Goal: Information Seeking & Learning: Check status

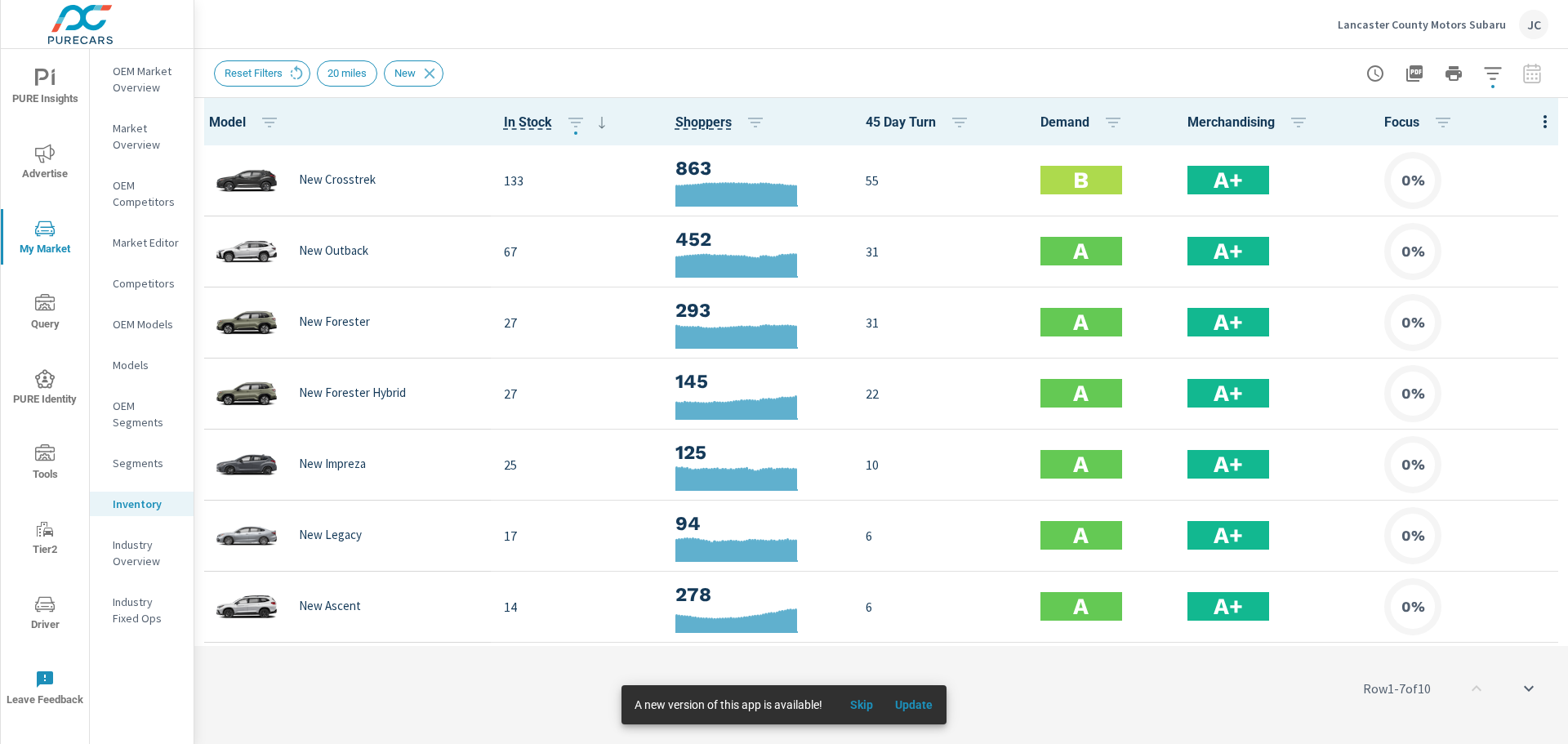
click at [871, 711] on span "Skip" at bounding box center [862, 704] width 40 height 15
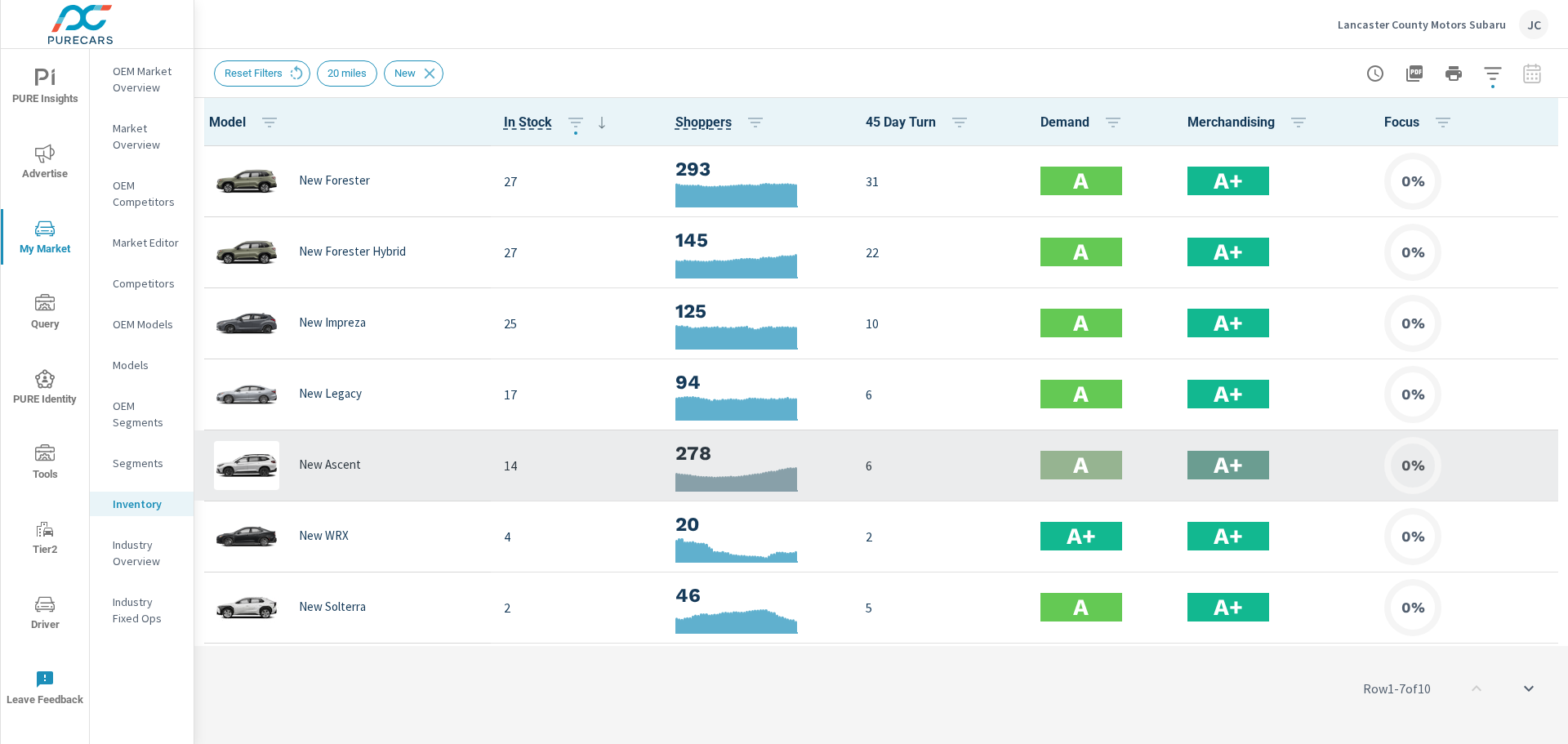
scroll to position [209, 0]
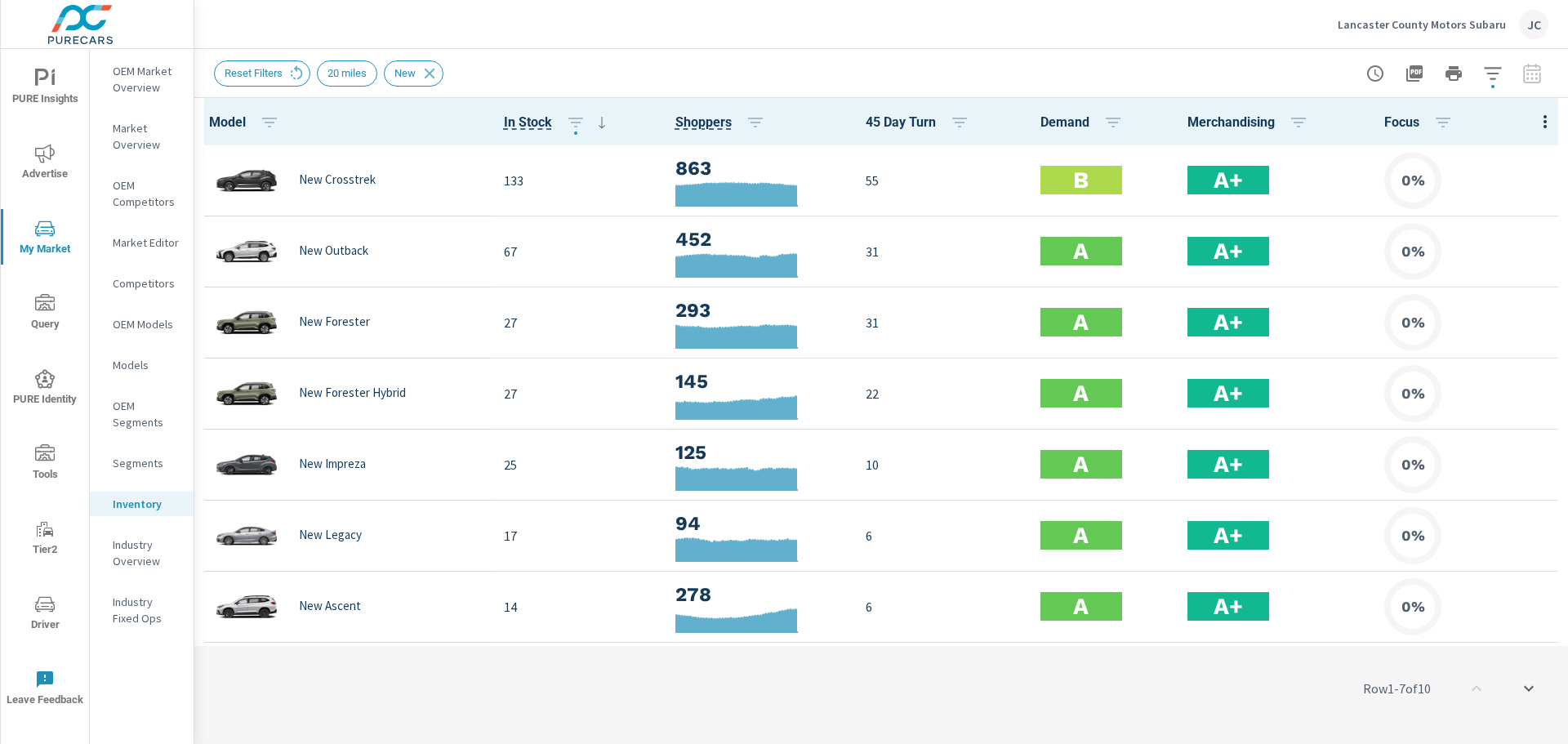
click at [130, 462] on p "Segments" at bounding box center [146, 462] width 68 height 17
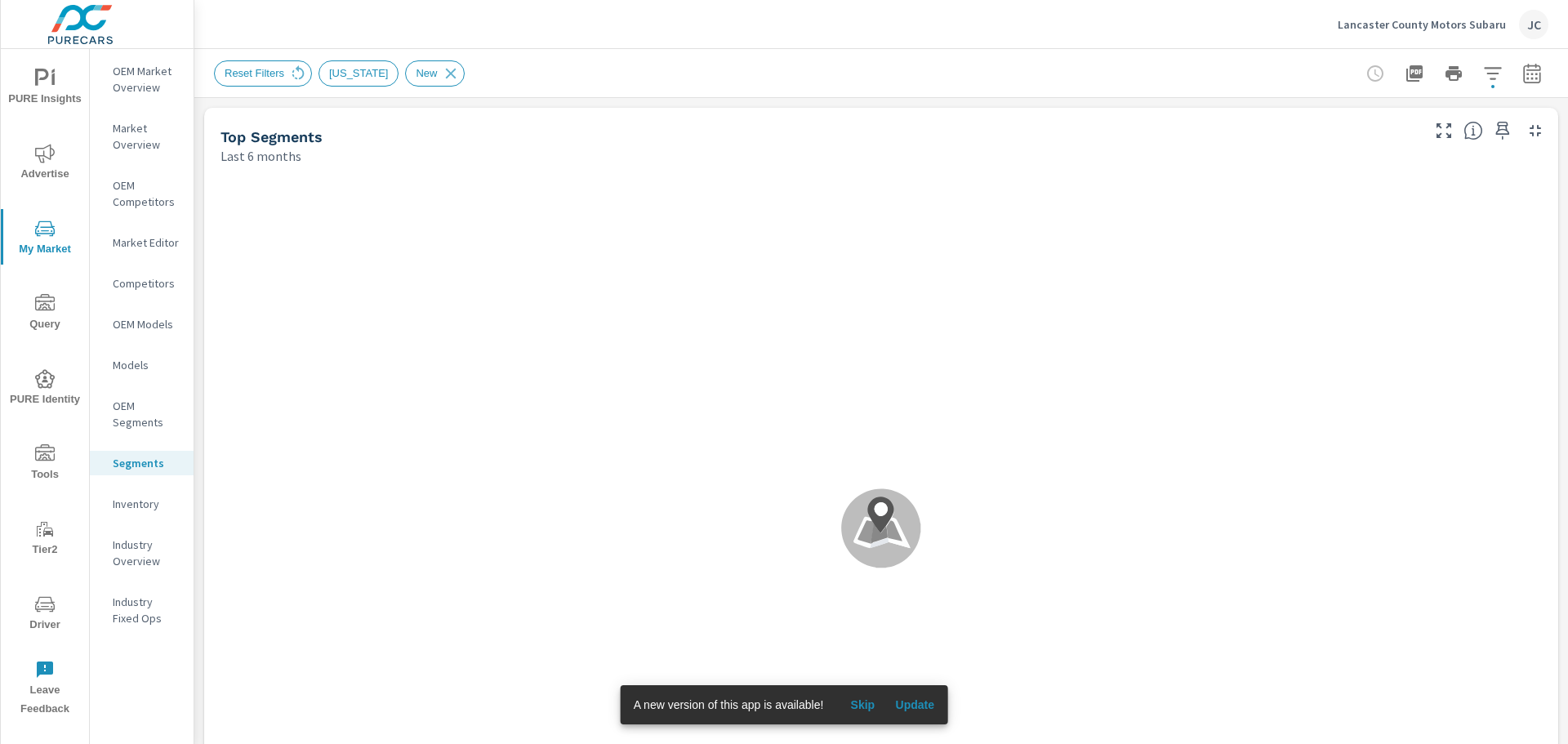
scroll to position [1, 0]
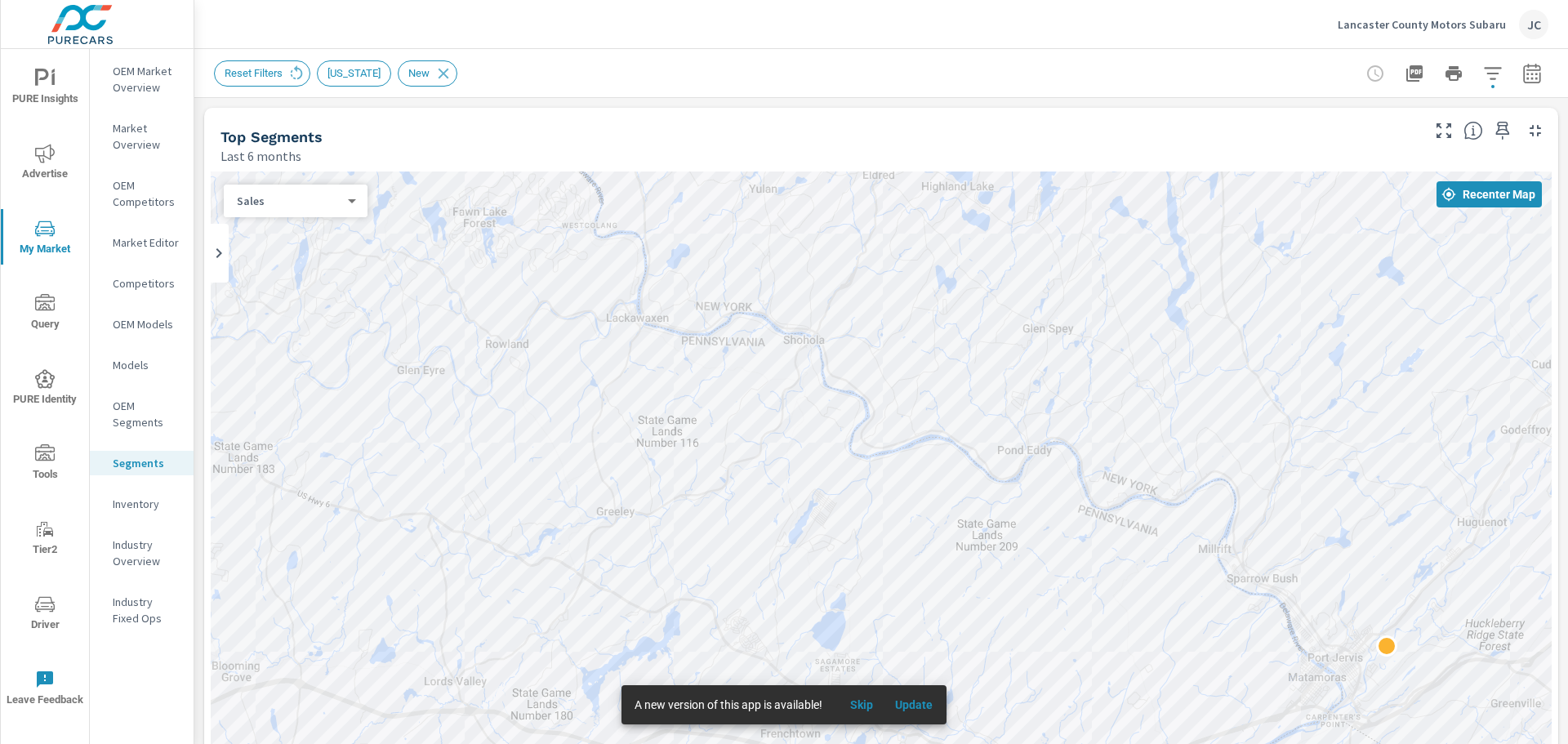
click at [155, 498] on p "Inventory" at bounding box center [146, 504] width 68 height 17
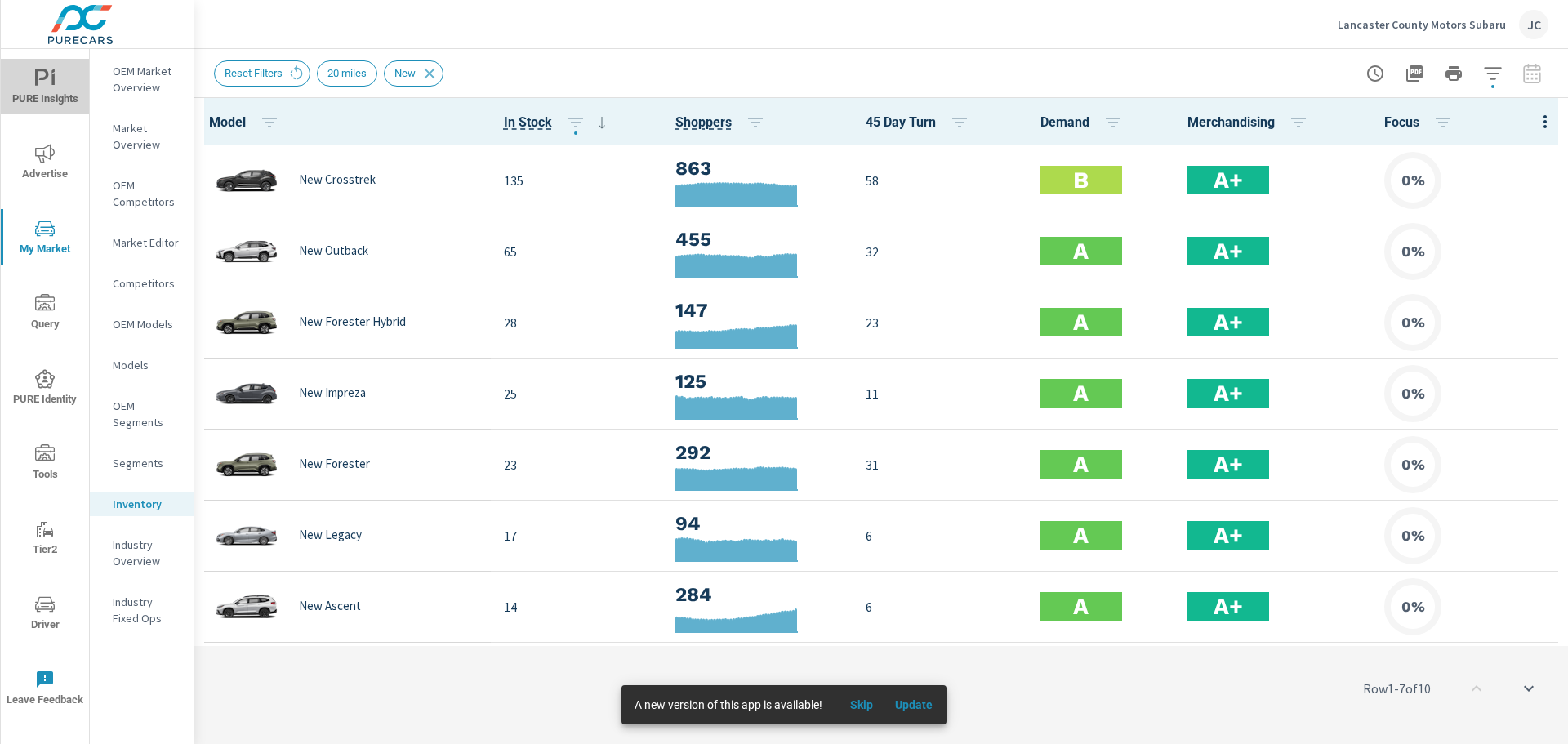
click at [55, 78] on span "PURE Insights" at bounding box center [44, 88] width 78 height 40
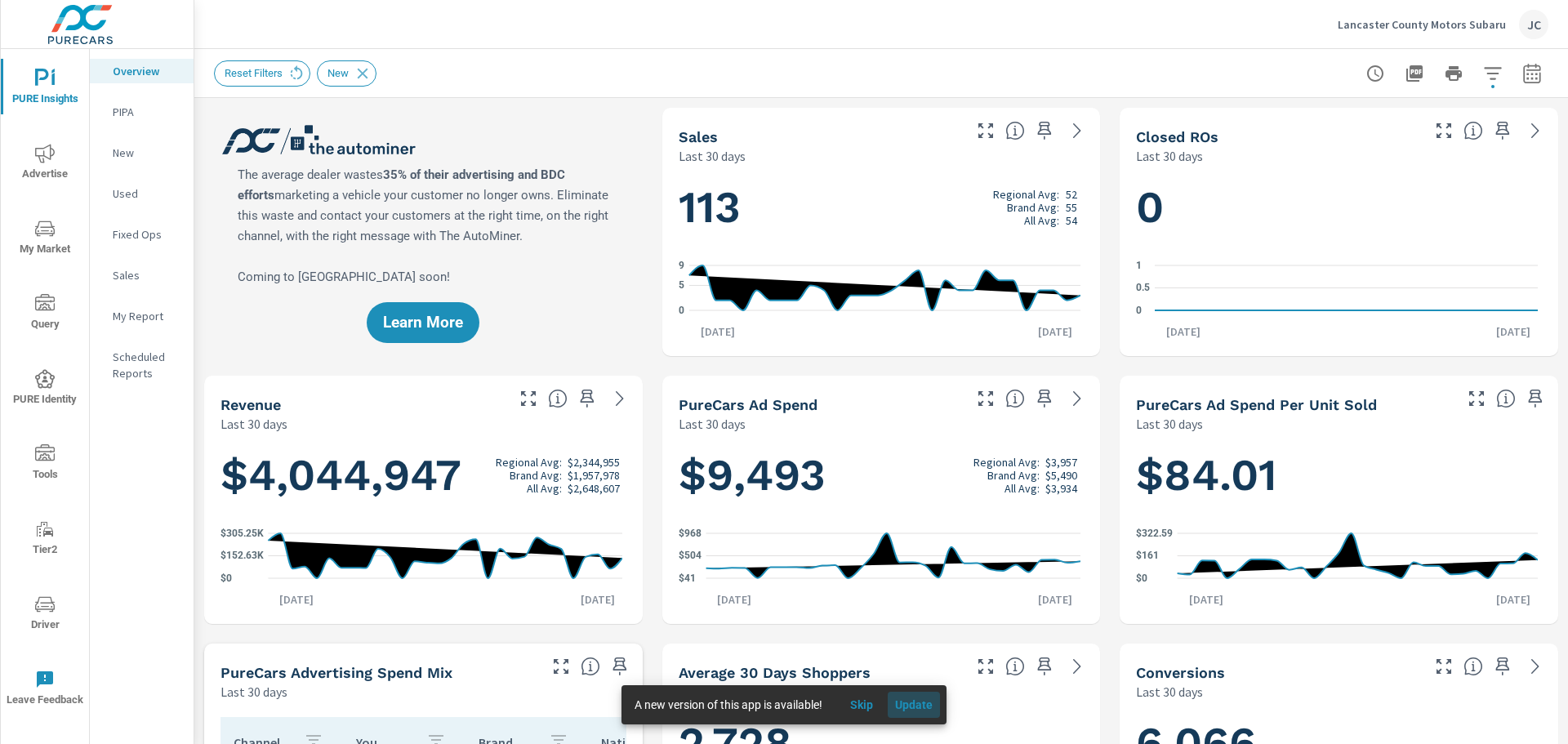
click at [907, 702] on span "Update" at bounding box center [915, 704] width 40 height 15
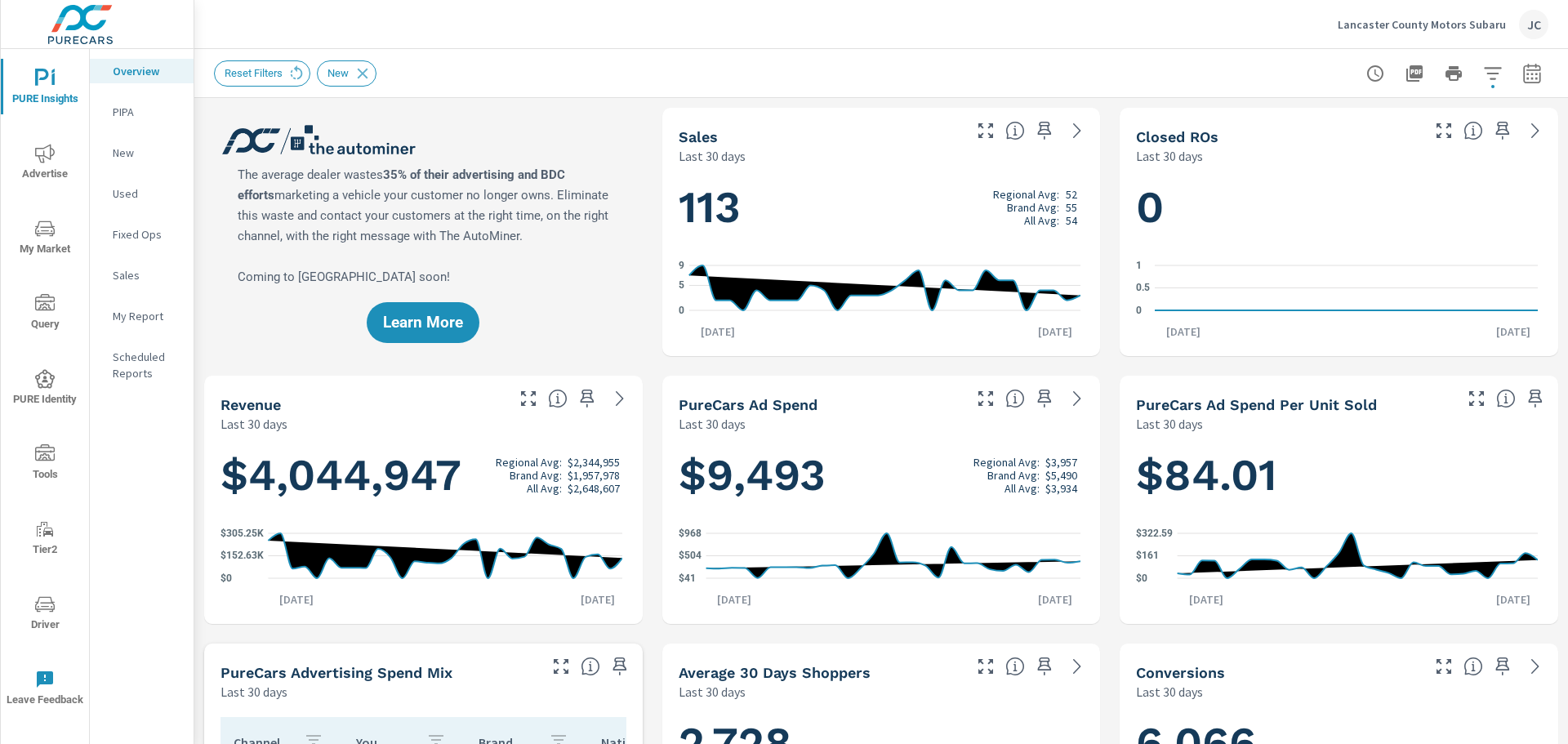
scroll to position [1, 0]
click at [255, 71] on span "Reset Filters" at bounding box center [254, 73] width 79 height 12
click at [360, 72] on icon at bounding box center [365, 73] width 11 height 11
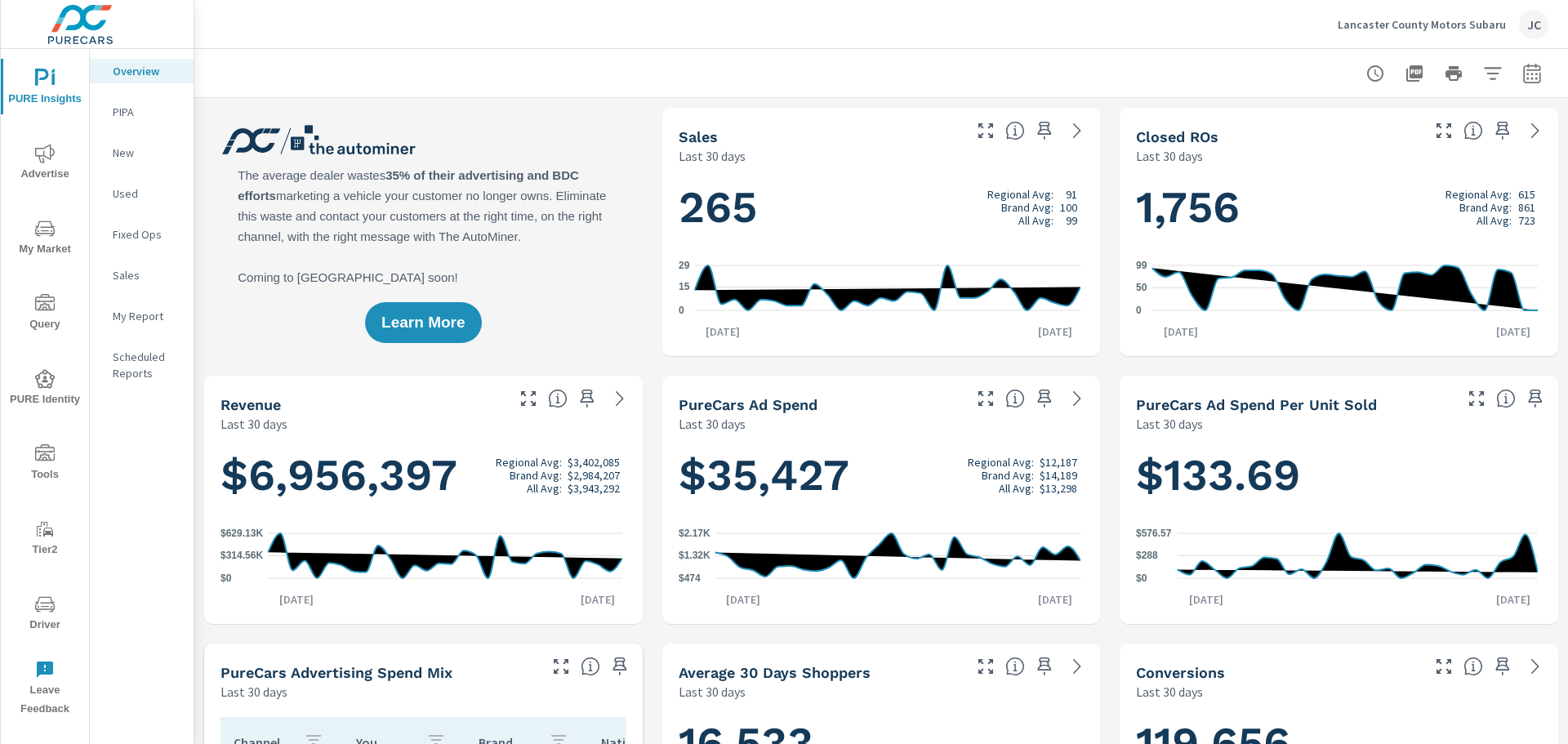
scroll to position [702, 0]
click at [1484, 71] on icon "button" at bounding box center [1493, 73] width 20 height 20
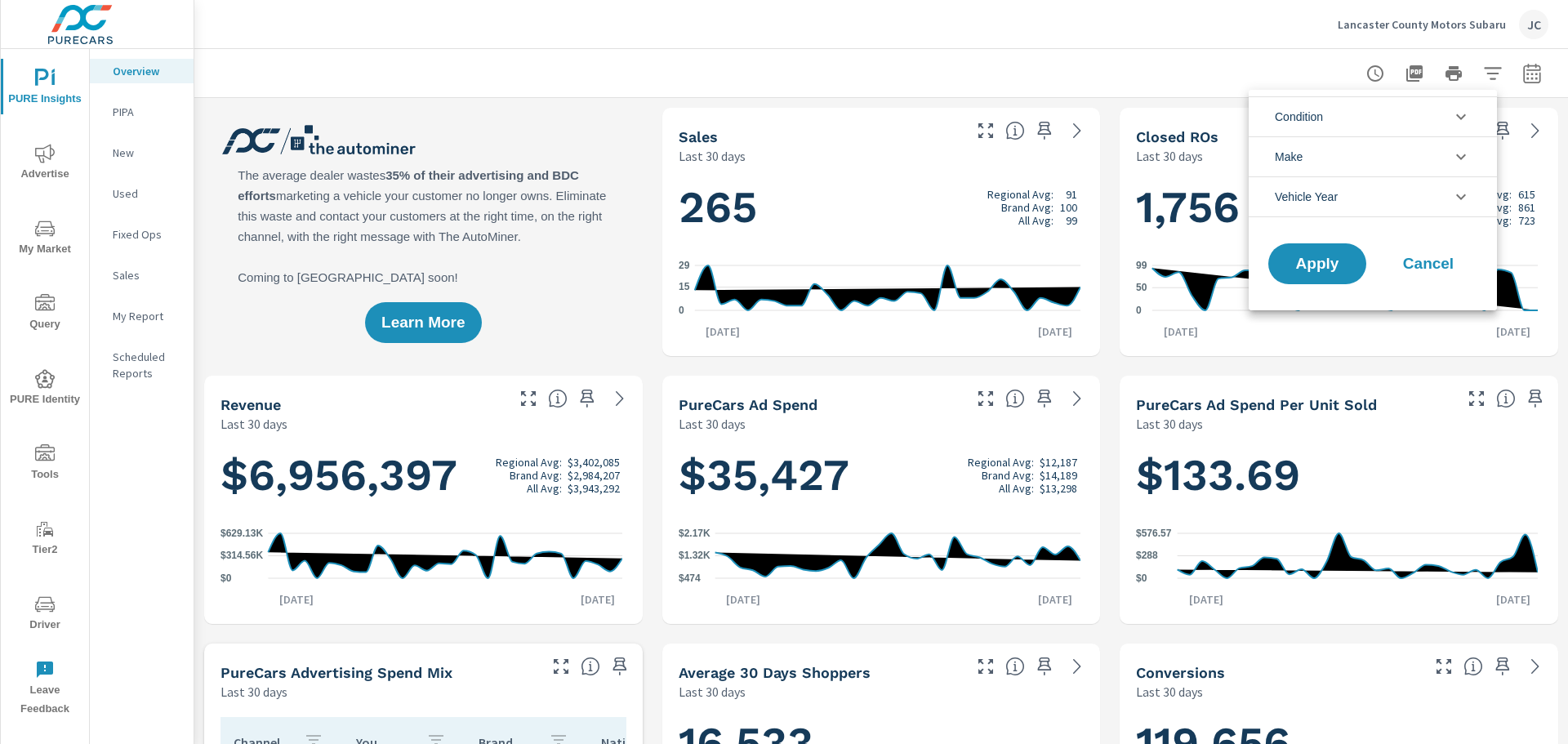
click at [1159, 72] on div at bounding box center [784, 372] width 1568 height 744
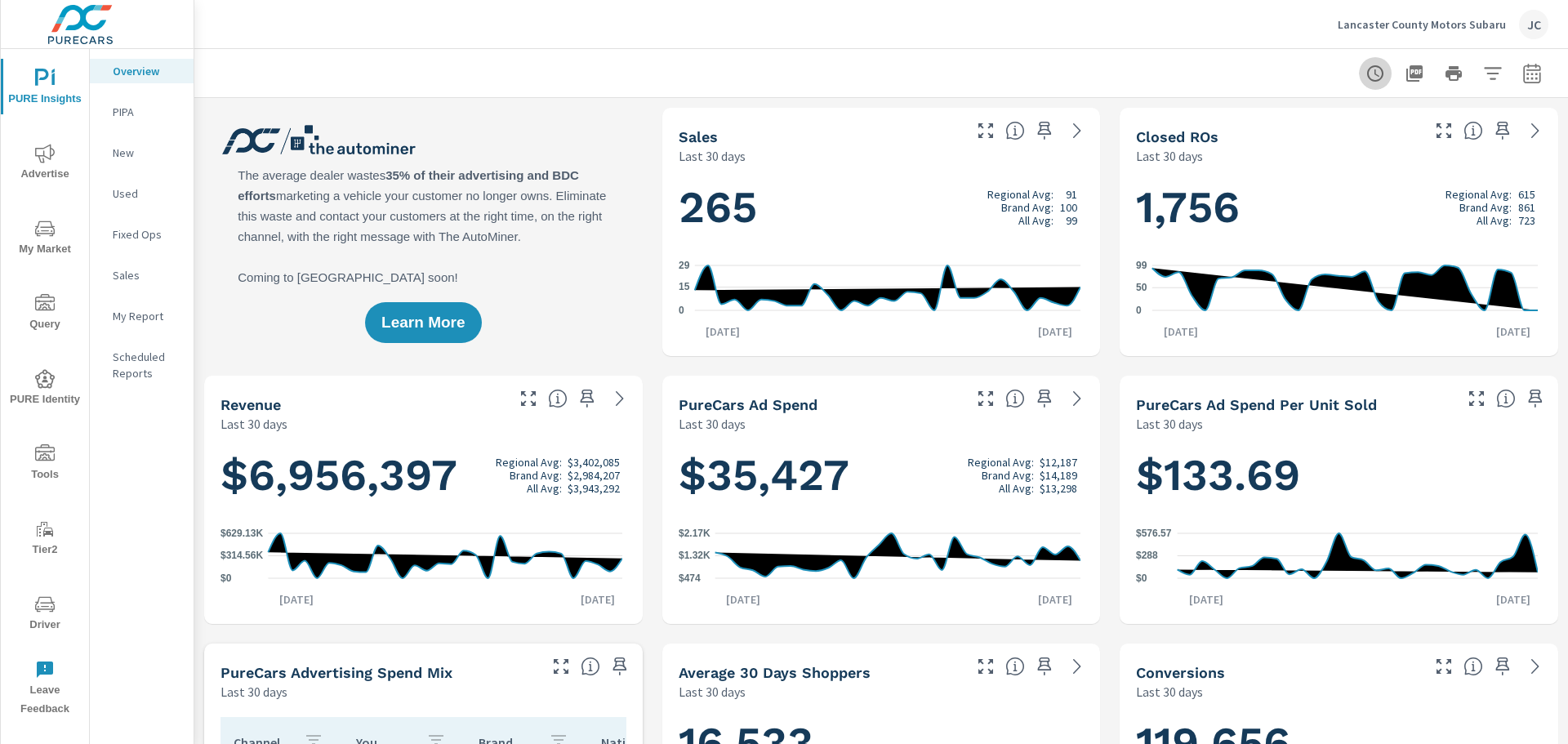
click at [1365, 79] on icon "button" at bounding box center [1375, 73] width 20 height 20
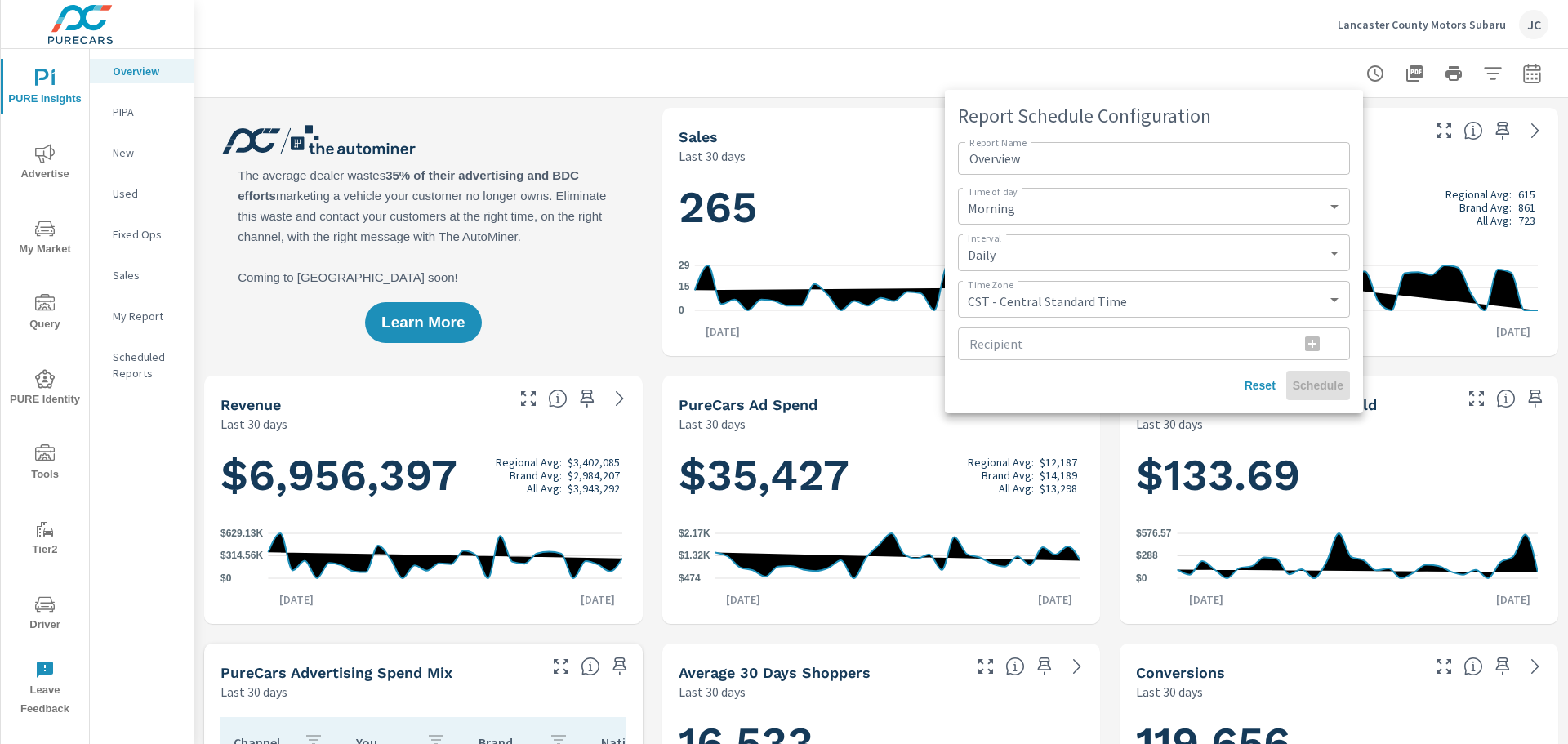
click at [826, 51] on div at bounding box center [784, 372] width 1568 height 744
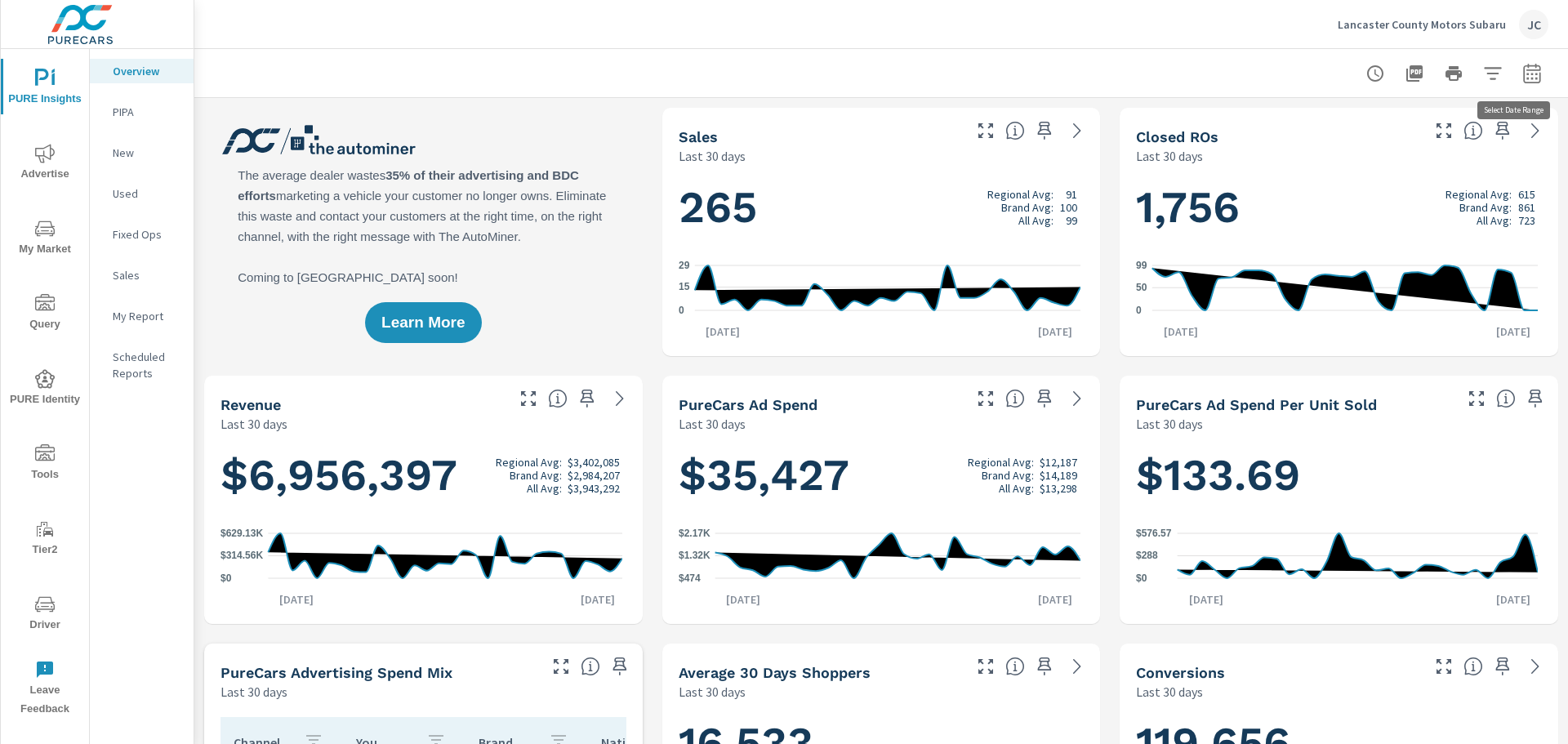
click at [1523, 76] on icon "button" at bounding box center [1532, 73] width 20 height 20
select select "Last 30 days"
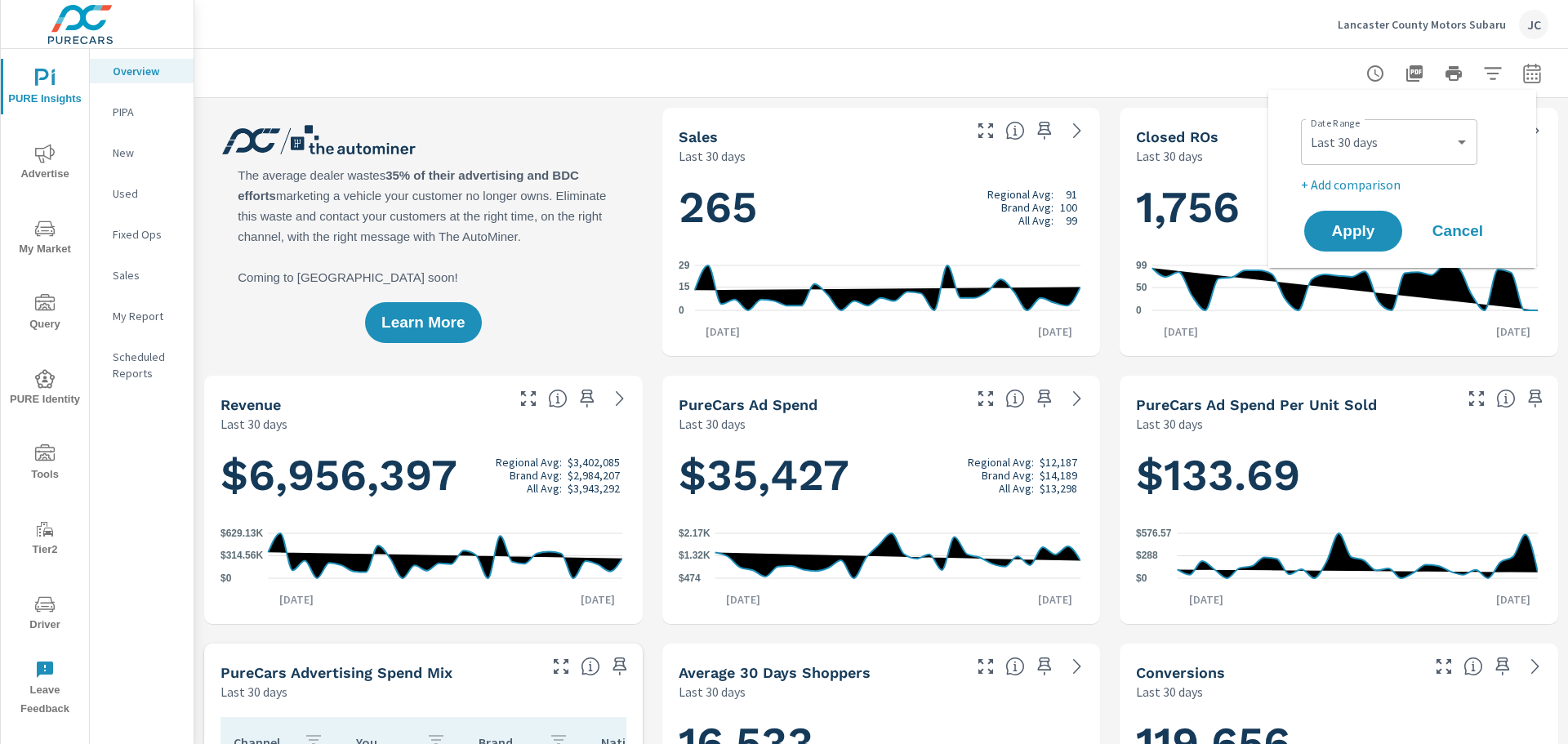
click at [1471, 147] on div "Custom Yesterday Last week Last 7 days Last 14 days Last 30 days Last 45 days L…" at bounding box center [1389, 142] width 176 height 45
click at [1458, 141] on select "Custom Yesterday Last week Last 7 days Last 14 days Last 30 days Last 45 days L…" at bounding box center [1389, 141] width 163 height 33
click at [1457, 141] on select "Custom Yesterday Last week Last 7 days Last 14 days Last 30 days Last 45 days L…" at bounding box center [1389, 141] width 163 height 33
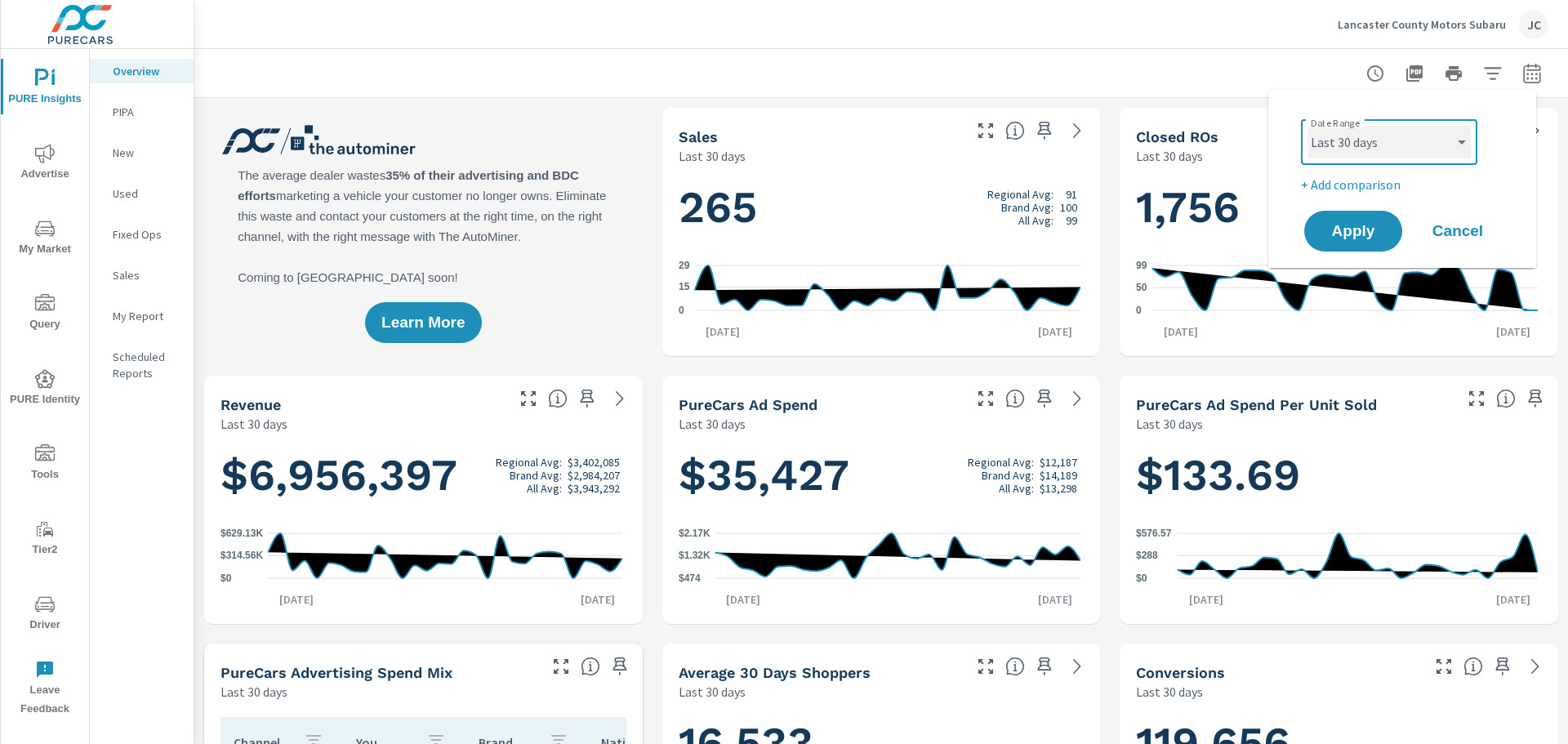
click at [1457, 139] on select "Custom Yesterday Last week Last 7 days Last 14 days Last 30 days Last 45 days L…" at bounding box center [1389, 141] width 163 height 33
click at [1475, 237] on span "Cancel" at bounding box center [1458, 230] width 65 height 15
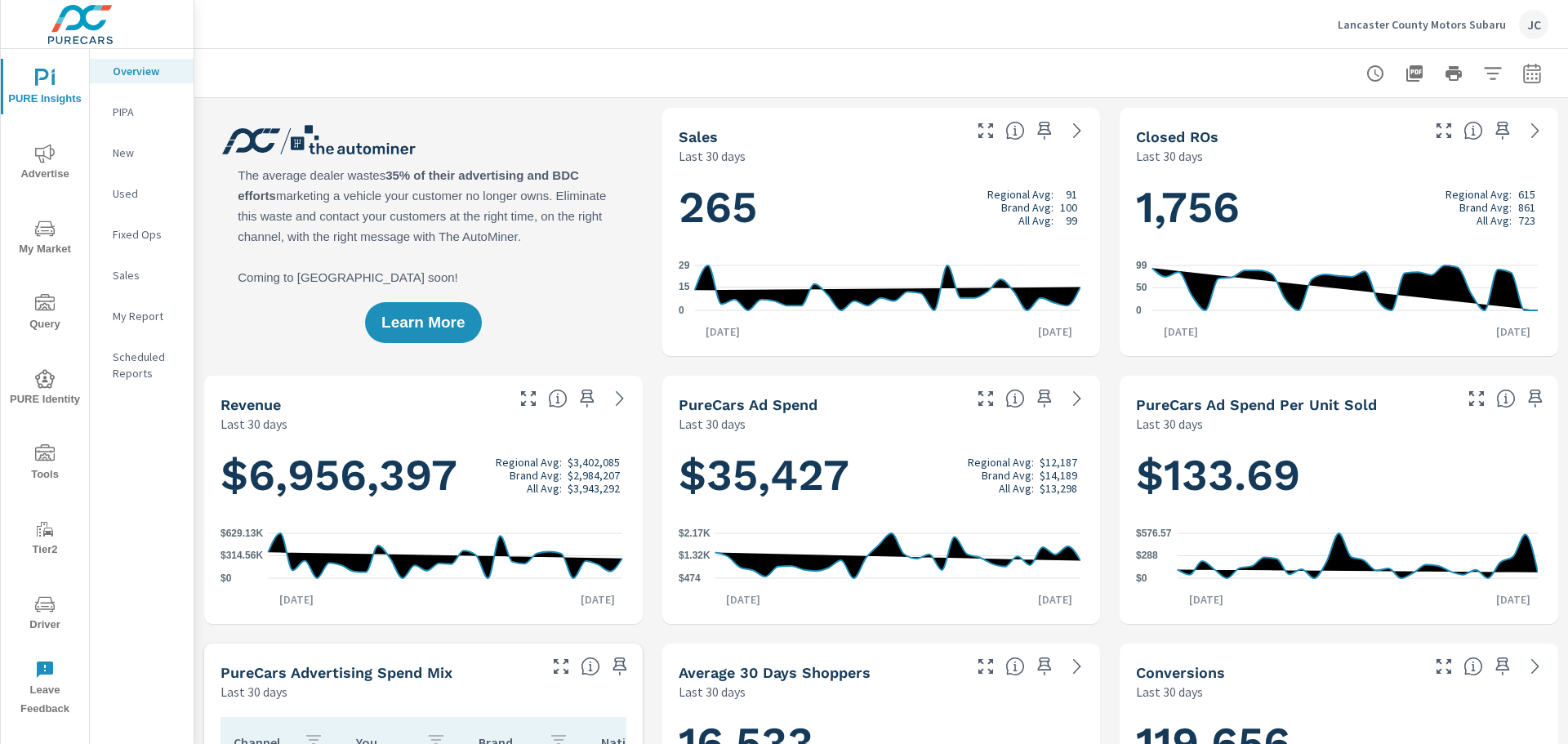
click at [1532, 82] on button "button" at bounding box center [1531, 73] width 33 height 33
select select "Last 30 days"
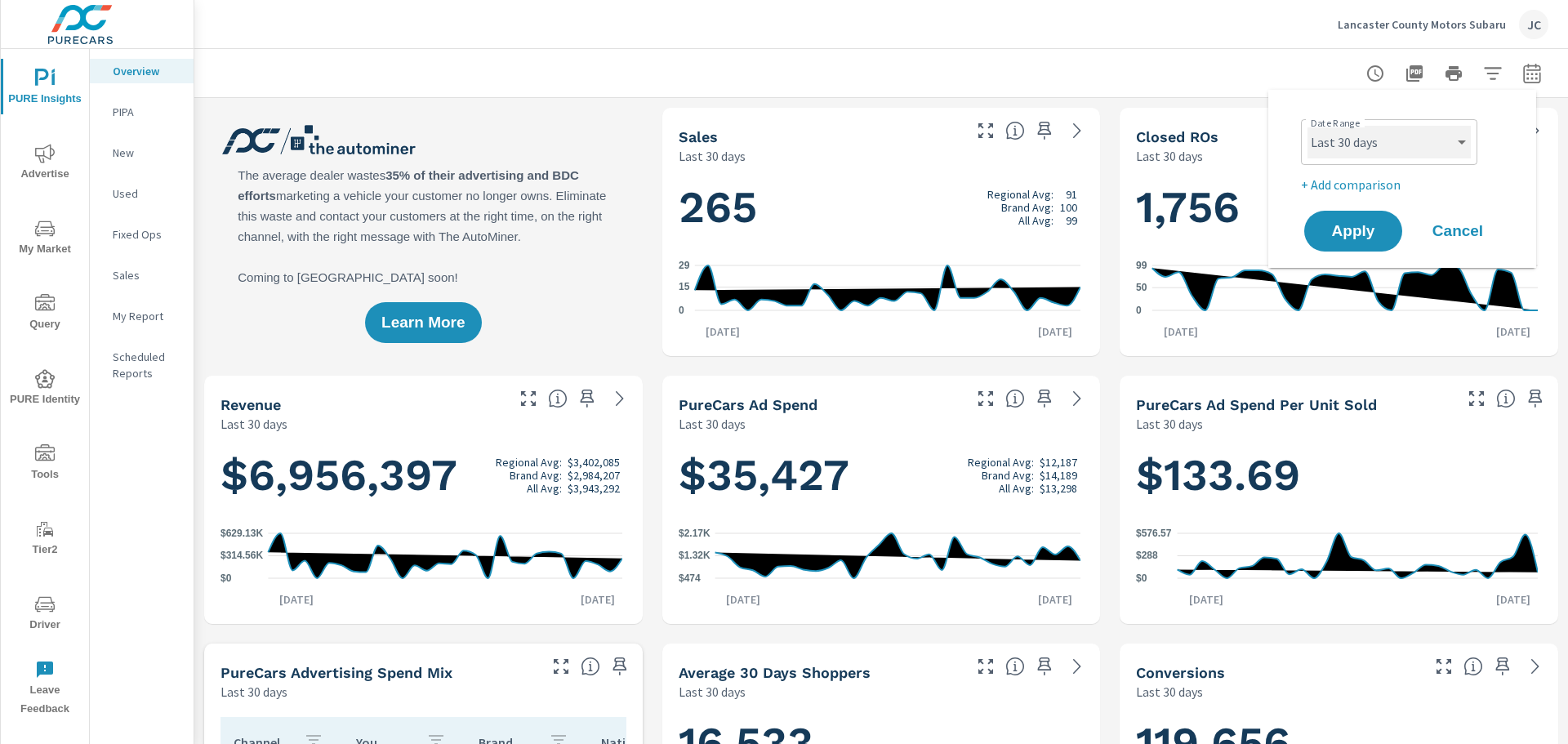
click at [1464, 147] on select "Custom Yesterday Last week Last 7 days Last 14 days Last 30 days Last 45 days L…" at bounding box center [1389, 141] width 163 height 33
click at [1464, 136] on select "Custom Yesterday Last week Last 7 days Last 14 days Last 30 days Last 45 days L…" at bounding box center [1389, 141] width 163 height 33
click at [1524, 82] on icon "button" at bounding box center [1531, 73] width 17 height 20
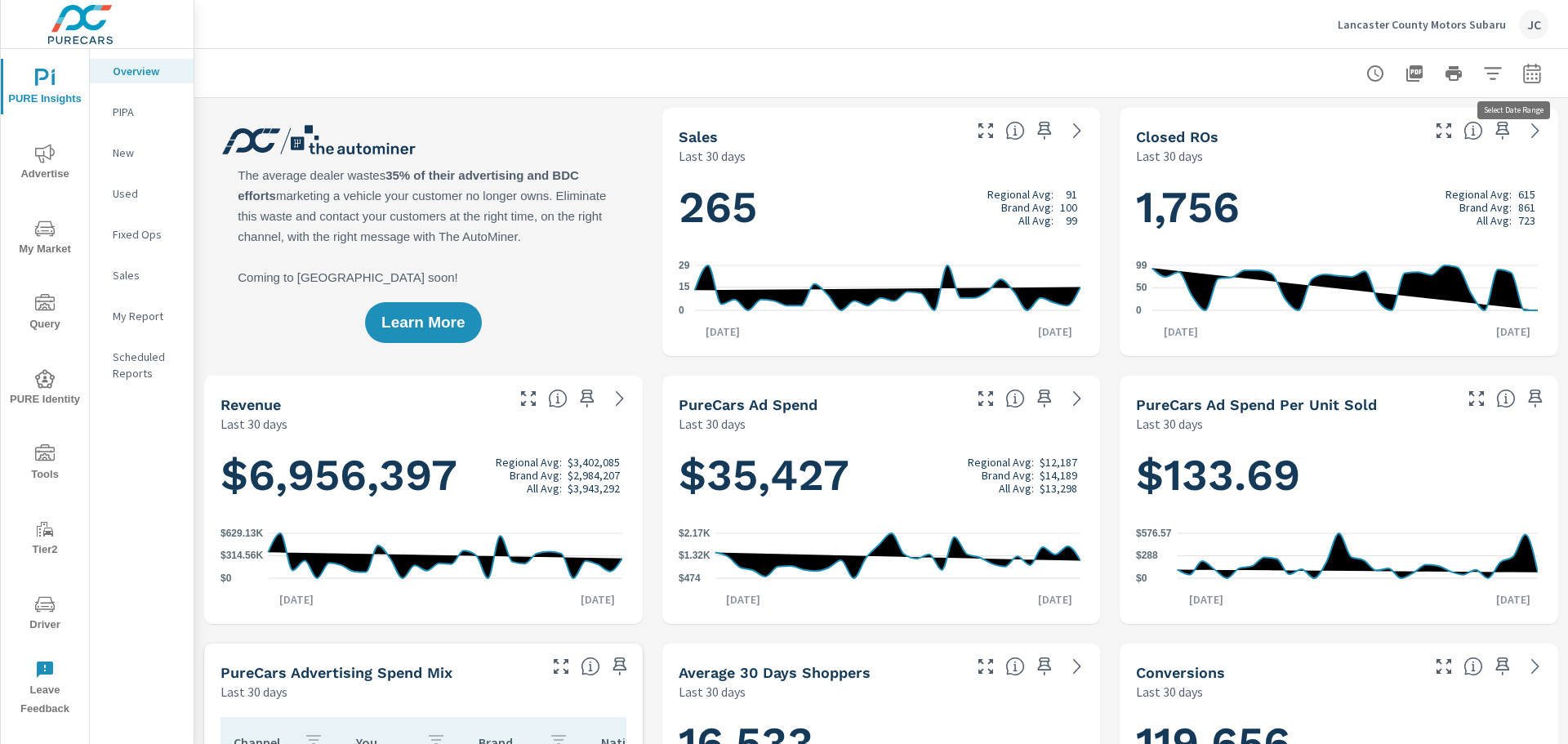
click at [1523, 68] on icon "button" at bounding box center [1532, 73] width 20 height 20
select select "Last 30 days"
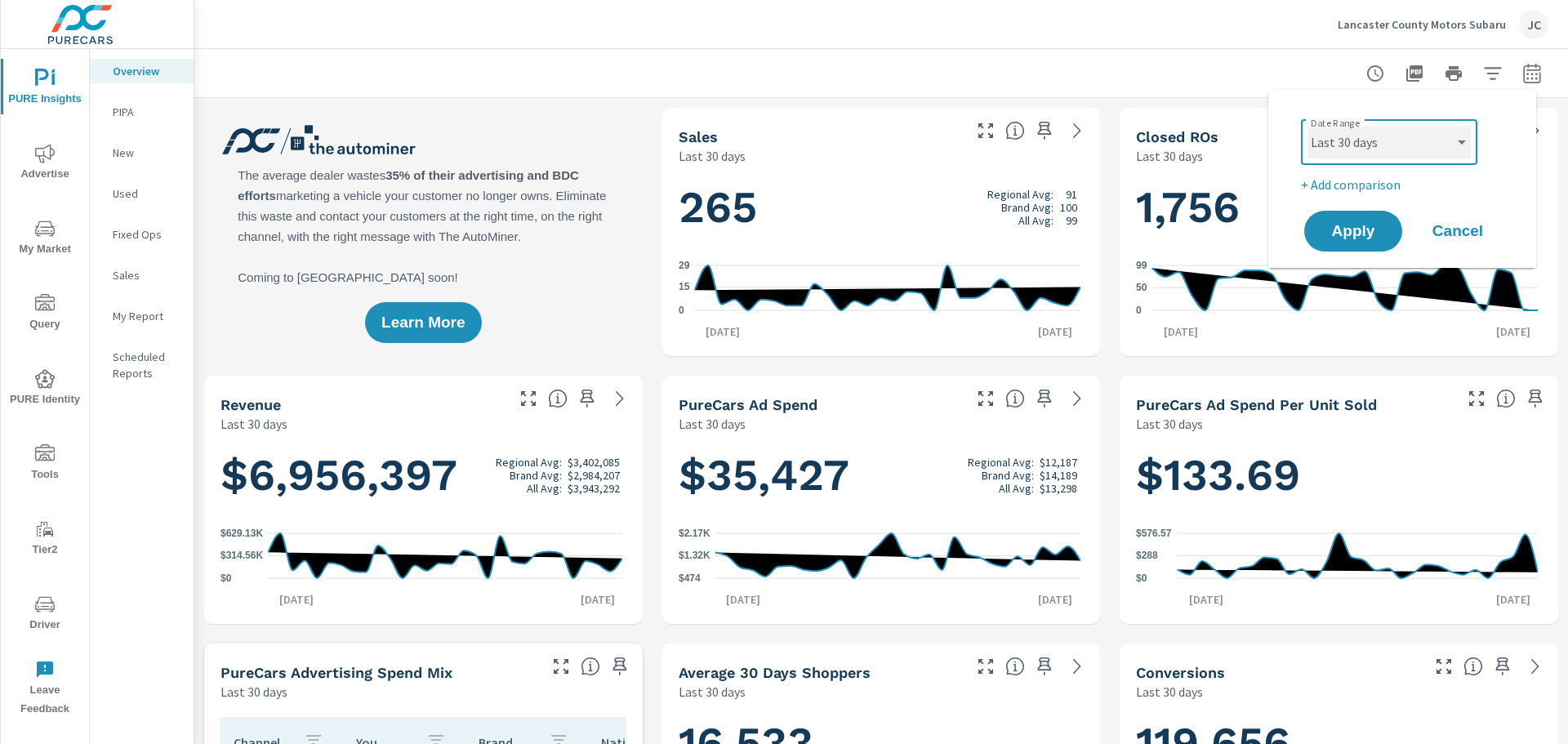
click at [1462, 146] on select "Custom Yesterday Last week Last 7 days Last 14 days Last 30 days Last 45 days L…" at bounding box center [1389, 141] width 163 height 33
click at [1049, 24] on div "Lancaster County Motors Subaru JC" at bounding box center [881, 24] width 1335 height 48
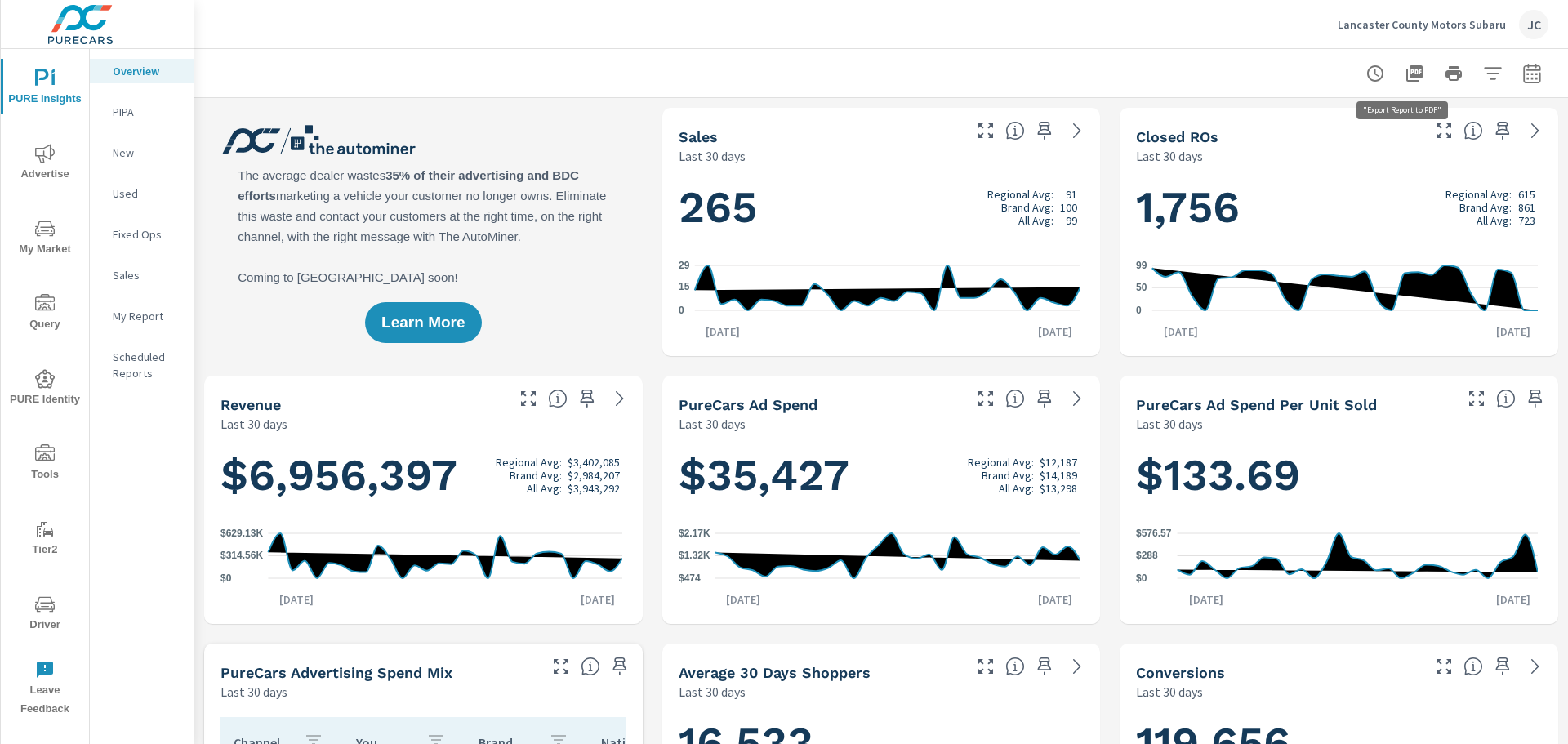
click at [1406, 64] on icon "button" at bounding box center [1415, 73] width 20 height 20
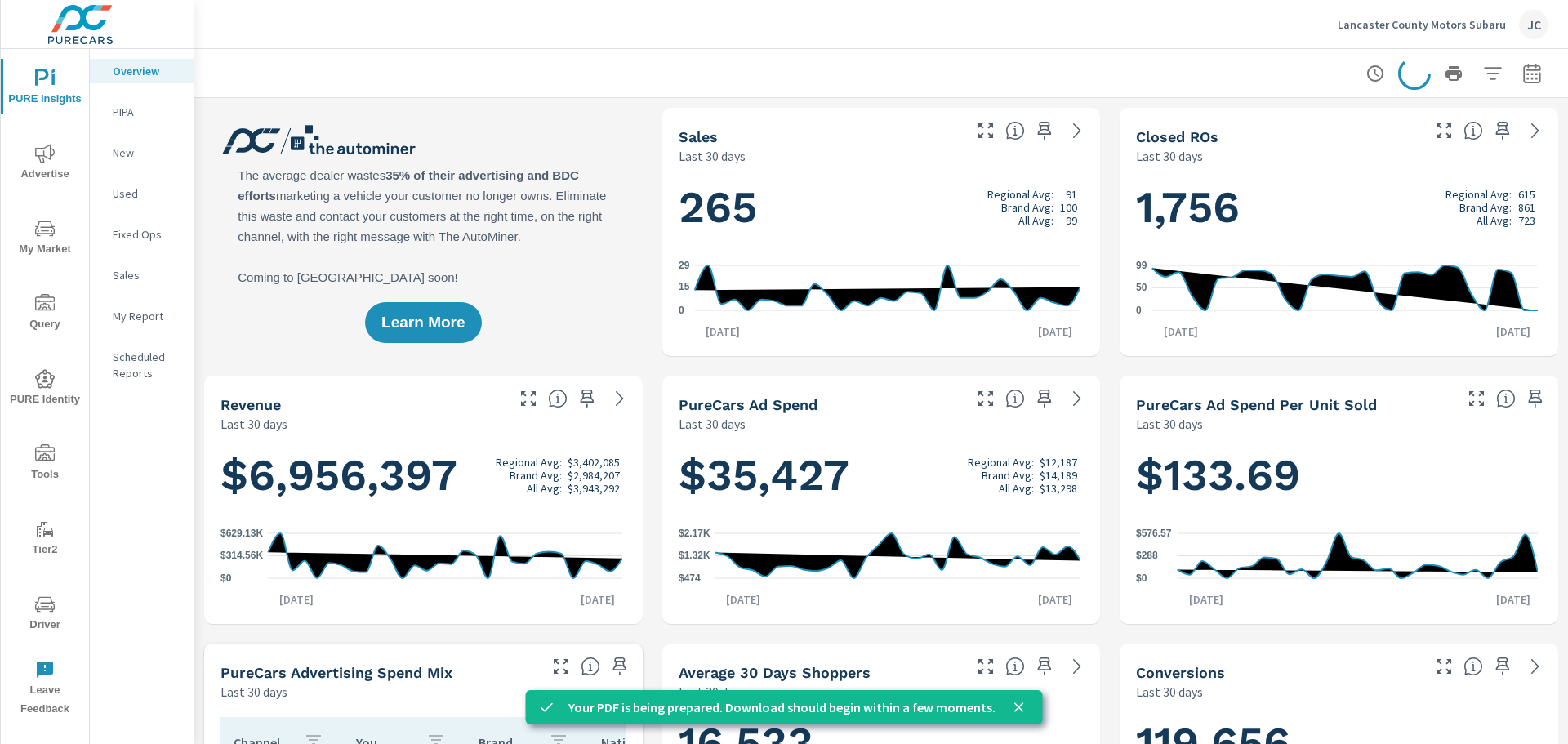
click at [1365, 70] on icon "button" at bounding box center [1375, 73] width 20 height 20
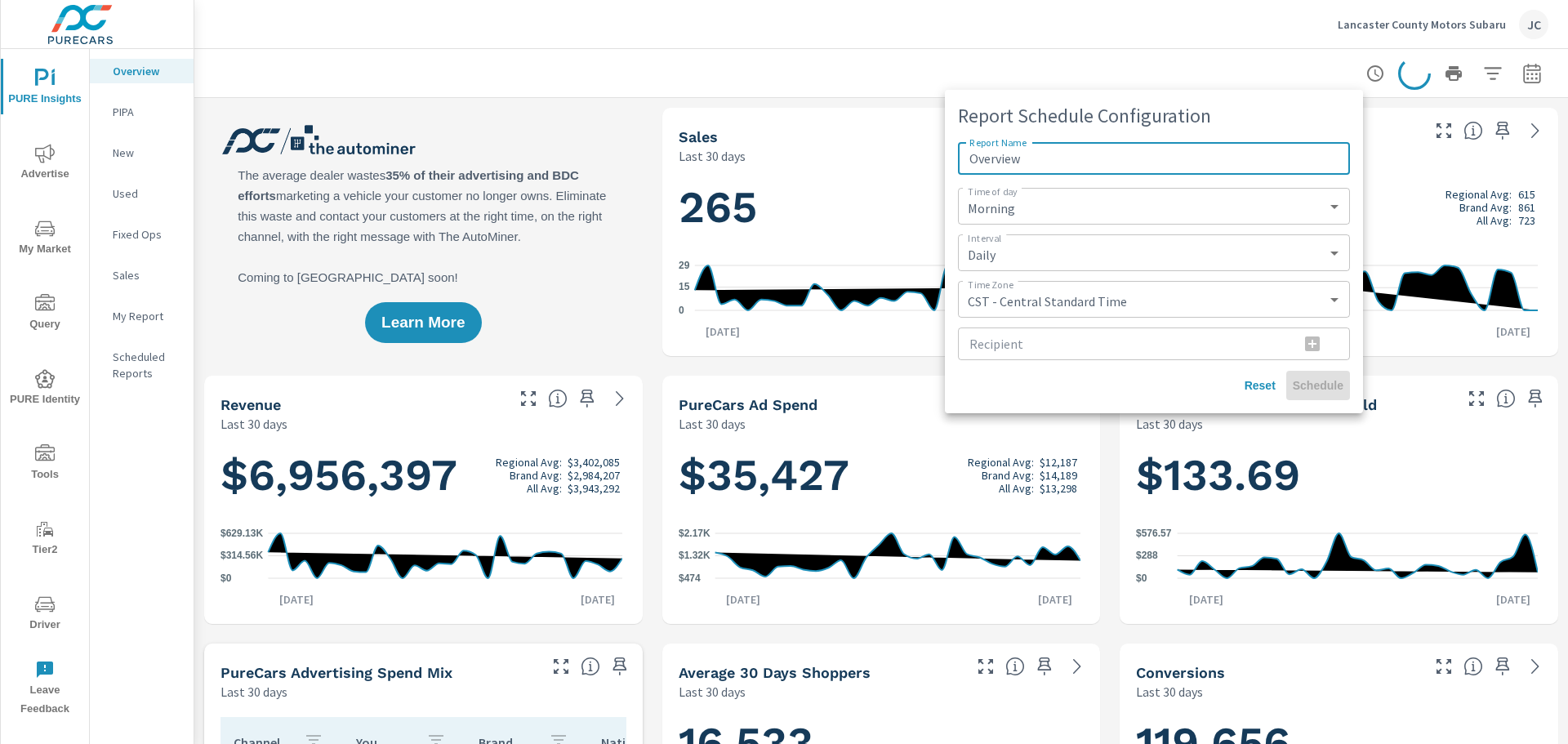
click at [1126, 163] on input "Overview" at bounding box center [1154, 158] width 392 height 33
click at [1138, 32] on div at bounding box center [784, 372] width 1568 height 744
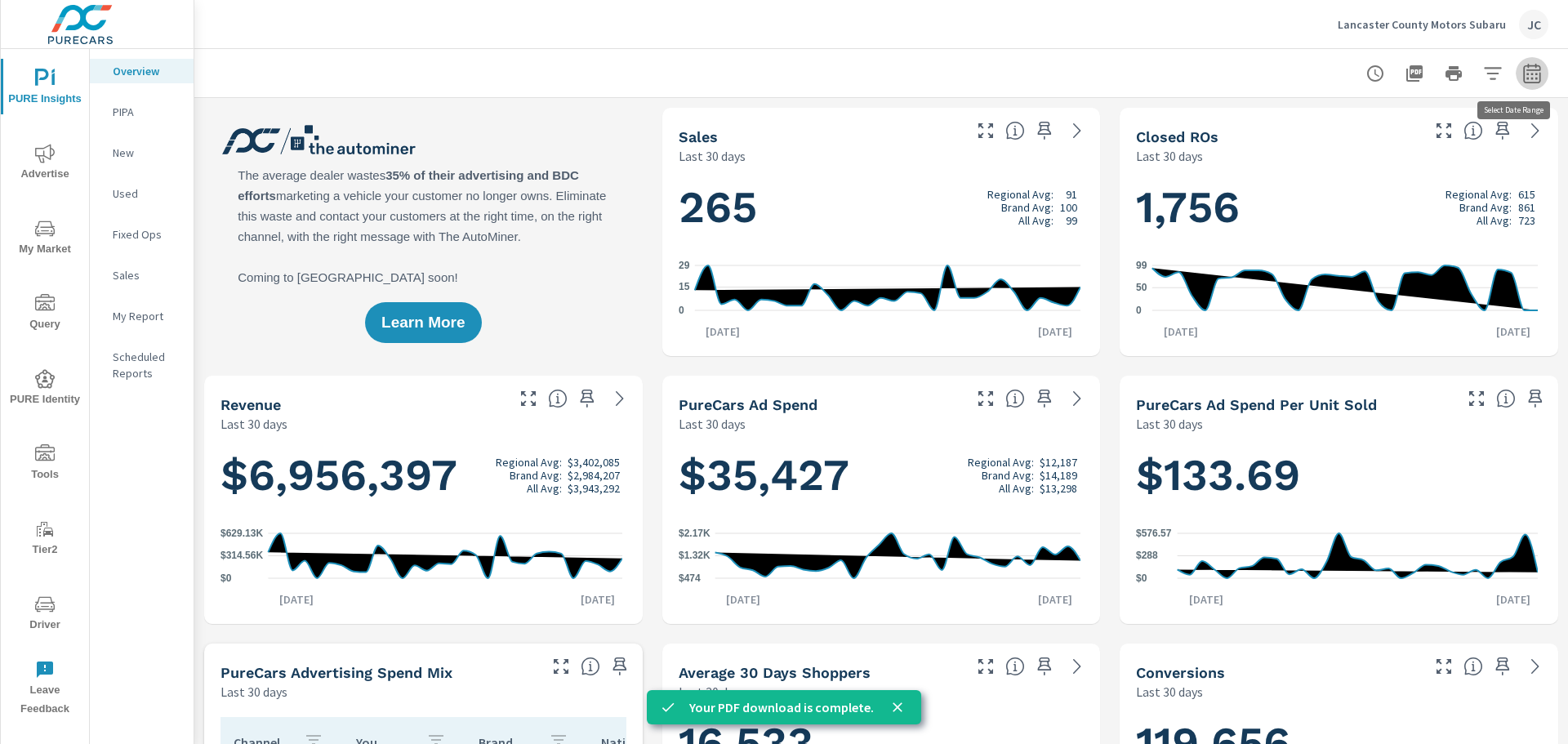
click at [1526, 76] on icon "button" at bounding box center [1532, 73] width 20 height 20
select select "Last 30 days"
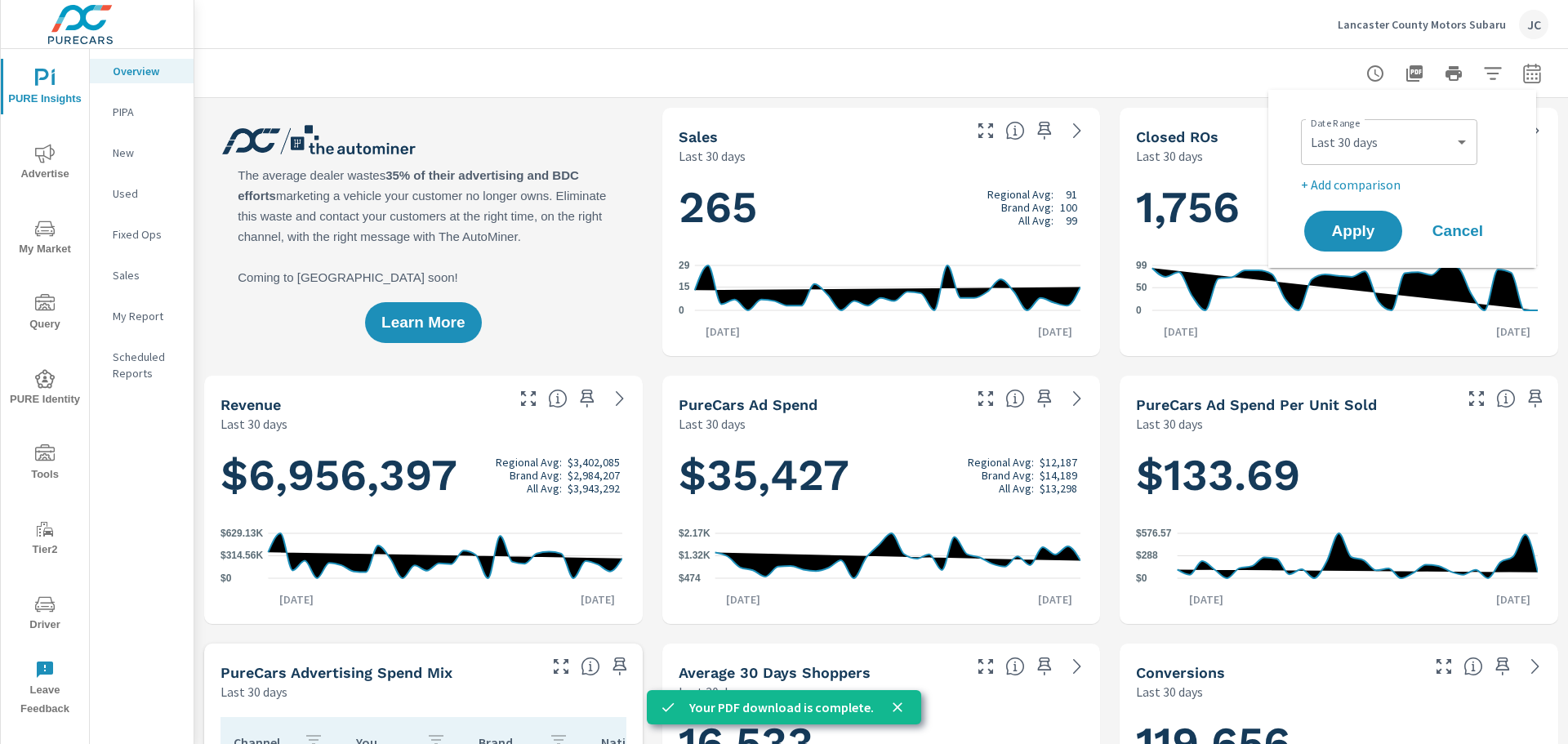
click at [920, 72] on div at bounding box center [881, 73] width 1335 height 48
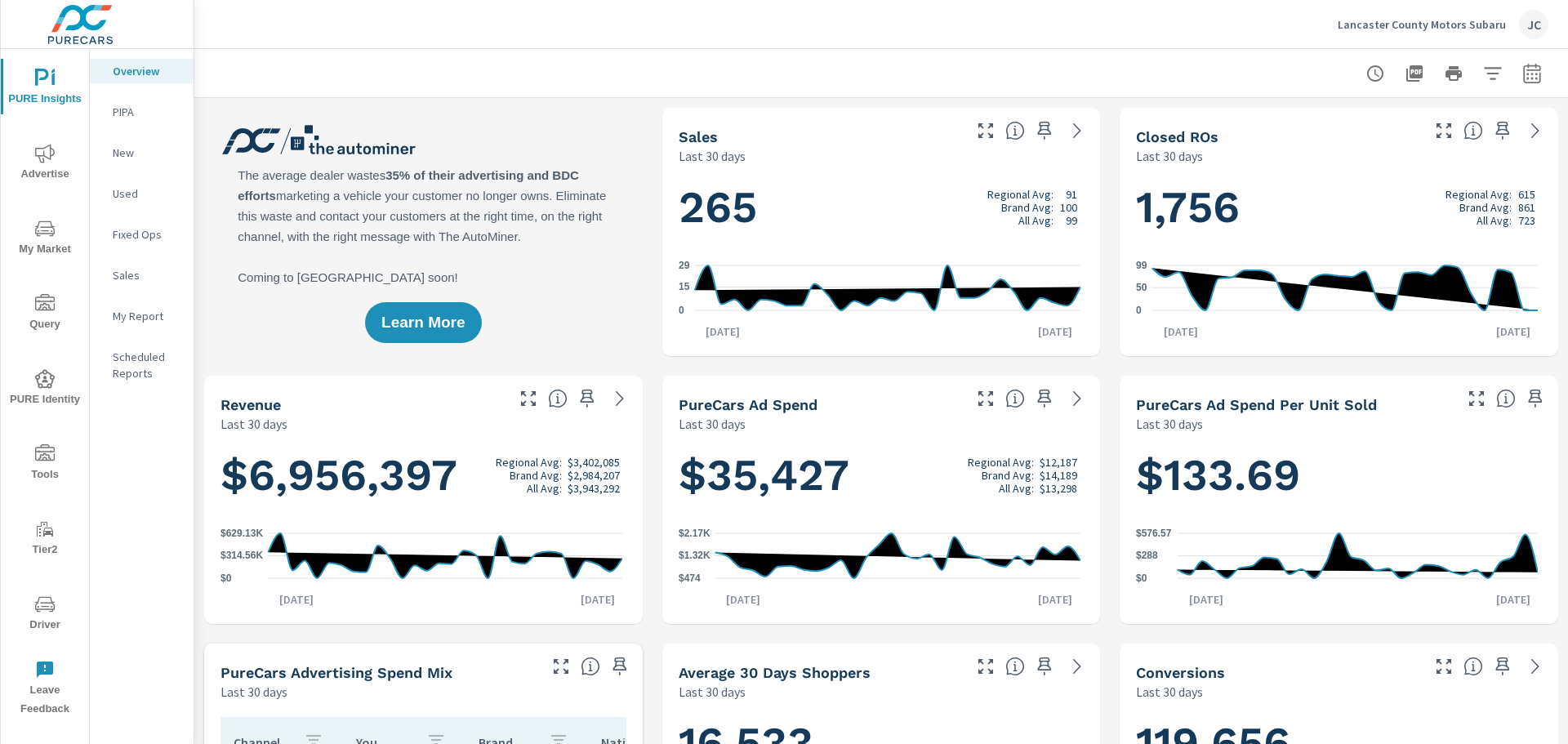
click at [148, 310] on p "My Report" at bounding box center [146, 315] width 68 height 17
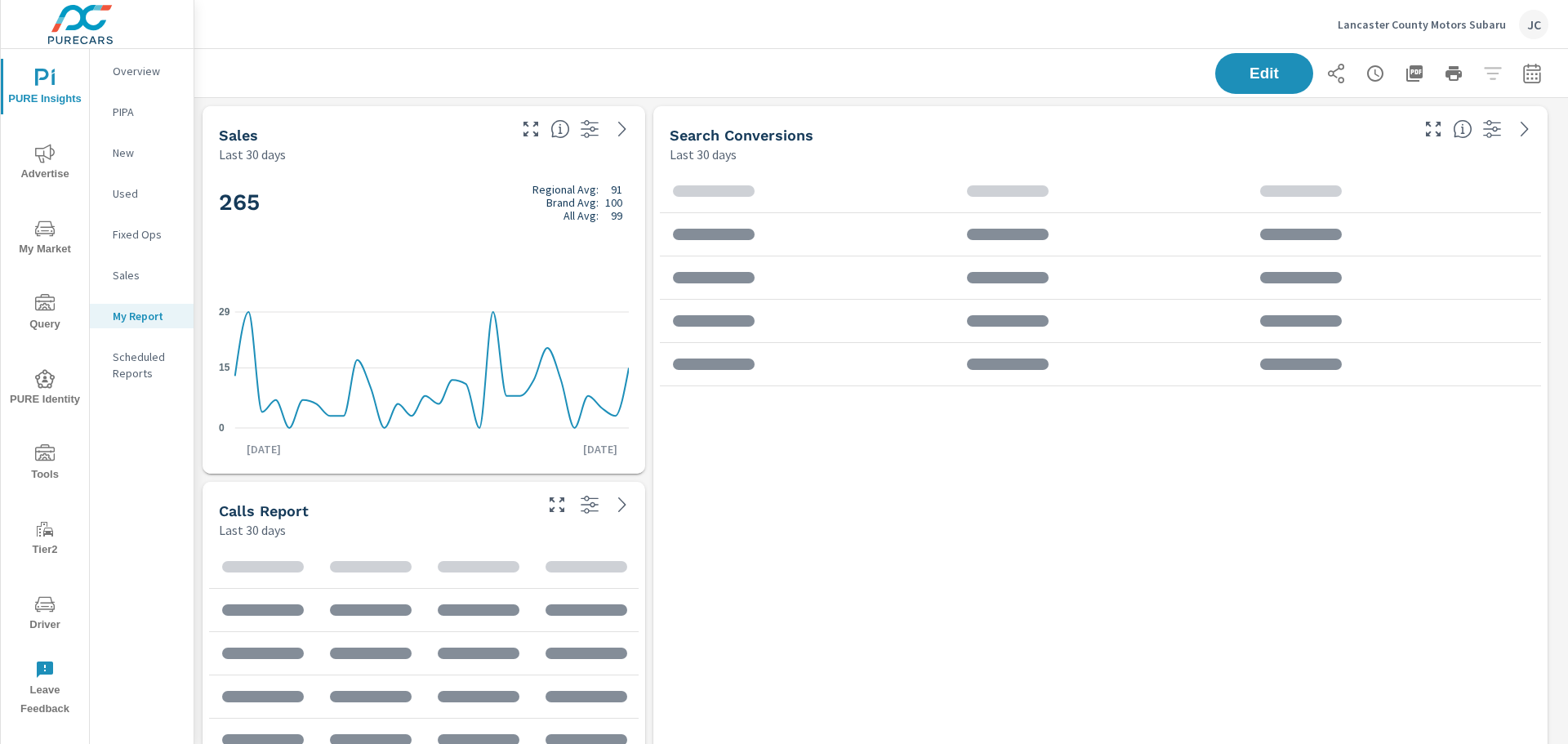
scroll to position [1160, 1387]
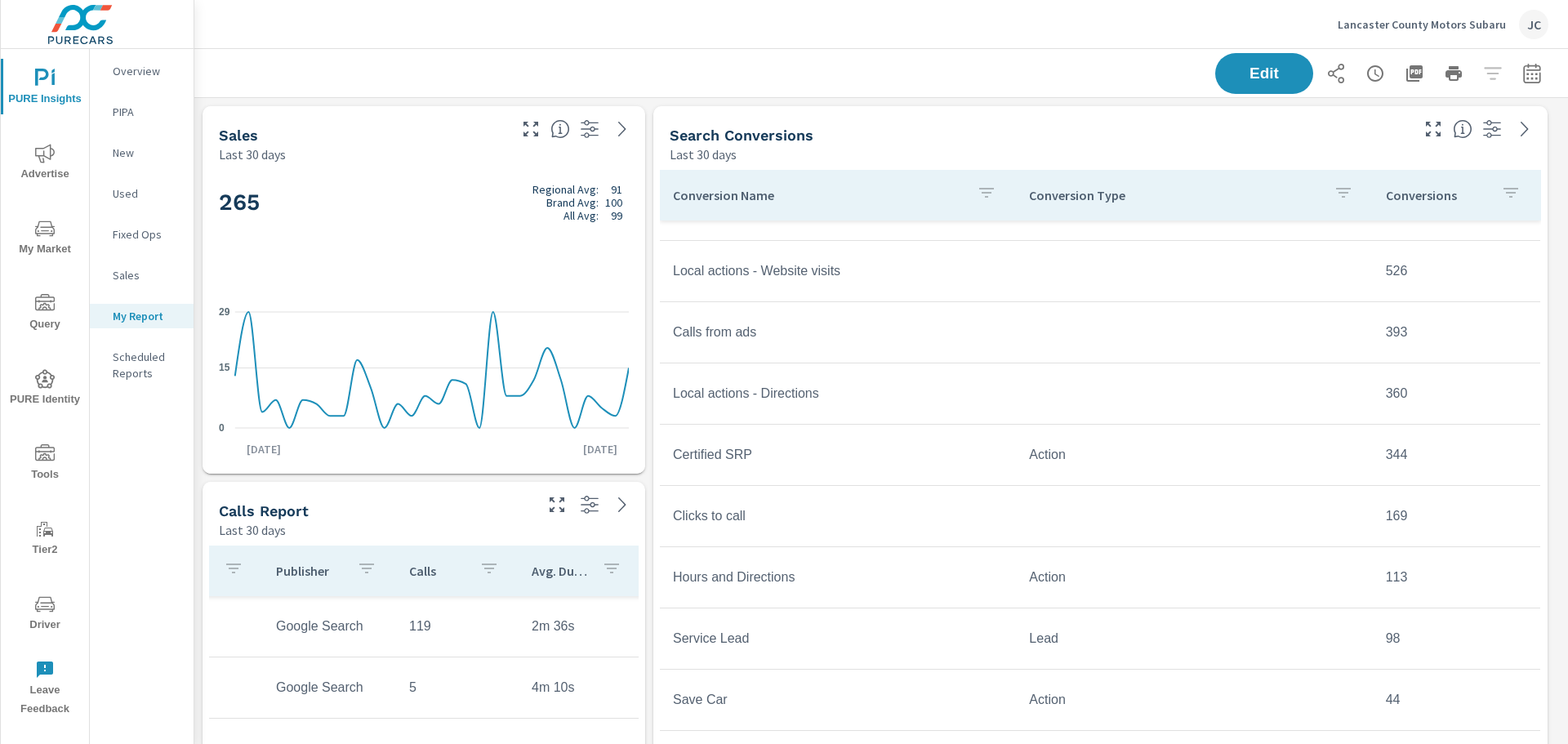
scroll to position [1160, 1387]
click at [1328, 75] on icon "button" at bounding box center [1336, 73] width 17 height 20
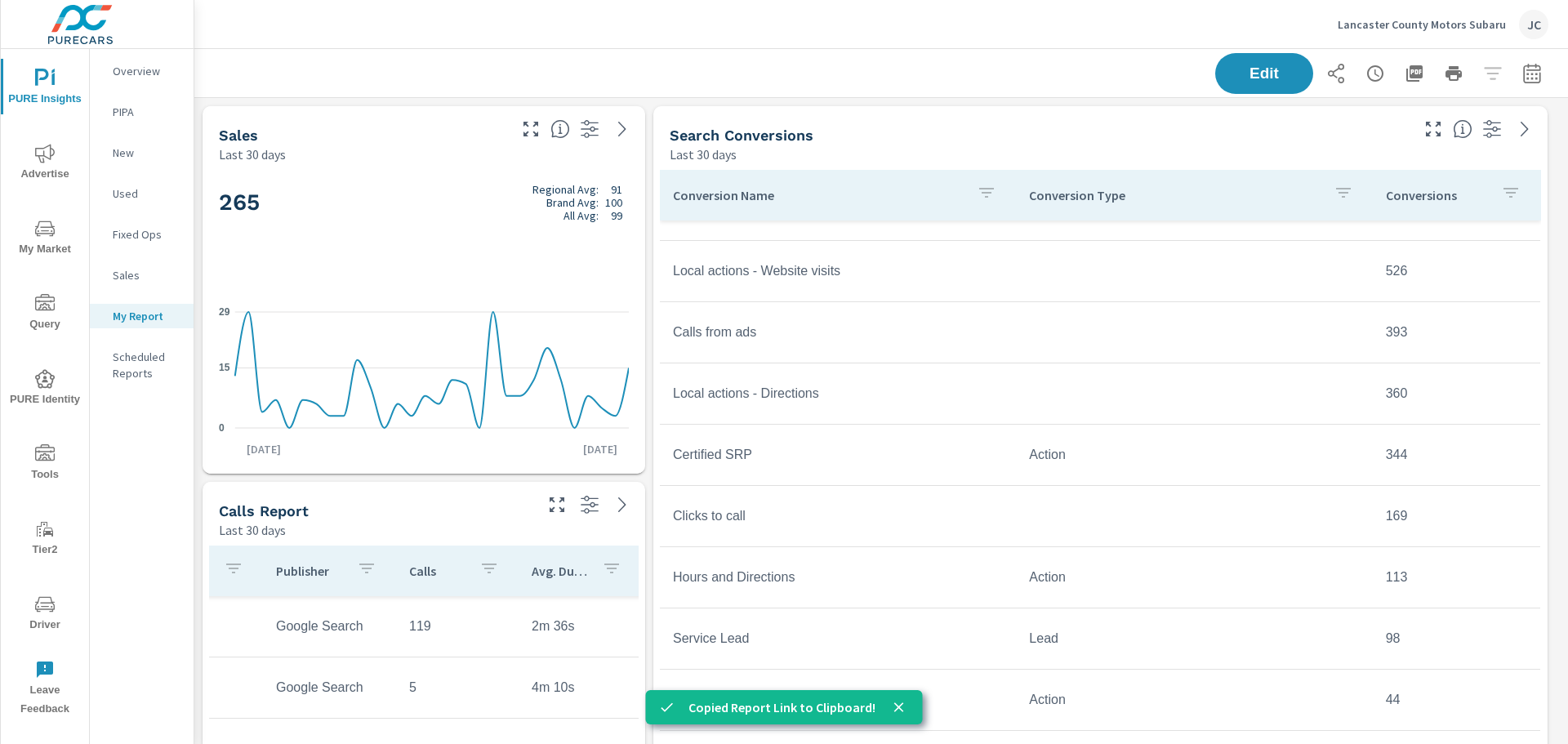
click at [1365, 77] on icon "button" at bounding box center [1375, 73] width 20 height 20
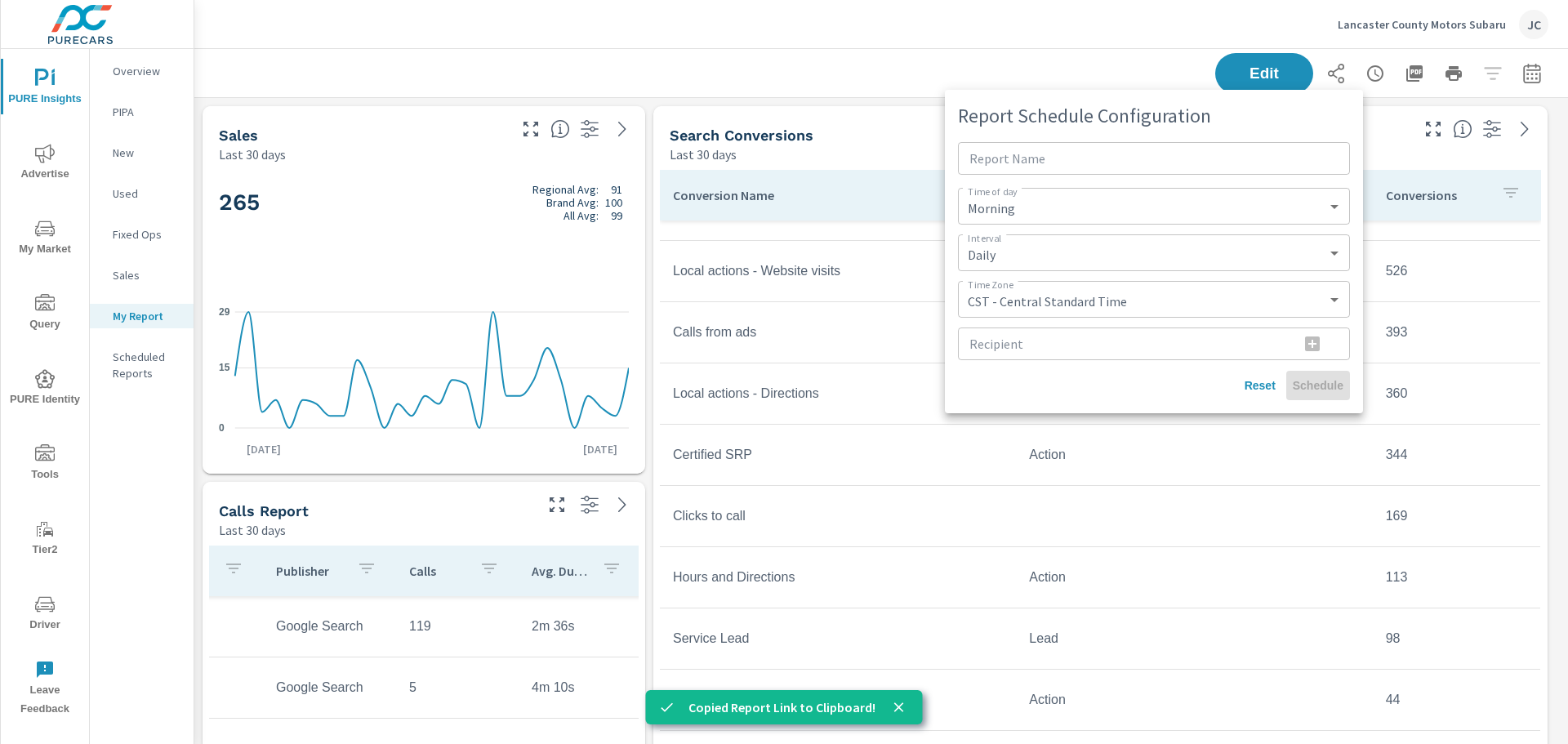
click at [1016, 58] on div at bounding box center [784, 372] width 1568 height 744
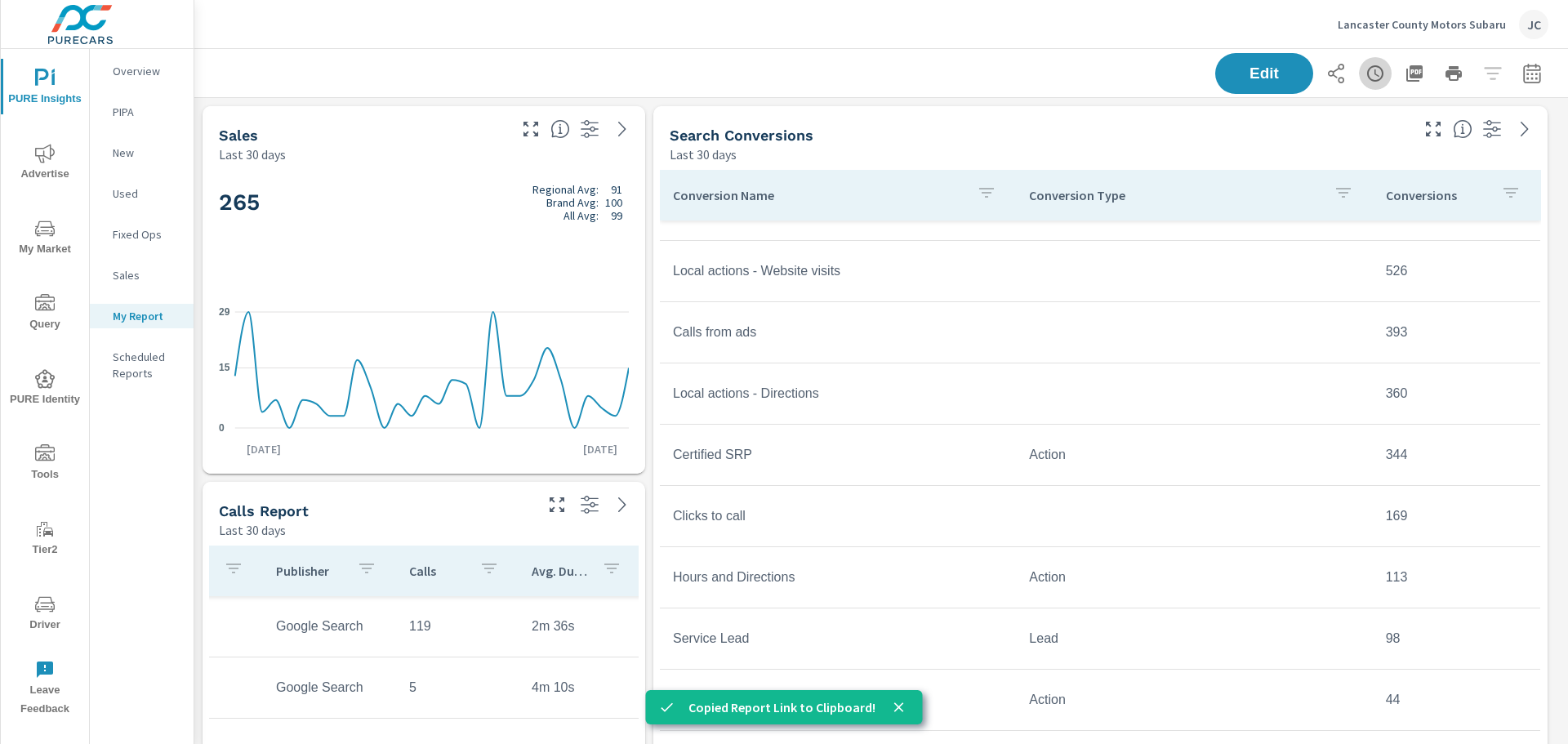
click at [1366, 73] on icon "button" at bounding box center [1375, 73] width 20 height 20
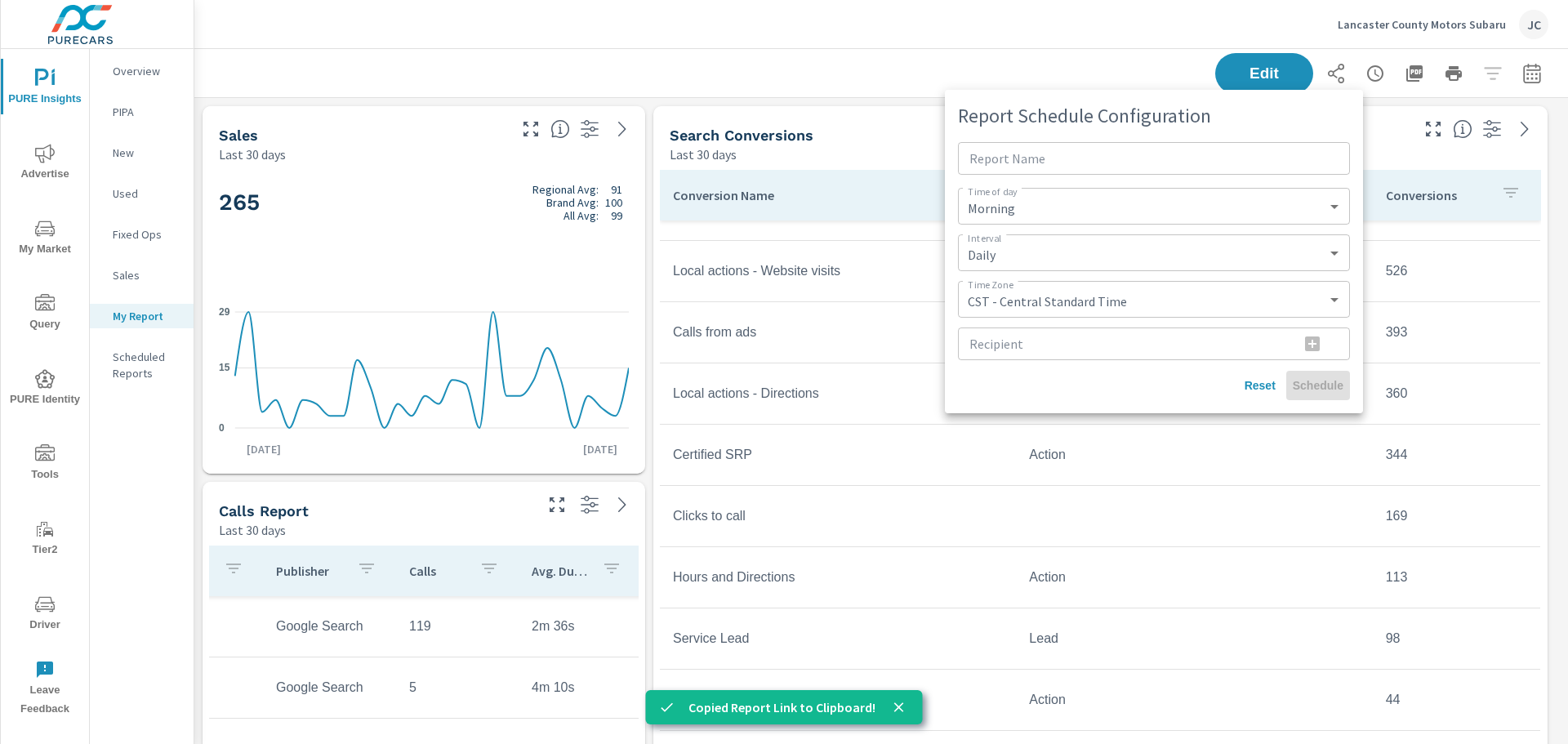
click at [1092, 63] on div at bounding box center [784, 372] width 1568 height 744
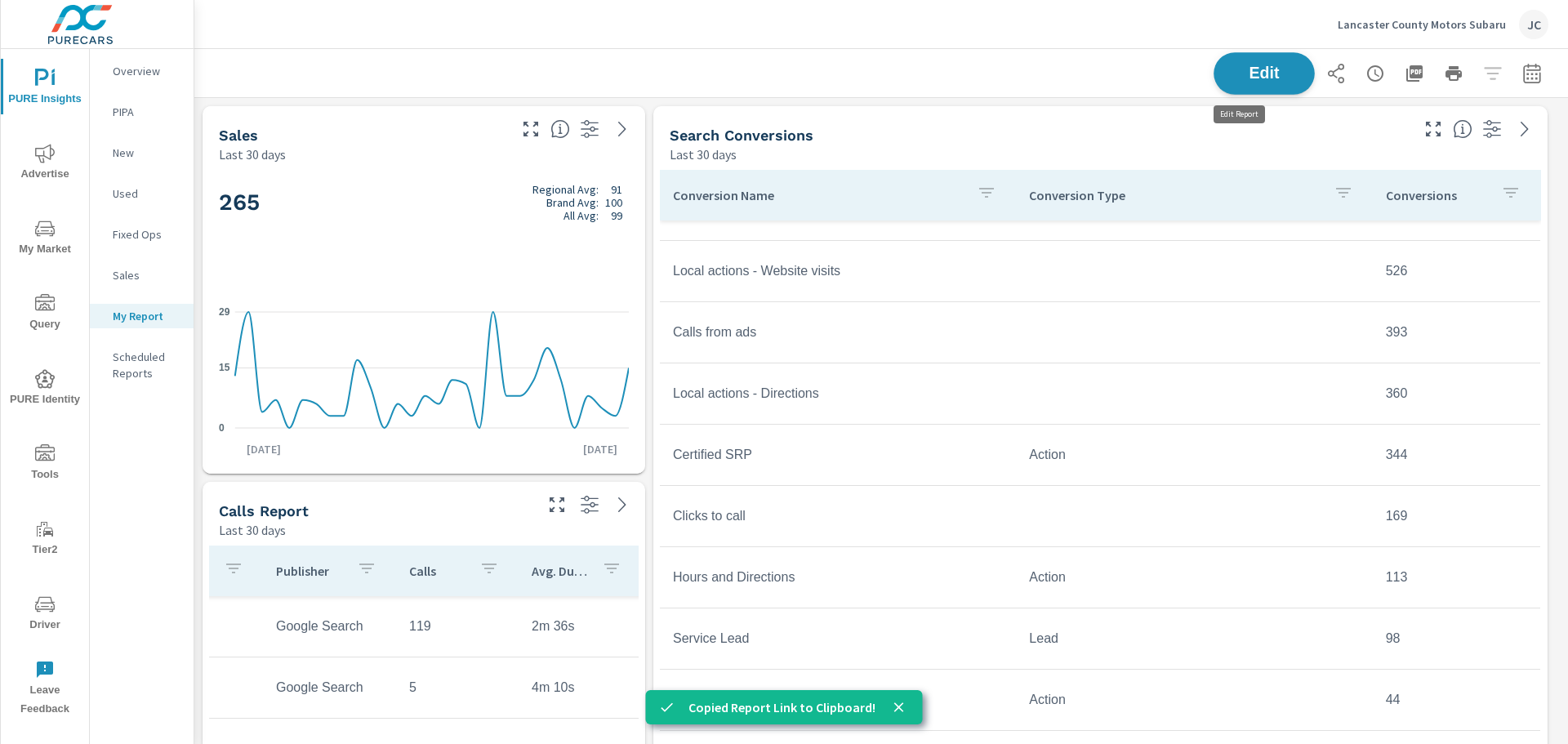
click at [1238, 79] on span "Edit" at bounding box center [1264, 73] width 67 height 16
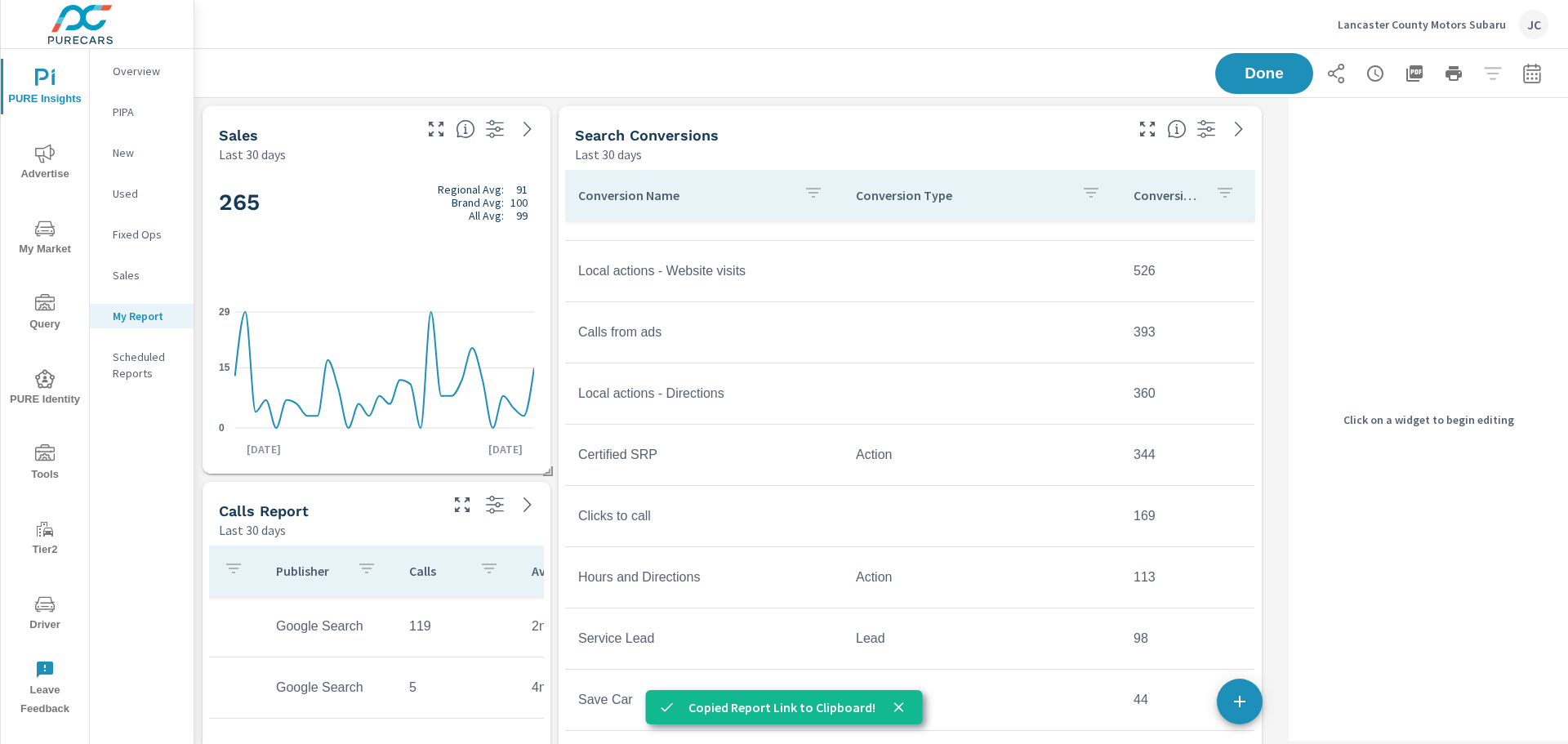
scroll to position [1160, 1101]
click at [897, 708] on icon "close" at bounding box center [899, 706] width 17 height 17
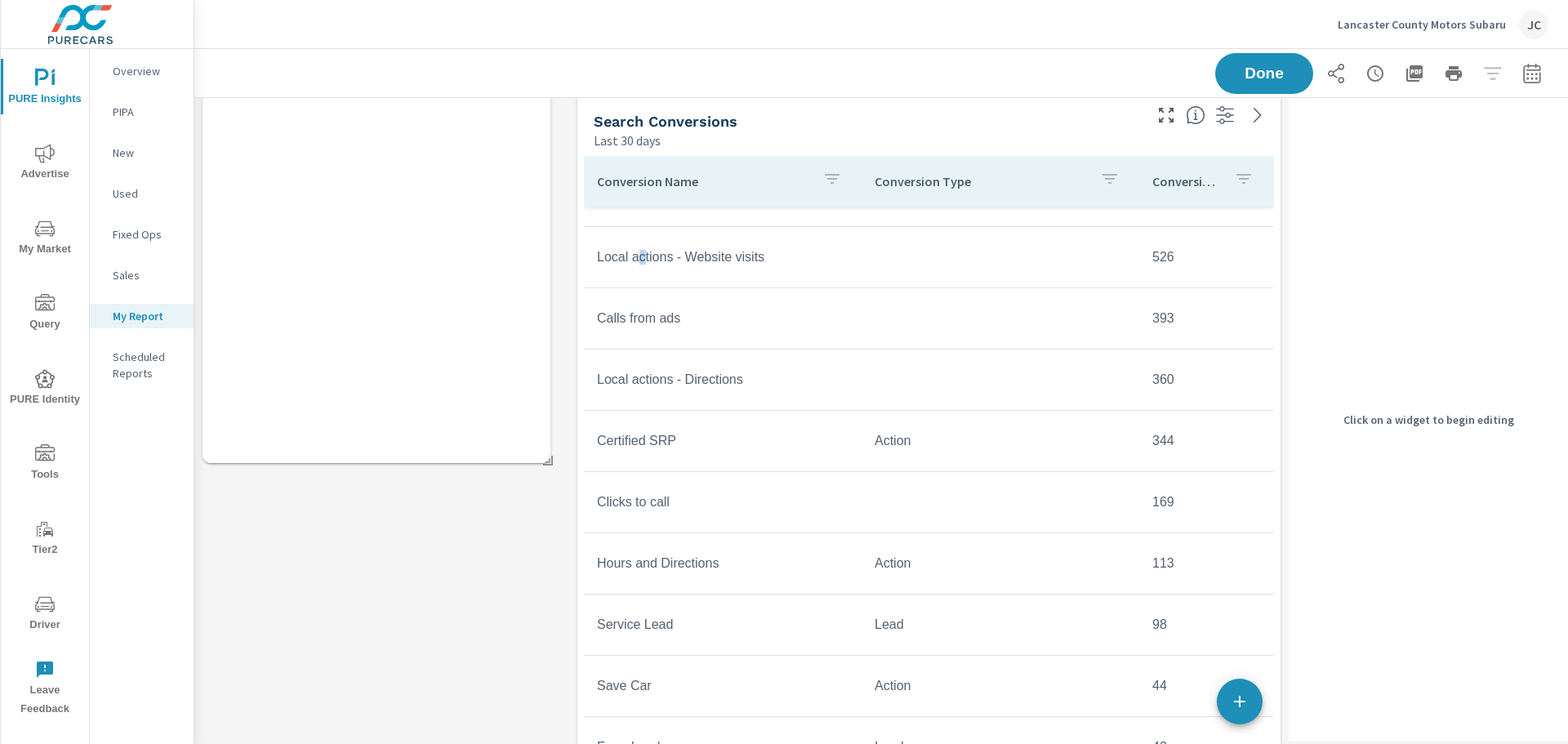
drag, startPoint x: 623, startPoint y: 269, endPoint x: 642, endPoint y: 255, distance: 23.6
click at [642, 255] on td "Local actions - Website visits" at bounding box center [723, 257] width 278 height 41
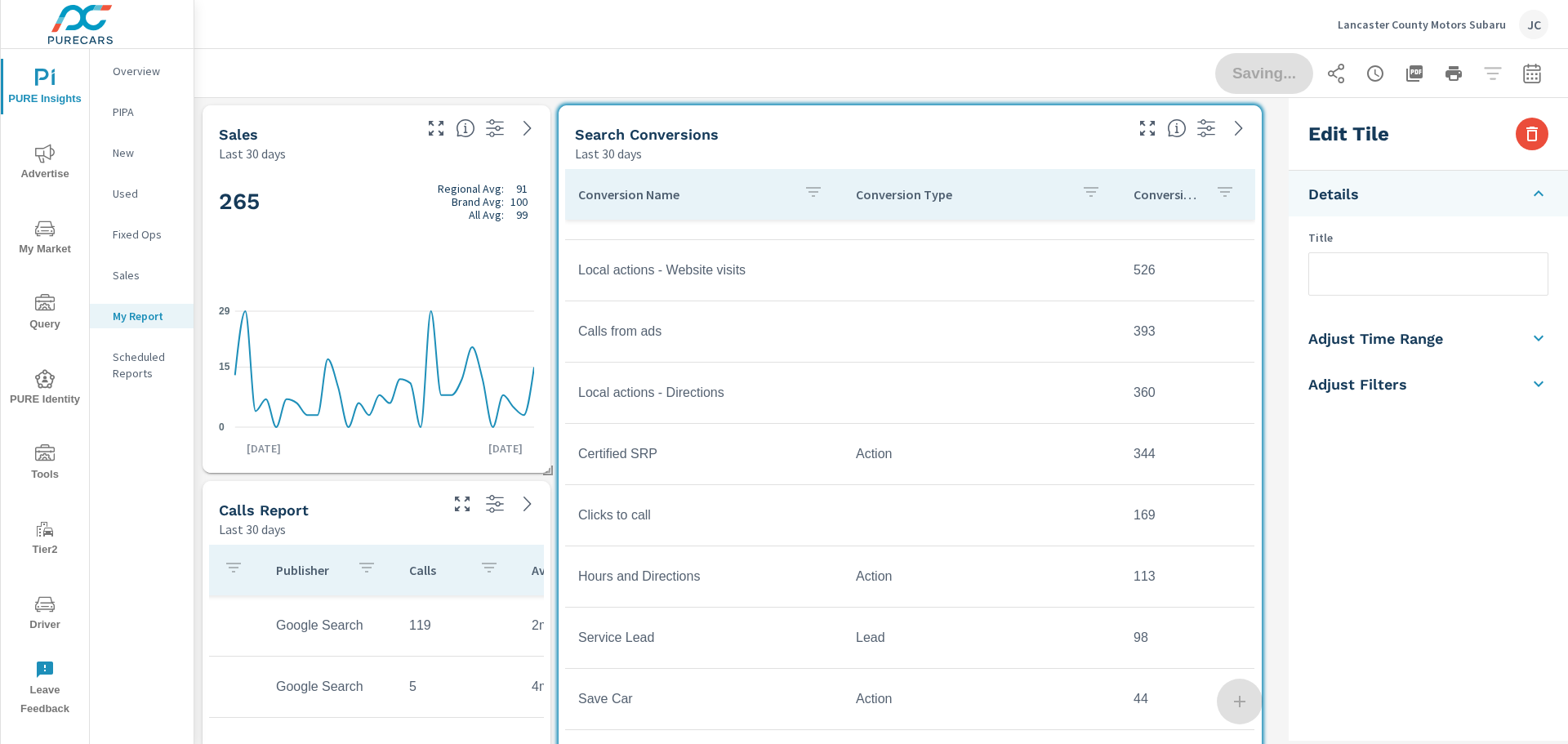
scroll to position [0, 0]
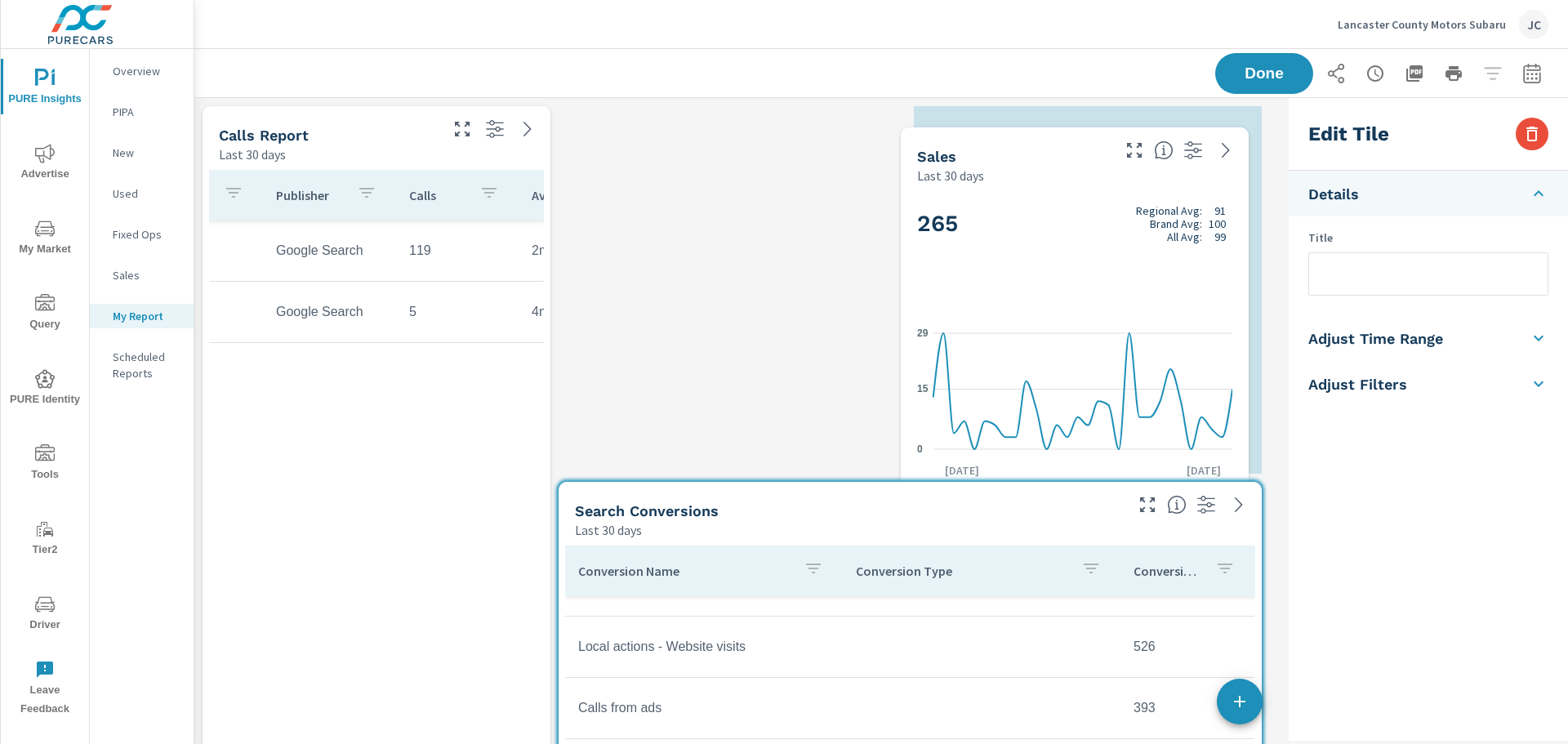
drag, startPoint x: 314, startPoint y: 270, endPoint x: 1013, endPoint y: 290, distance: 699.3
click at [1013, 290] on div "265 Regional Avg: 91 Brand Avg: 100 All Avg: 99" at bounding box center [1075, 250] width 315 height 100
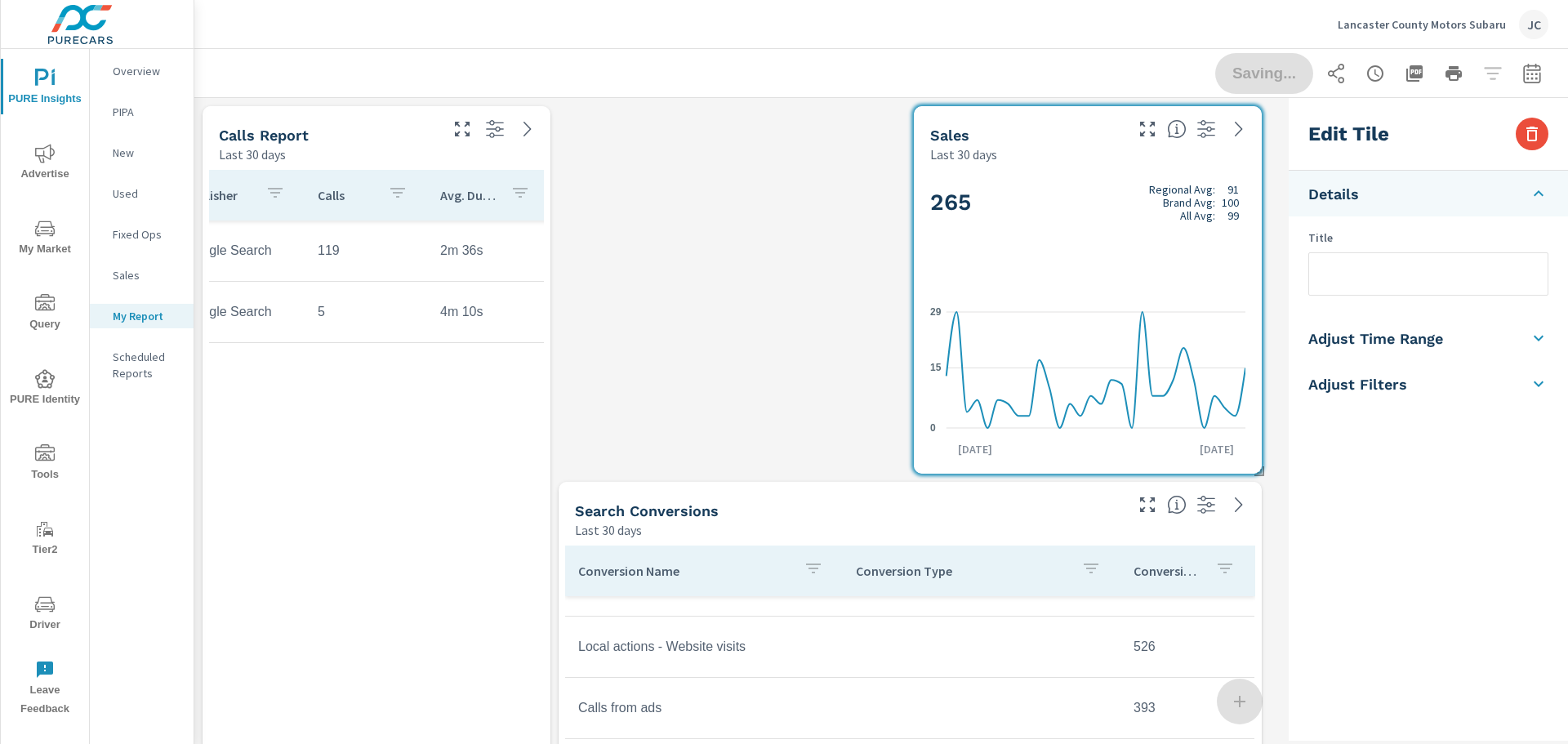
scroll to position [0, 174]
click at [786, 341] on div "Sales Last 30 days 265 Regional Avg: 91 Brand Avg: 100 All Avg: 99 0 15 29 Jul …" at bounding box center [739, 665] width 1089 height 1134
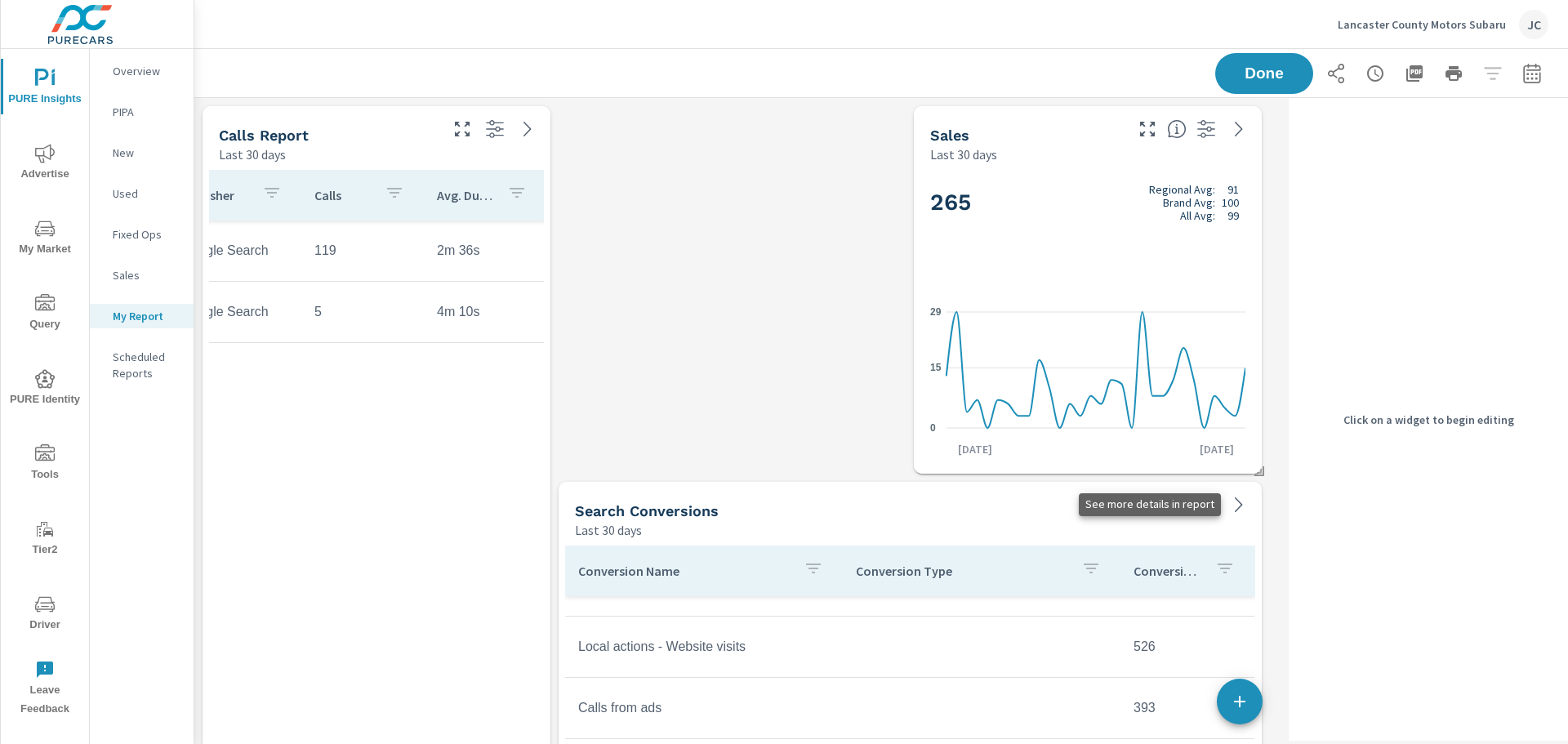
scroll to position [1160, 1101]
click at [1218, 506] on button "button" at bounding box center [1206, 504] width 26 height 26
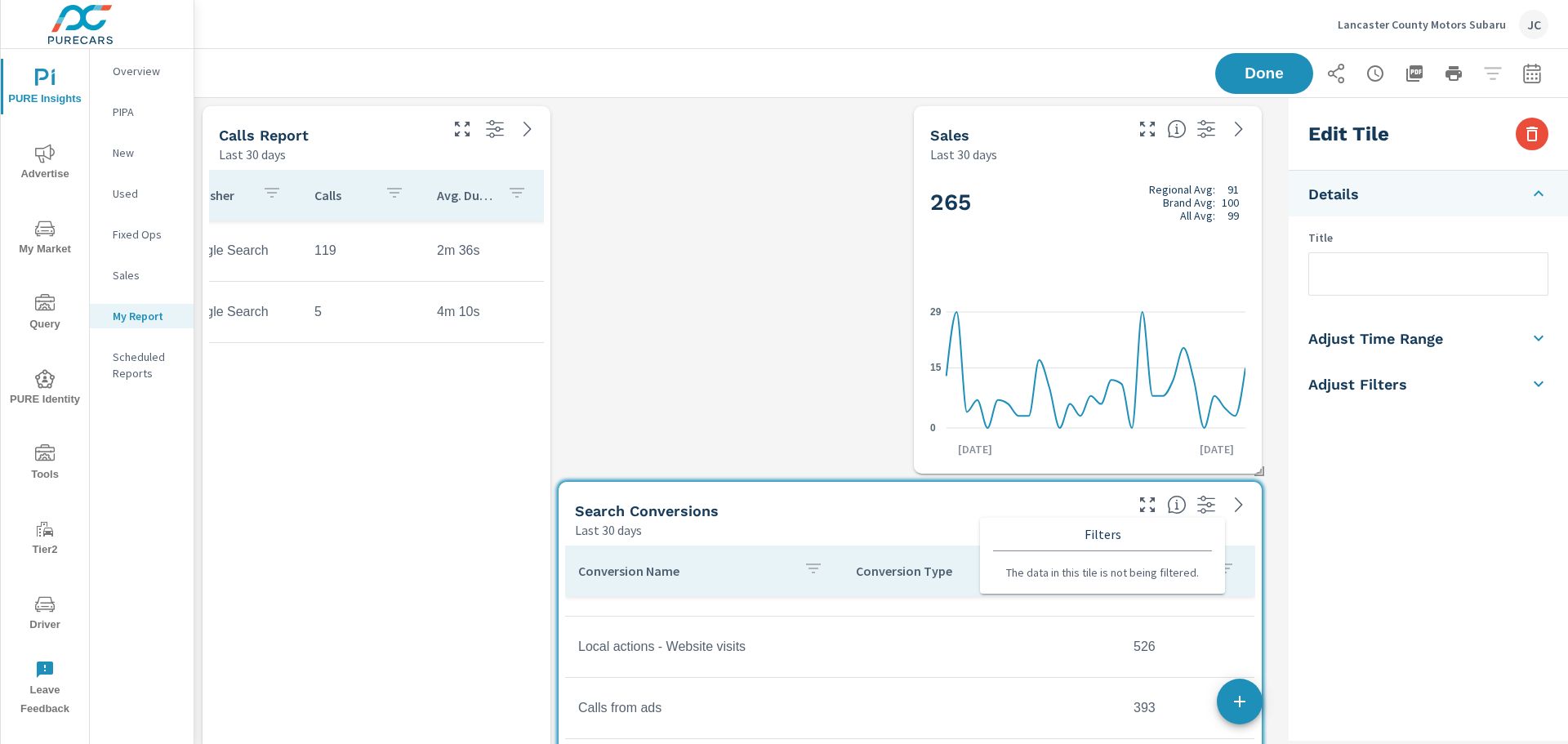
click at [708, 227] on div "Sales Last 30 days 265 Regional Avg: 91 Brand Avg: 100 All Avg: 99 0 15 29 Jul …" at bounding box center [739, 665] width 1089 height 1134
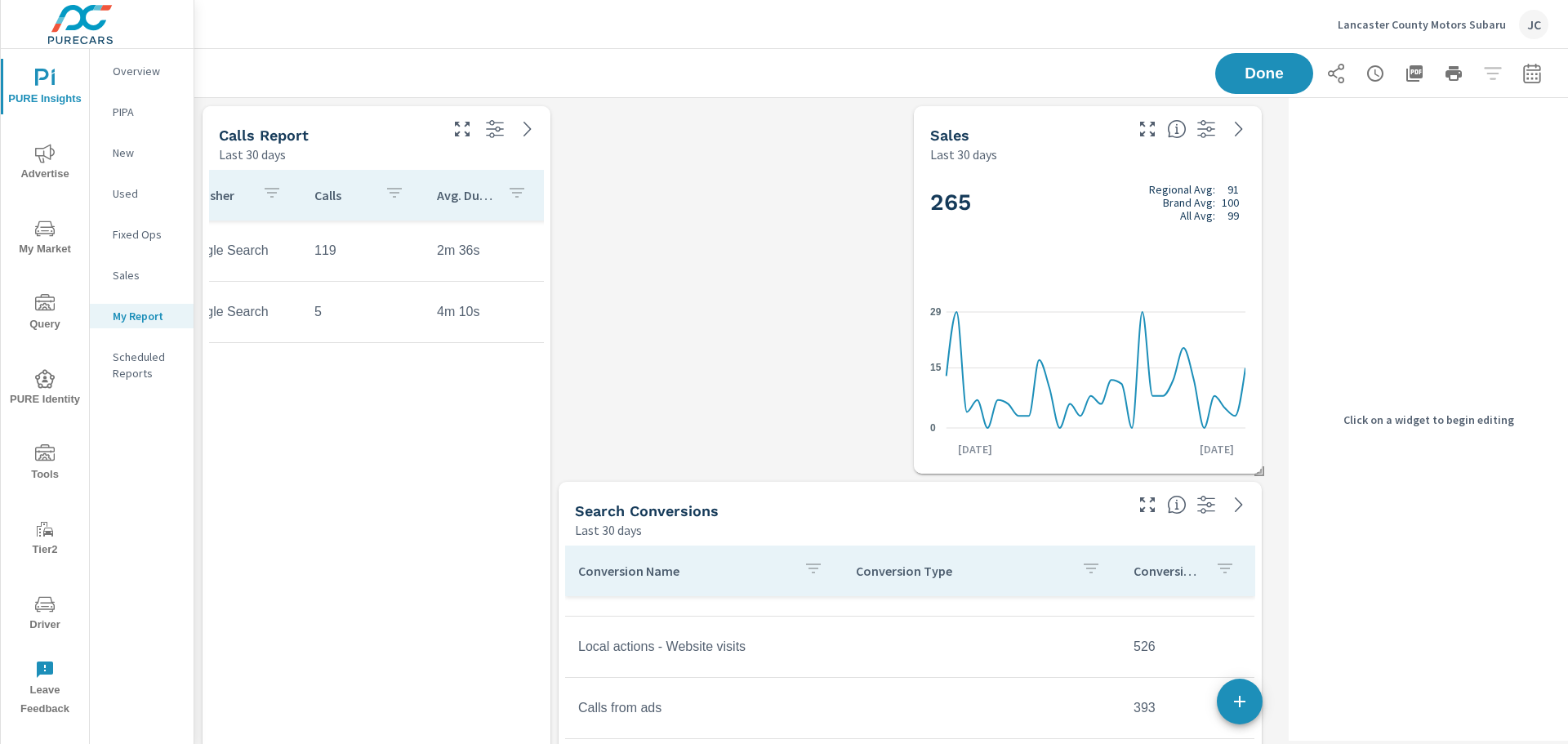
click at [1096, 251] on div "265 Regional Avg: 91 Brand Avg: 100 All Avg: 99" at bounding box center [1088, 229] width 315 height 100
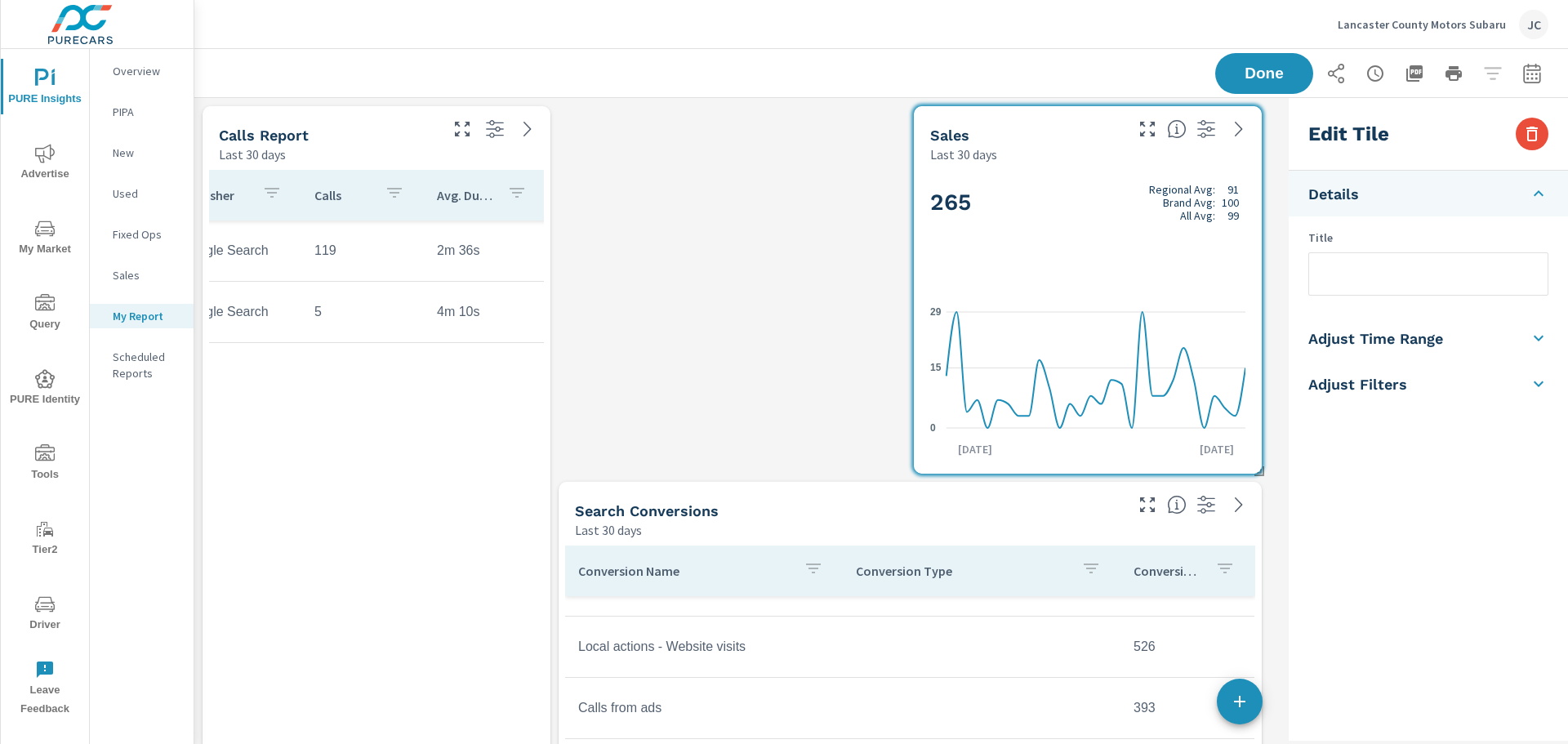
click at [1542, 341] on icon at bounding box center [1539, 338] width 20 height 20
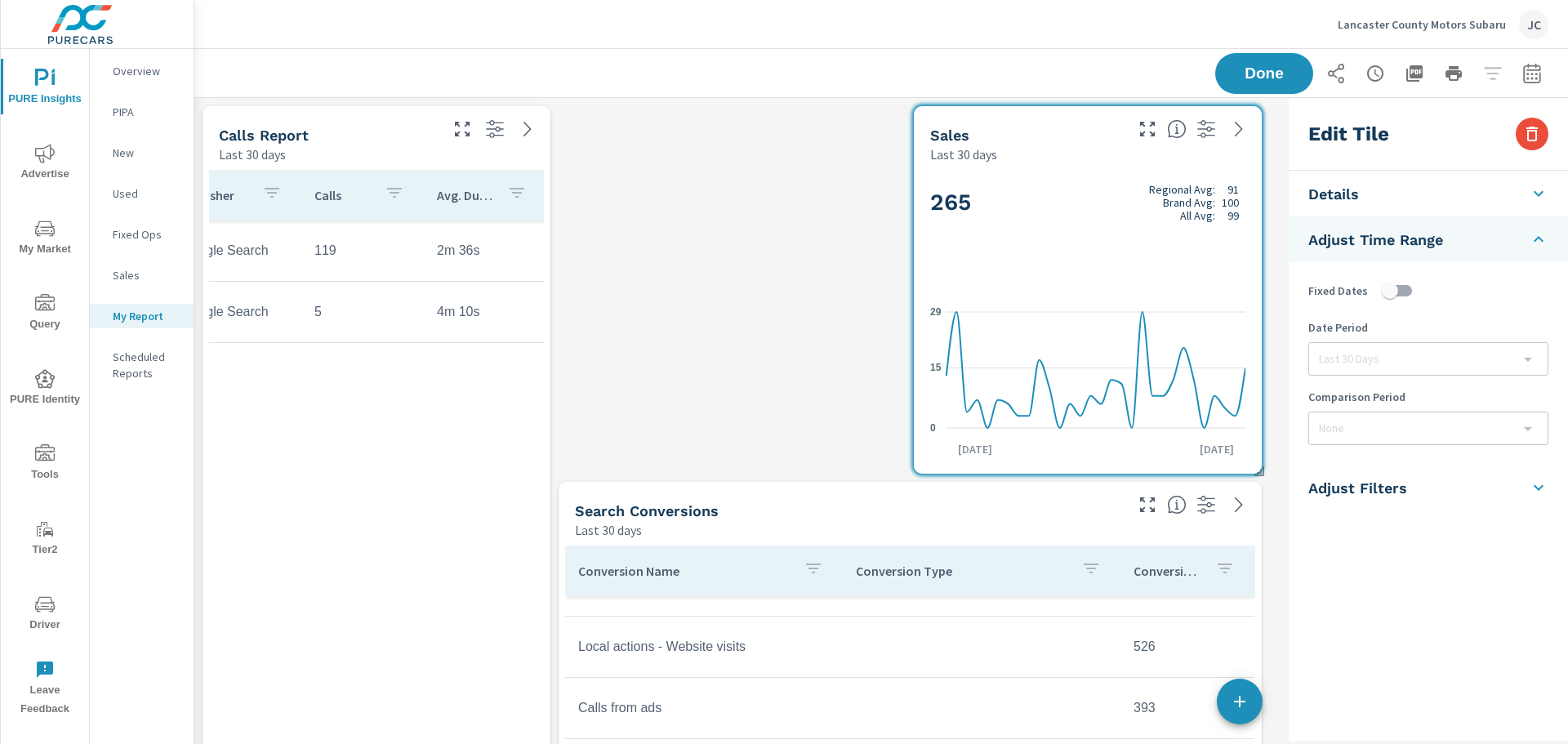
click at [1380, 293] on input "checkbox" at bounding box center [1390, 289] width 93 height 31
checkbox input "true"
click at [1459, 376] on div "Fixed Dates Date Period Last 30 Days last30Days Comparison Period None" at bounding box center [1429, 363] width 280 height 203
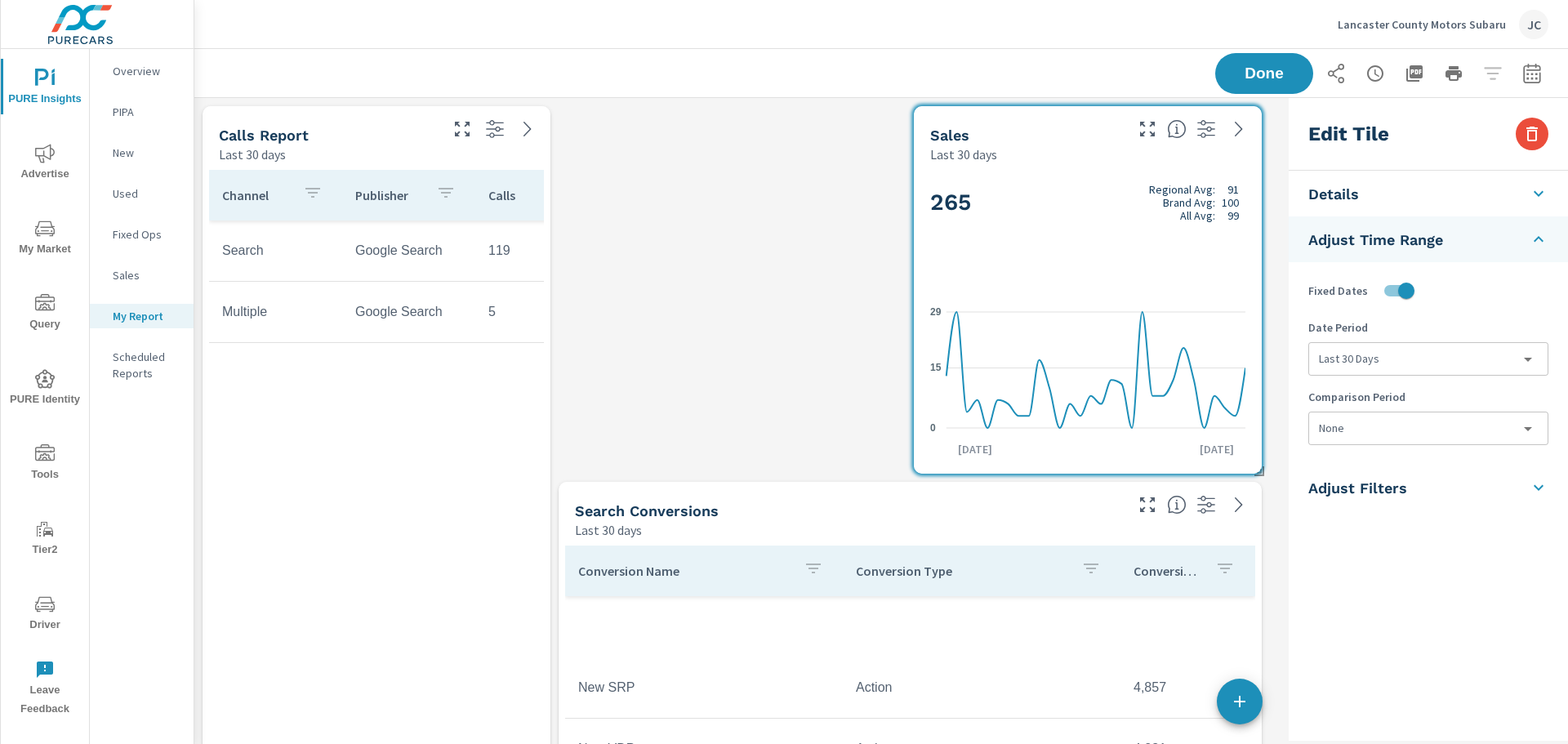
scroll to position [368, 0]
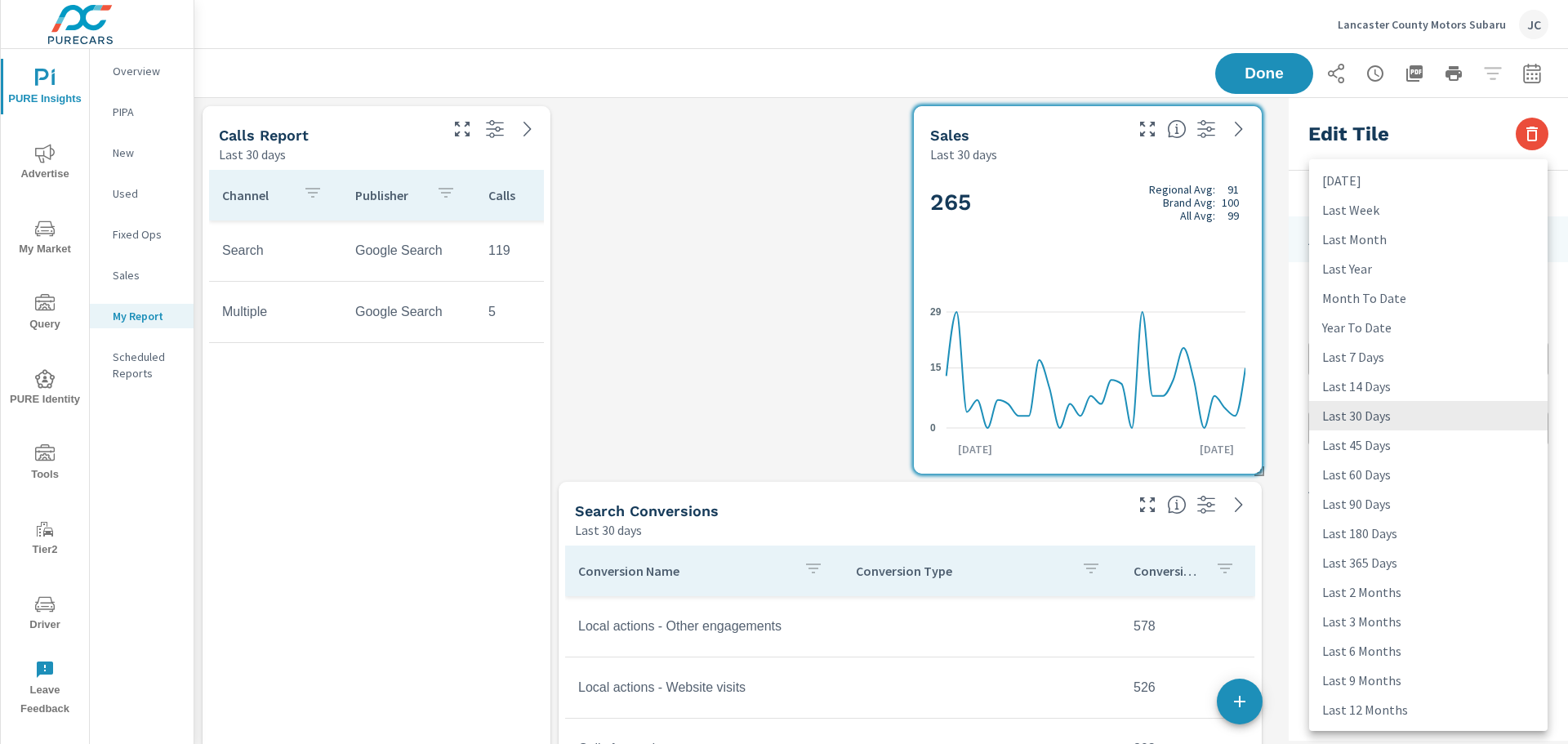
click at [1524, 360] on body "PURE Insights Advertise My Market Query PURE Identity Tools Tier2 Driver Leave …" at bounding box center [784, 372] width 1568 height 744
click at [1344, 247] on li "Last Month" at bounding box center [1428, 239] width 238 height 30
type input "lastMonth"
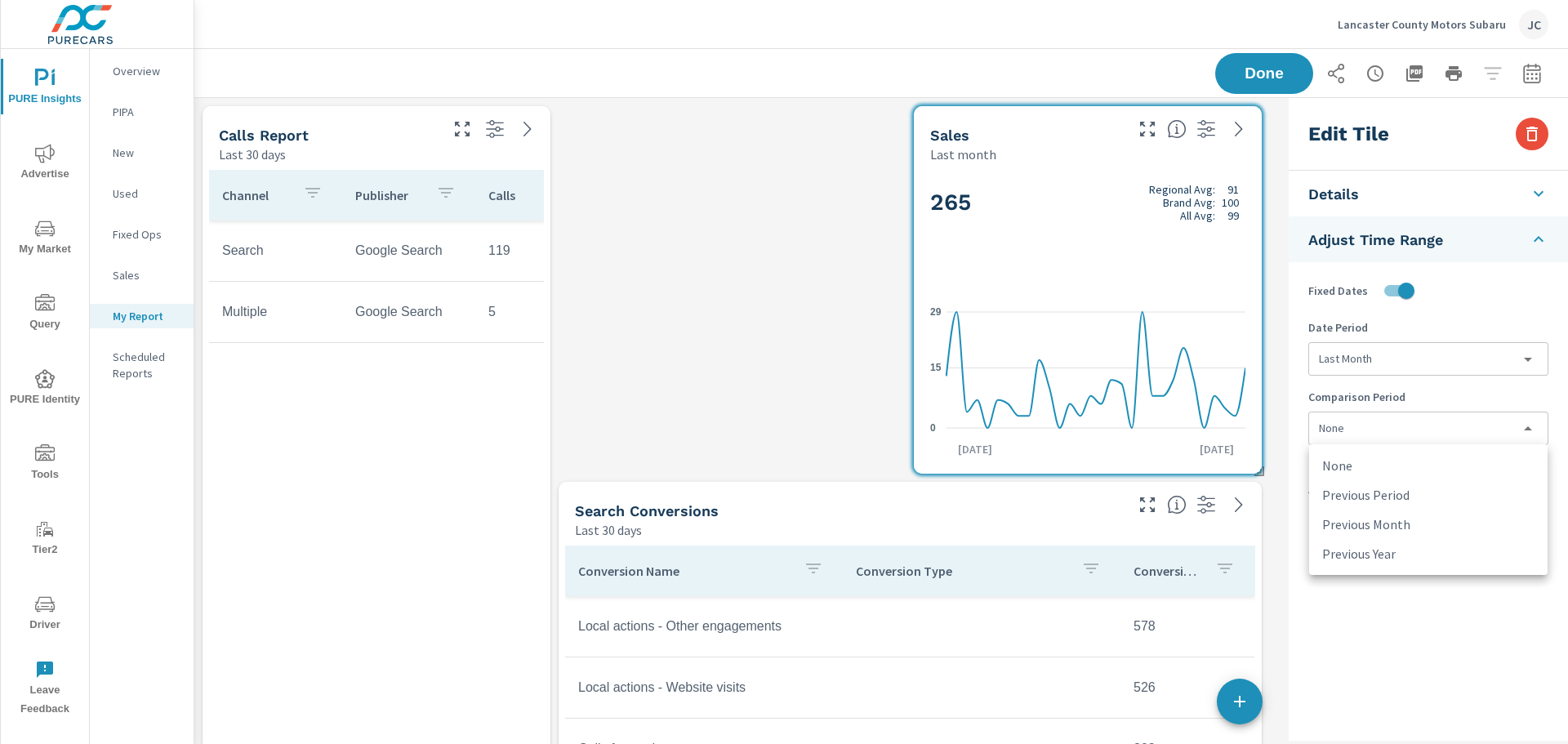
click at [1486, 433] on body "PURE Insights Advertise My Market Query PURE Identity Tools Tier2 Driver Leave …" at bounding box center [784, 372] width 1568 height 744
click at [1425, 522] on li "Previous Month" at bounding box center [1428, 525] width 238 height 30
type input "lastMonth"
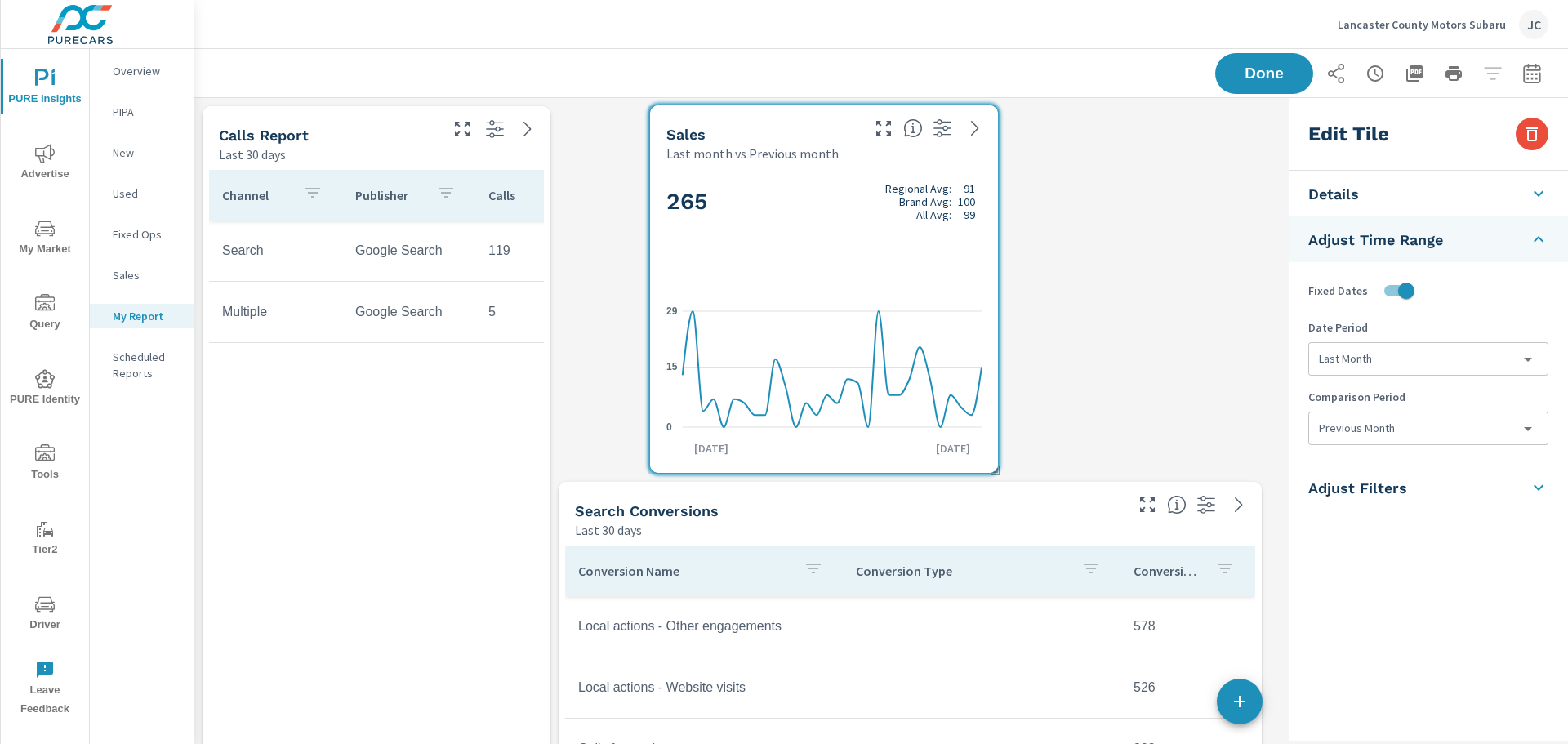
drag, startPoint x: 1037, startPoint y: 225, endPoint x: 773, endPoint y: 224, distance: 264.0
click at [773, 224] on div "265 Regional Avg: 91 Brand Avg: 100 All Avg: 99" at bounding box center [824, 228] width 315 height 100
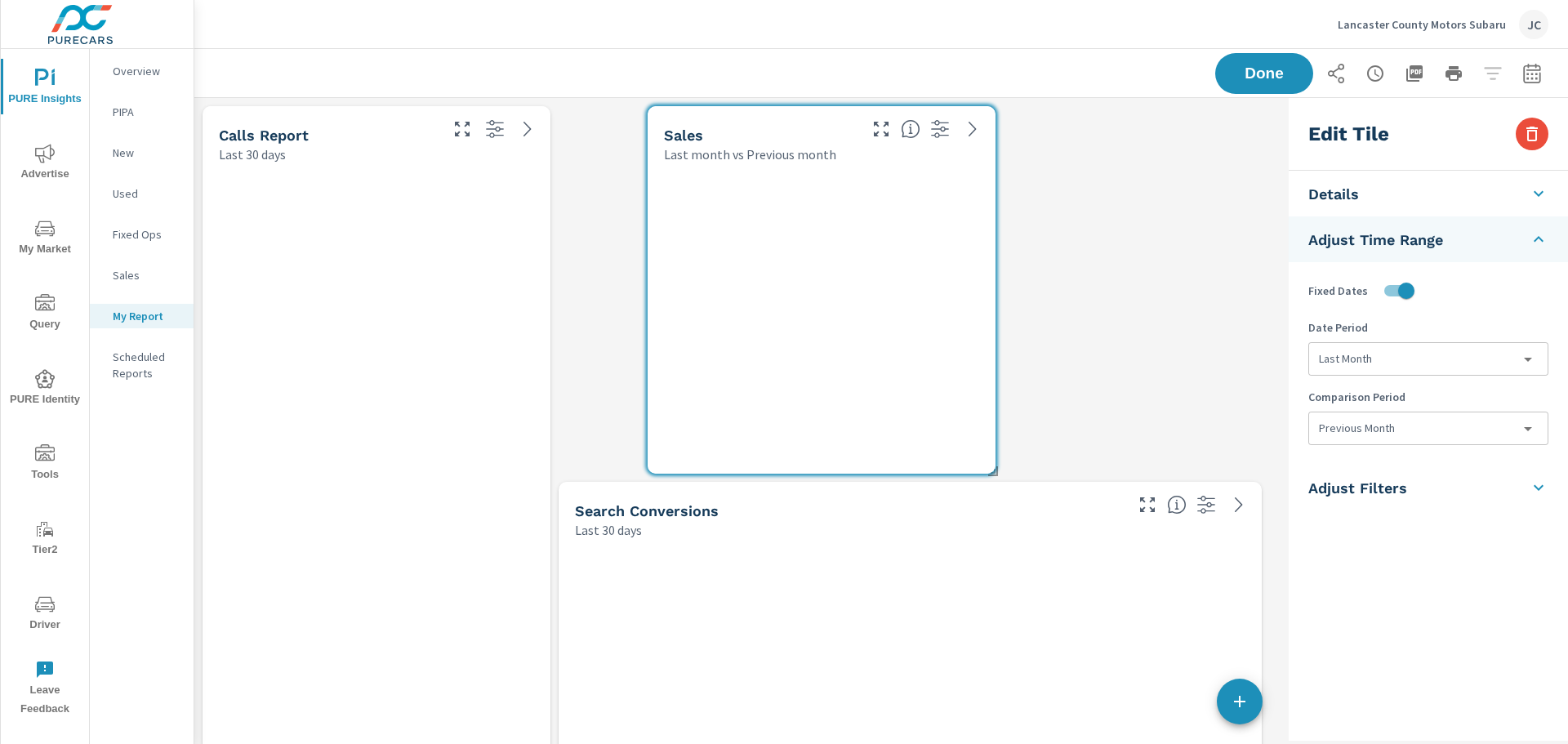
click at [1540, 485] on icon at bounding box center [1539, 487] width 20 height 20
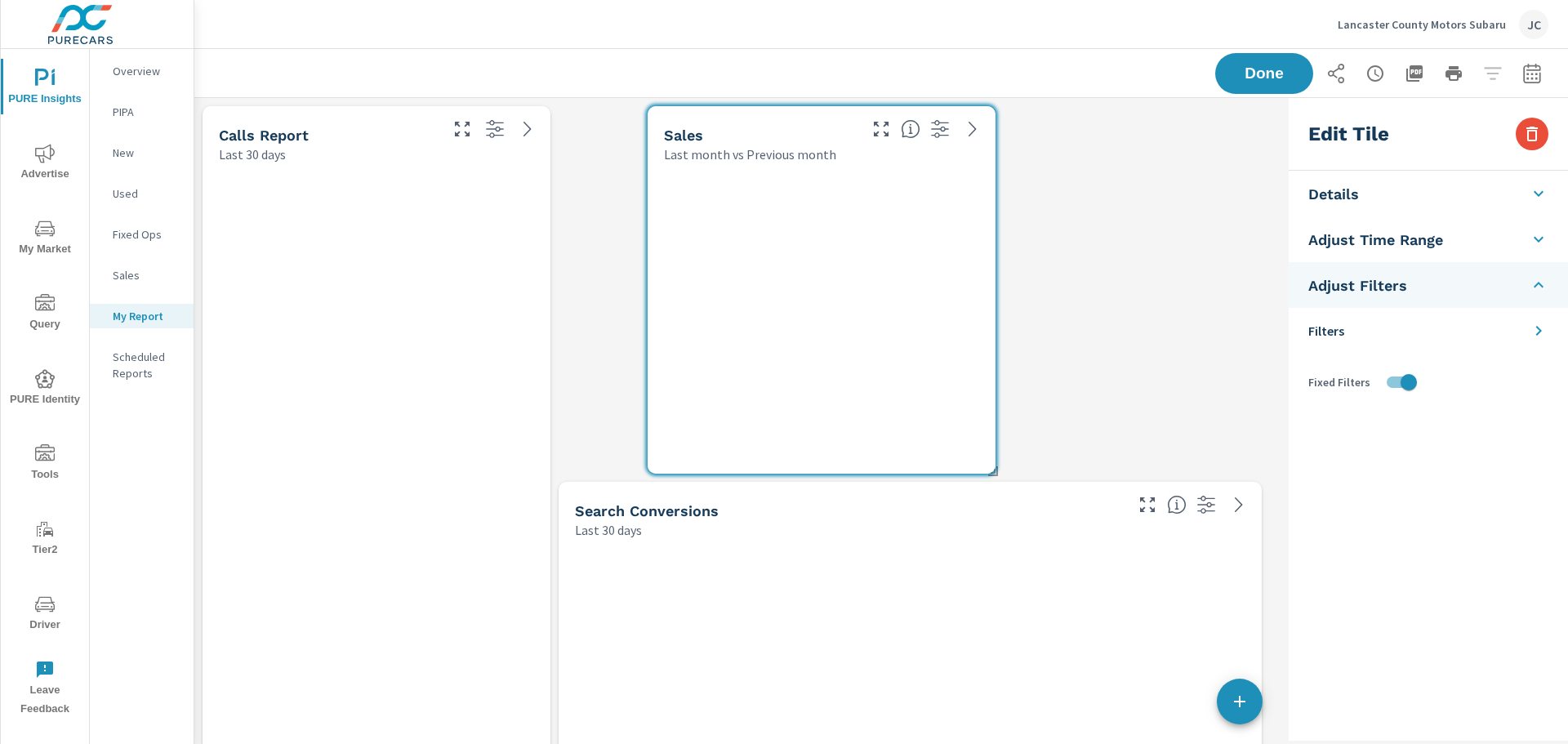
click at [1540, 485] on div "Edit Tile Details Title Adjust Time Range Fixed Dates Date Period Last Month la…" at bounding box center [1429, 419] width 280 height 642
click at [1272, 389] on div "Sales Last month vs Previous month Search Conversions Last 30 days Calls Report…" at bounding box center [882, 665] width 1374 height 1134
click at [1256, 77] on span "Done" at bounding box center [1264, 73] width 67 height 16
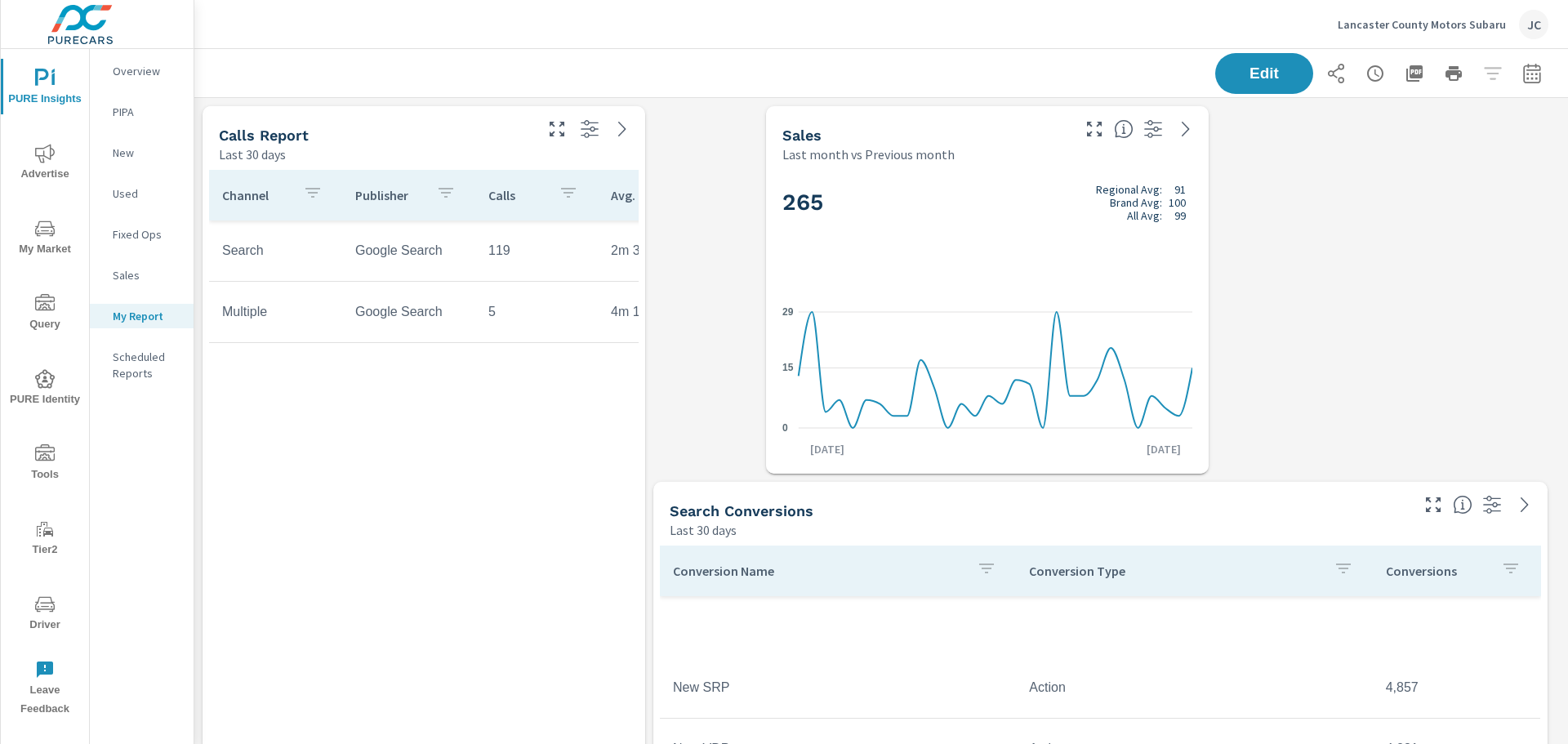
scroll to position [368, 0]
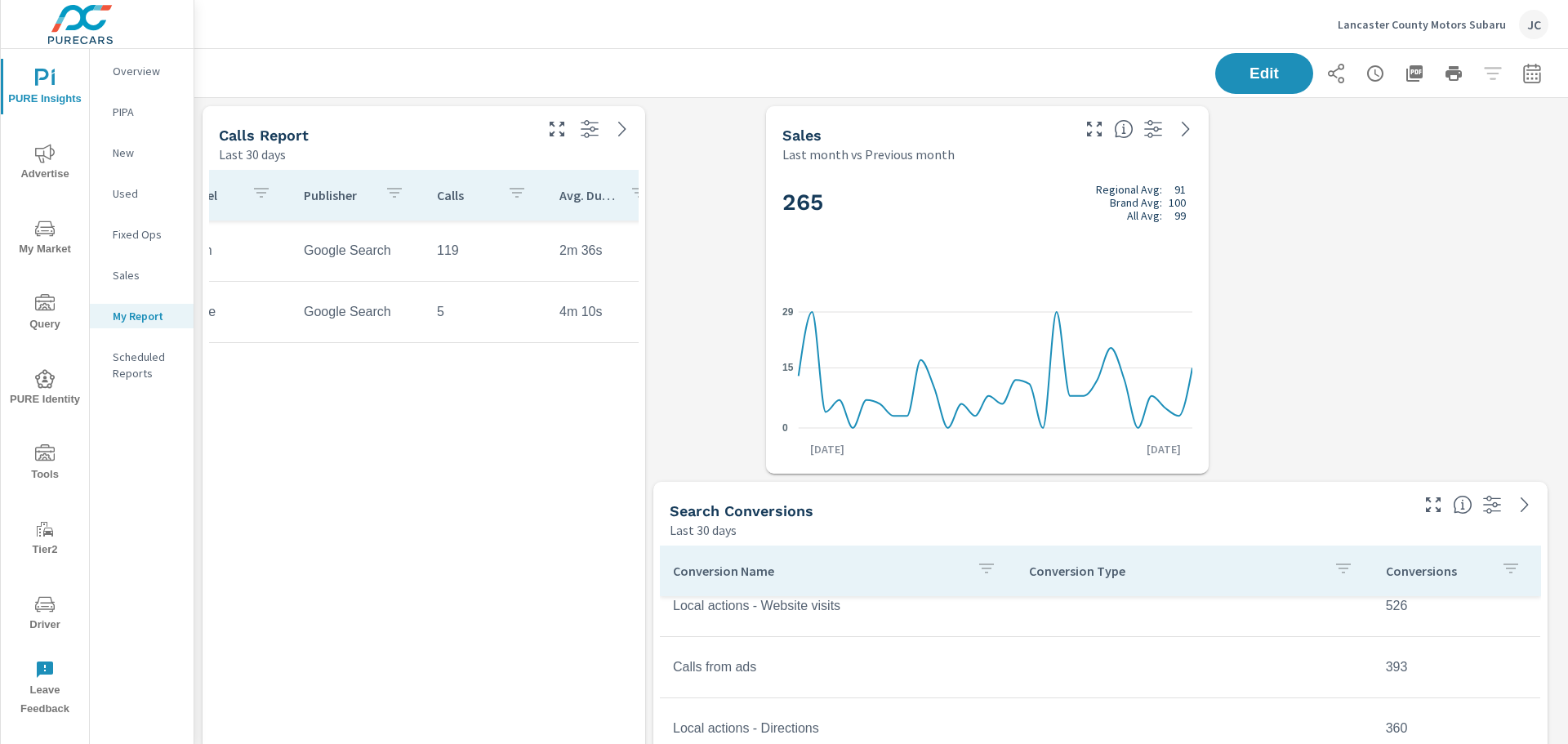
scroll to position [0, 79]
click at [1502, 582] on div "button" at bounding box center [1512, 570] width 20 height 25
drag, startPoint x: 1567, startPoint y: 440, endPoint x: 1568, endPoint y: 515, distance: 75.0
click at [1568, 515] on div at bounding box center [784, 372] width 1568 height 744
click at [1375, 318] on div "Sales Last month vs Previous month 265 Regional Avg: 91 Brand Avg: 100 All Avg:…" at bounding box center [882, 665] width 1374 height 1134
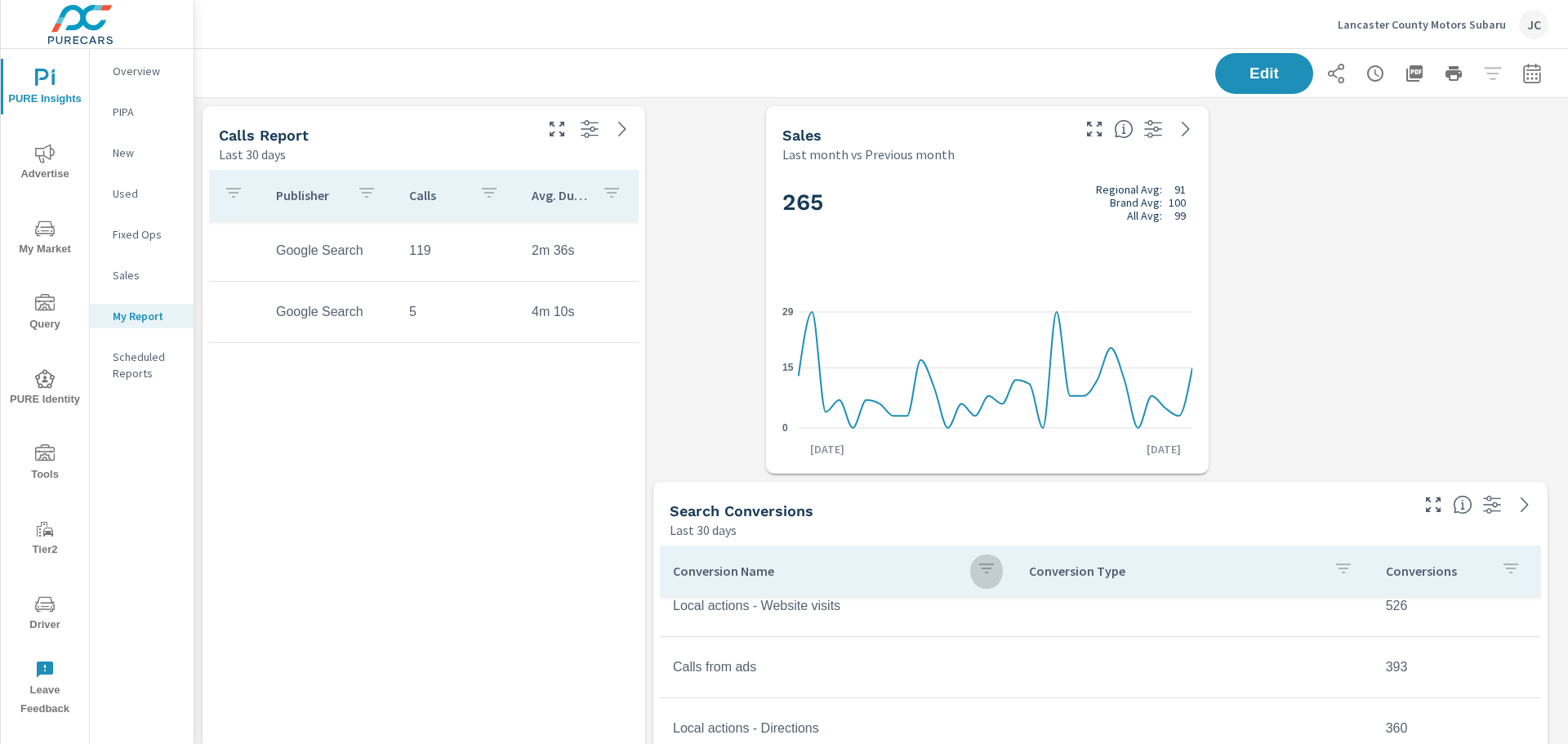
click at [990, 573] on icon "button" at bounding box center [987, 568] width 20 height 20
click at [1223, 456] on div at bounding box center [784, 372] width 1568 height 744
click at [1356, 568] on th "Conversion Type" at bounding box center [1194, 570] width 356 height 50
click at [1337, 570] on icon "button" at bounding box center [1344, 568] width 15 height 10
drag, startPoint x: 1561, startPoint y: 446, endPoint x: 1558, endPoint y: 542, distance: 96.0
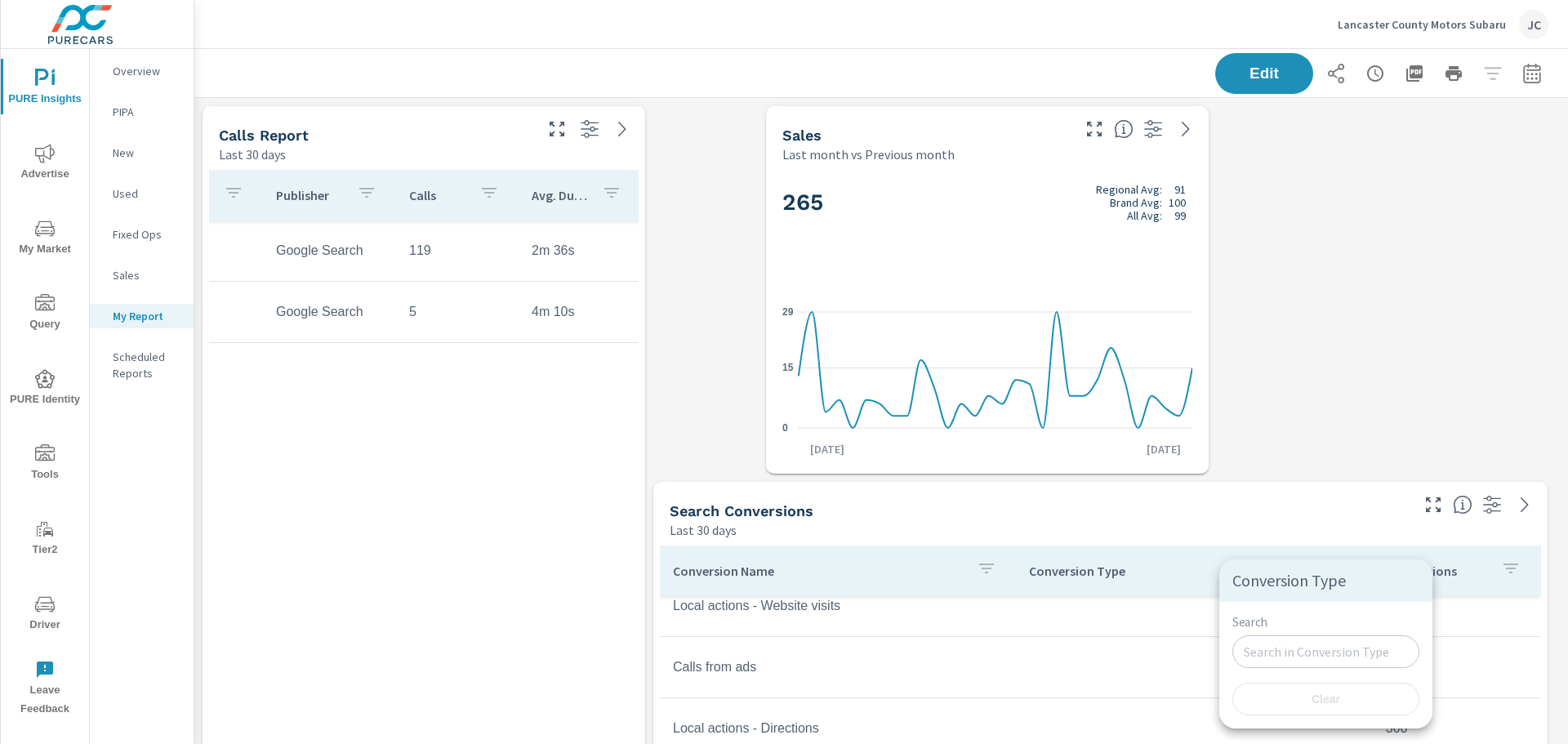
click at [1558, 542] on div at bounding box center [784, 372] width 1568 height 744
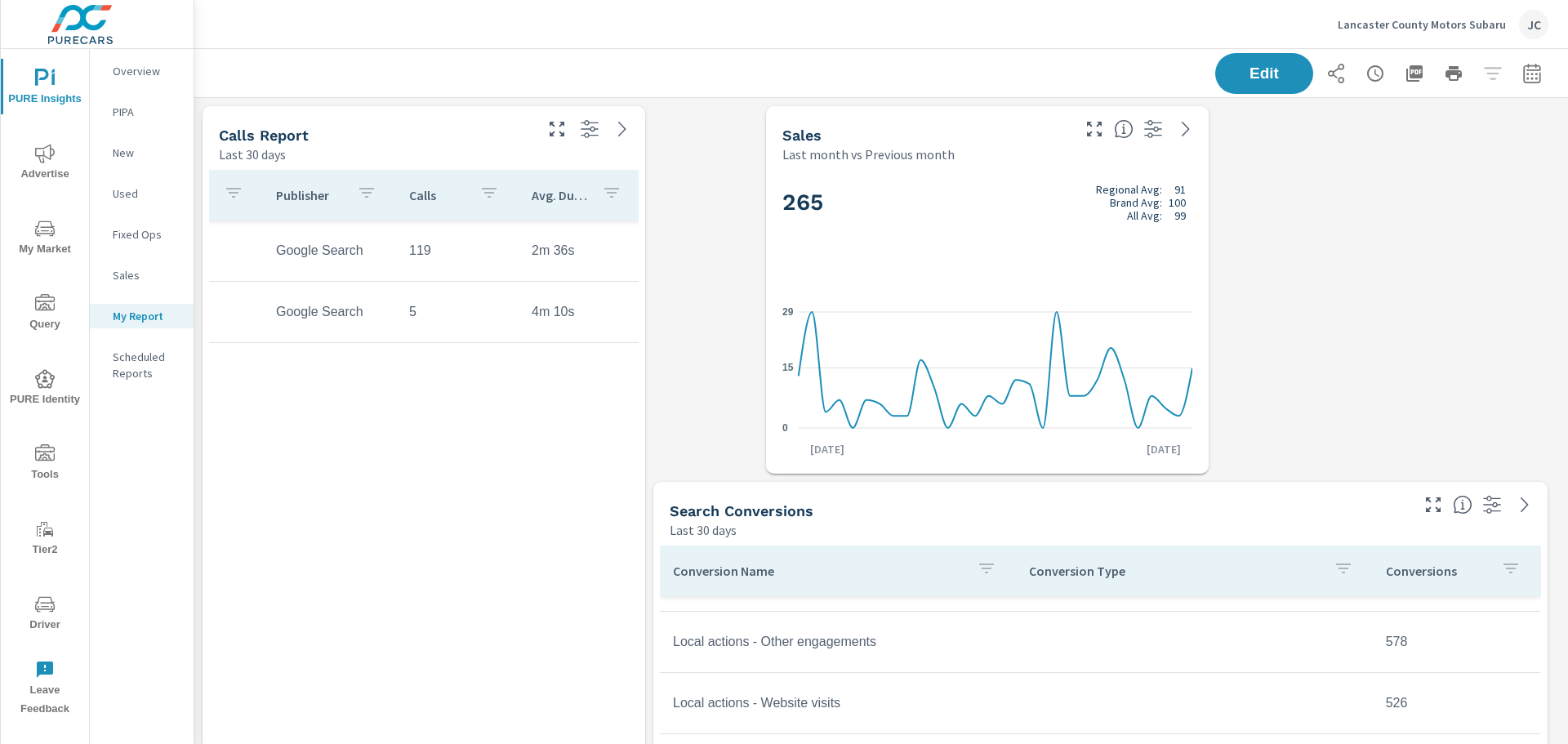
scroll to position [200, 0]
click at [1334, 575] on icon "button" at bounding box center [1344, 568] width 20 height 20
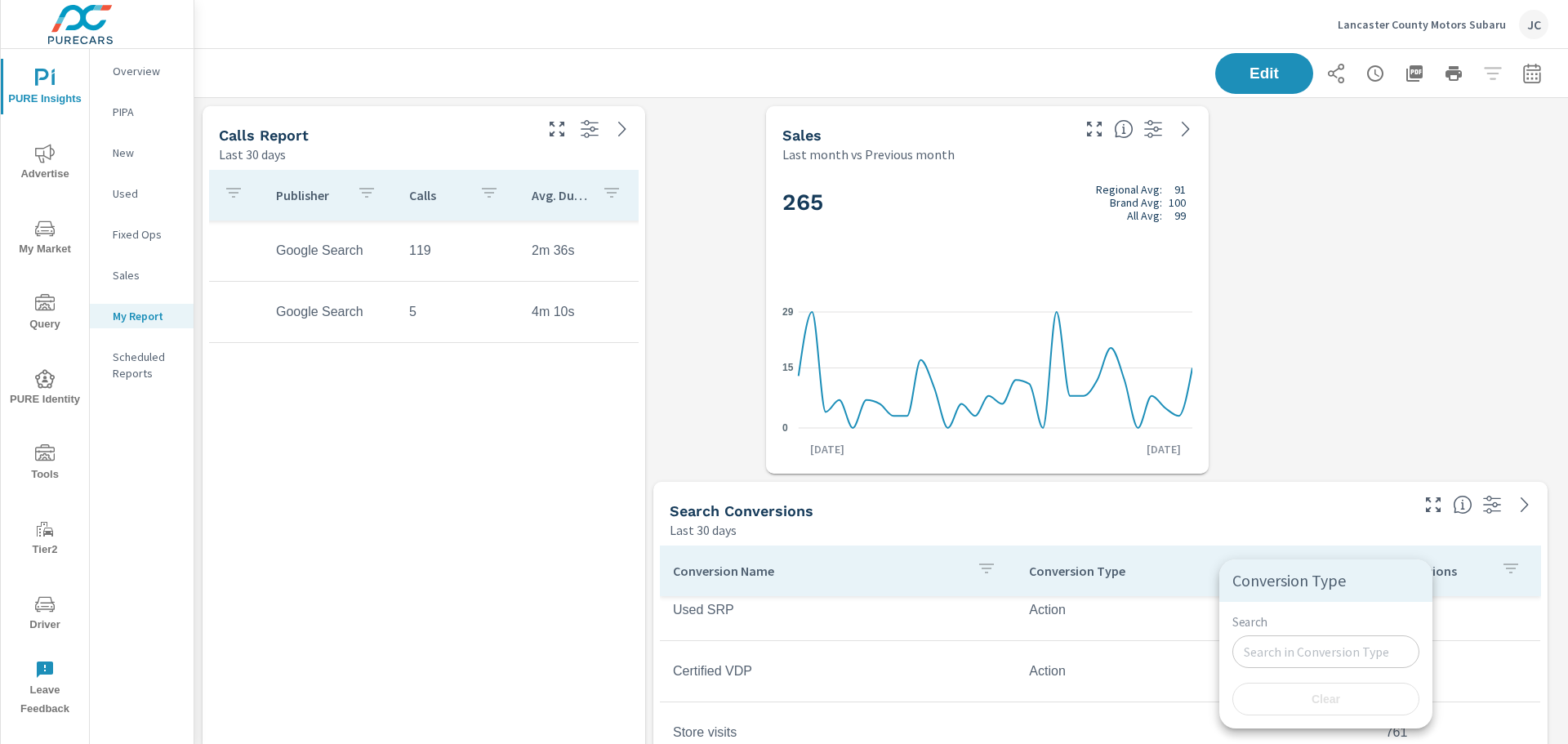
click at [1273, 656] on input "Search" at bounding box center [1326, 651] width 187 height 33
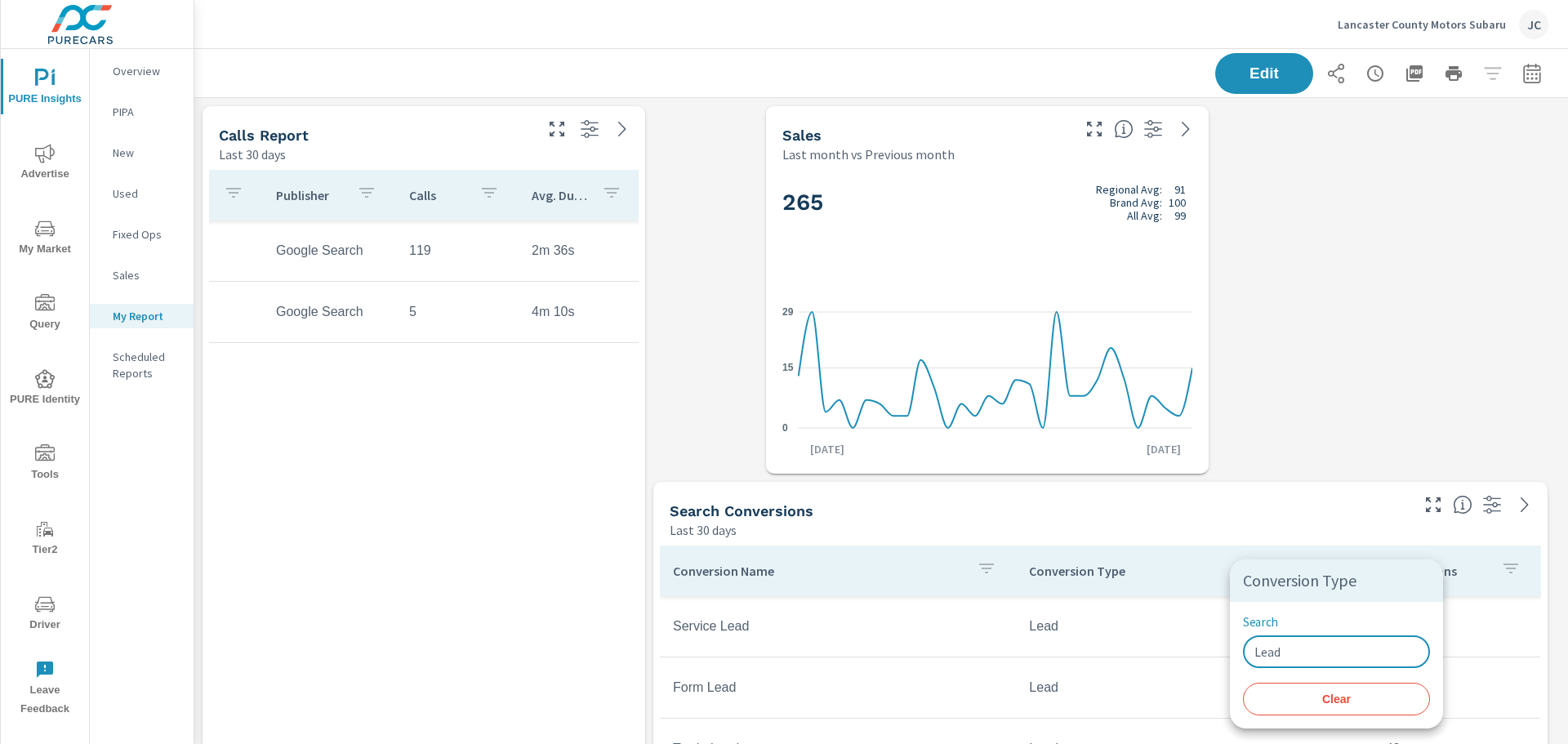
type input "Lead"
click at [1469, 656] on div at bounding box center [784, 372] width 1568 height 744
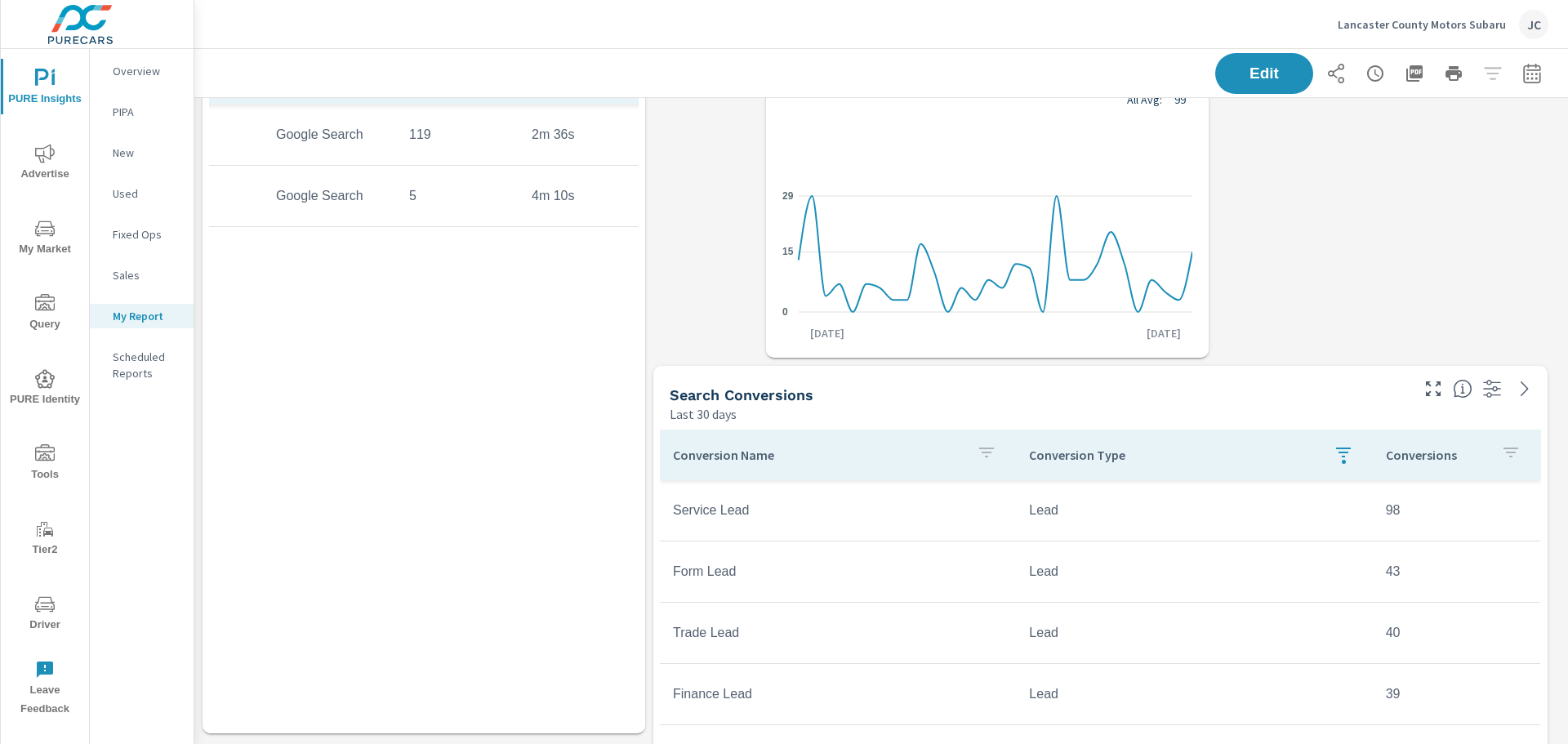
scroll to position [163, 0]
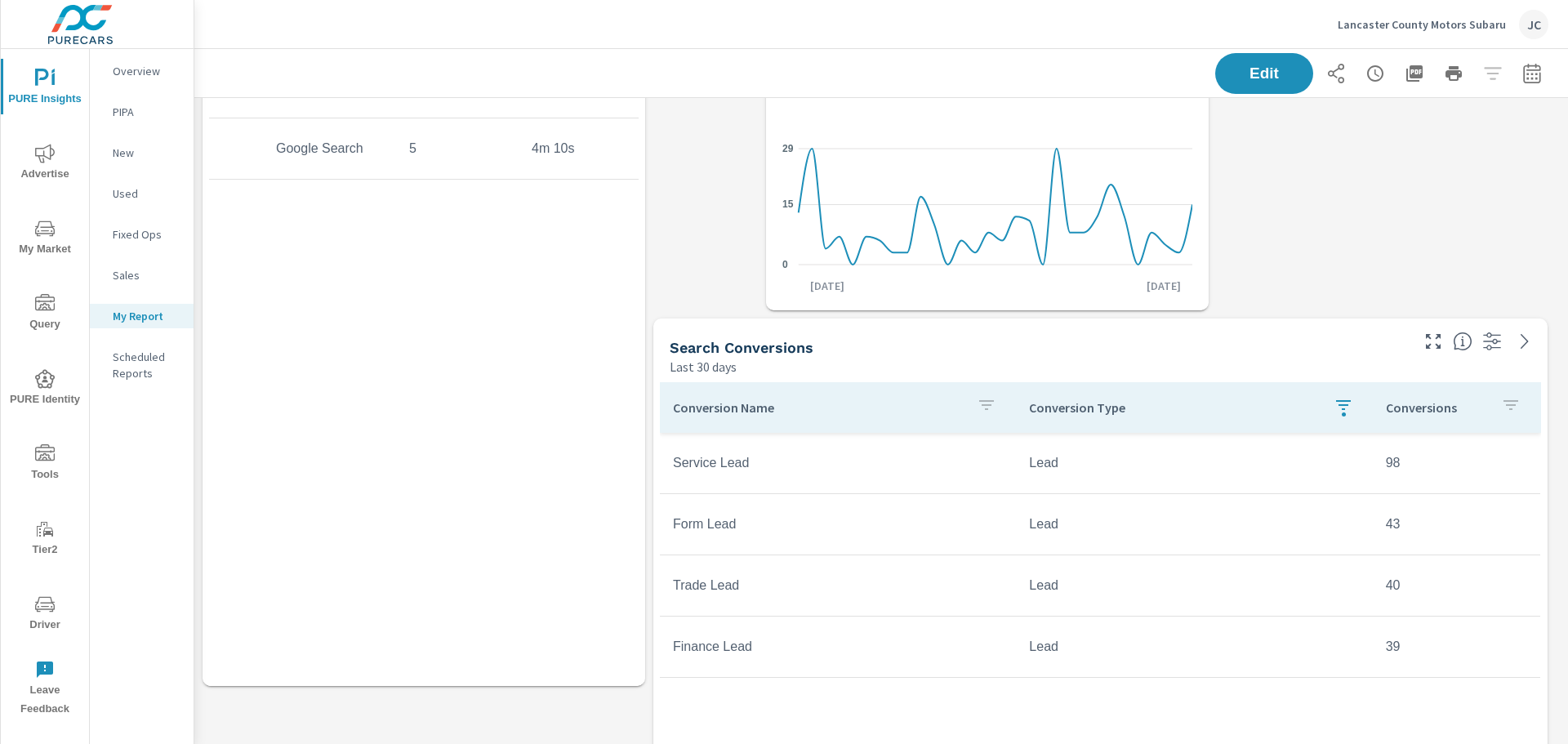
click at [753, 345] on h5 "Search Conversions" at bounding box center [741, 347] width 143 height 17
click at [45, 447] on icon "nav menu" at bounding box center [45, 452] width 20 height 17
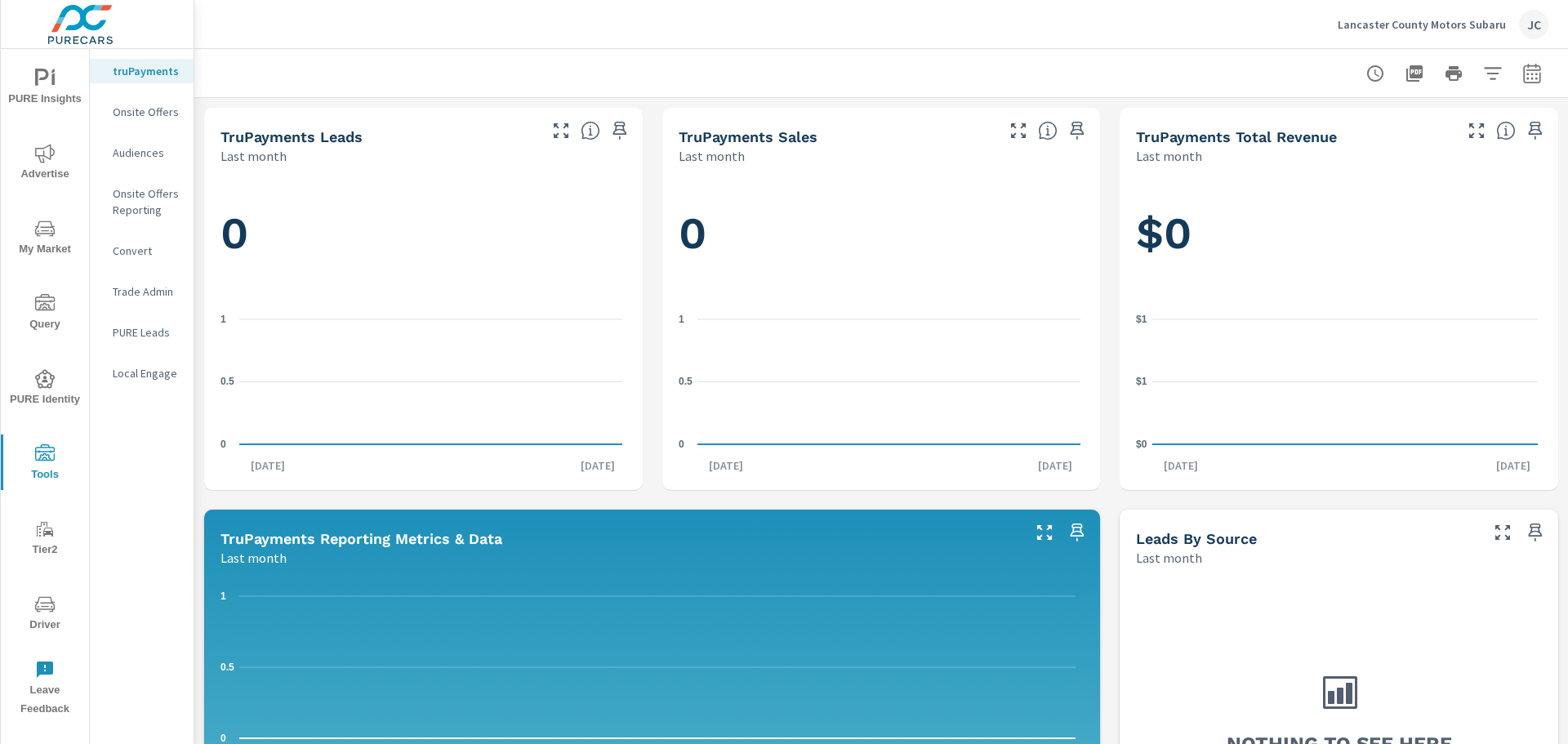
click at [134, 107] on p "Onsite Offers" at bounding box center [146, 112] width 68 height 17
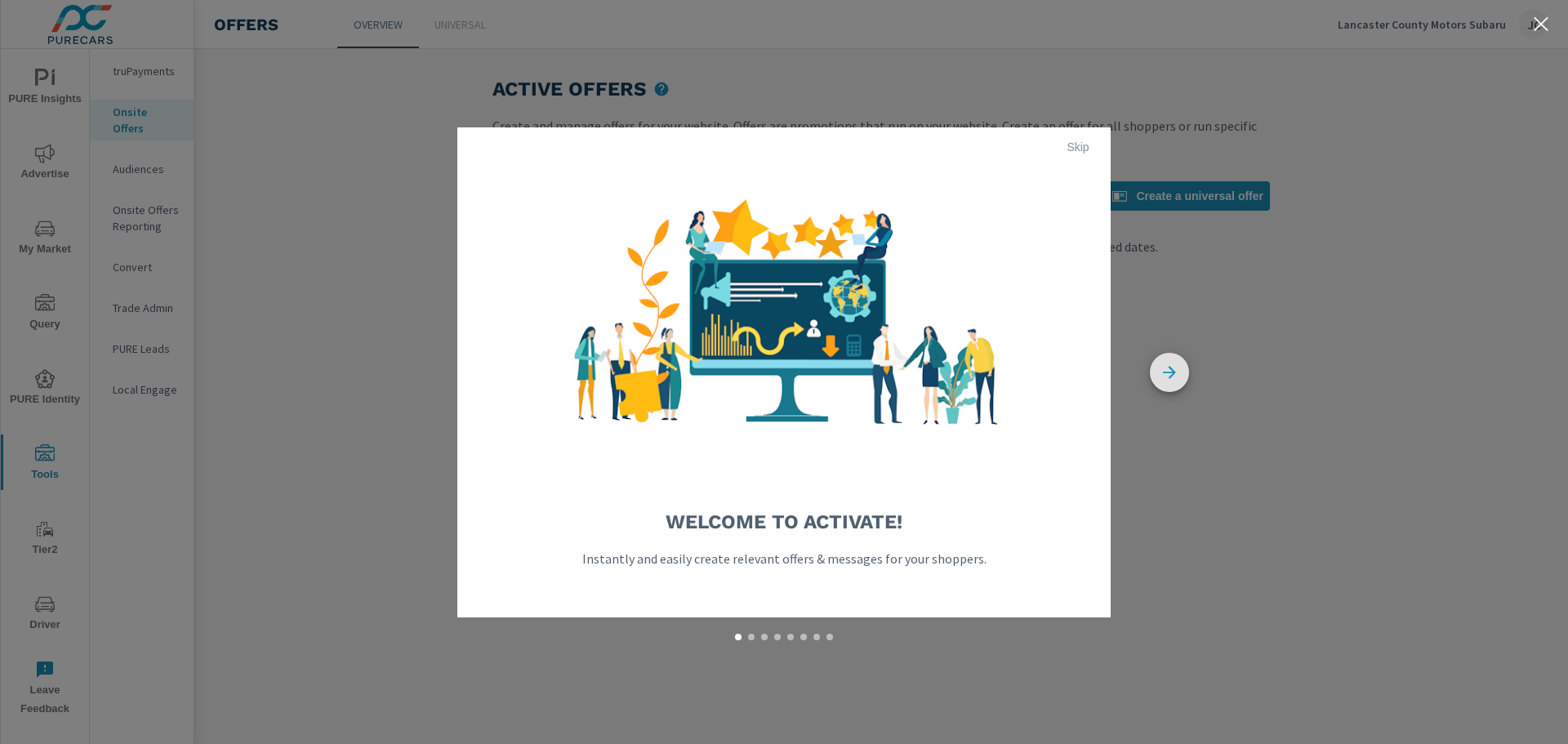
click at [1154, 372] on icon "button" at bounding box center [1170, 372] width 40 height 40
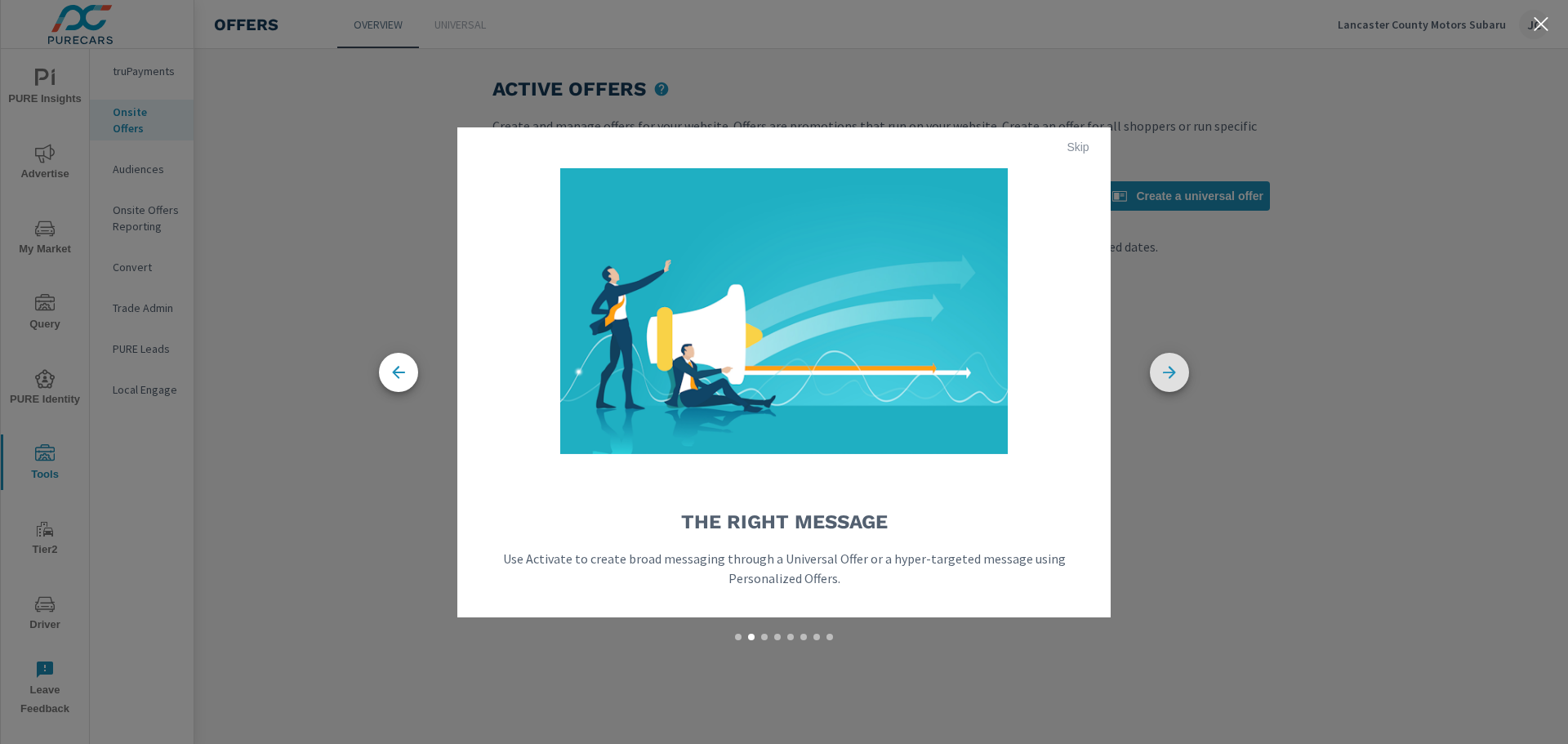
click at [1154, 372] on icon "button" at bounding box center [1170, 372] width 40 height 40
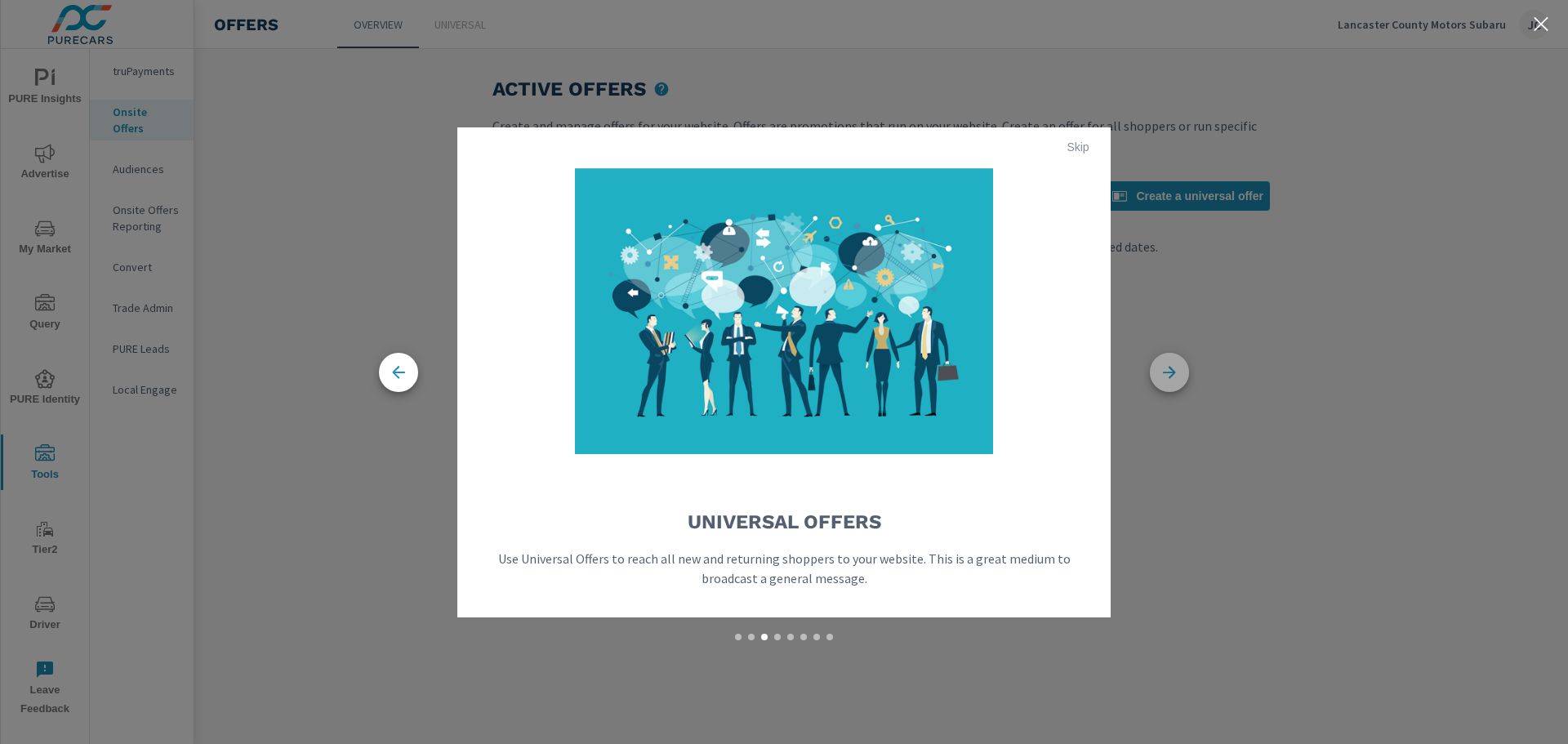
click at [1154, 372] on icon "button" at bounding box center [1170, 372] width 40 height 40
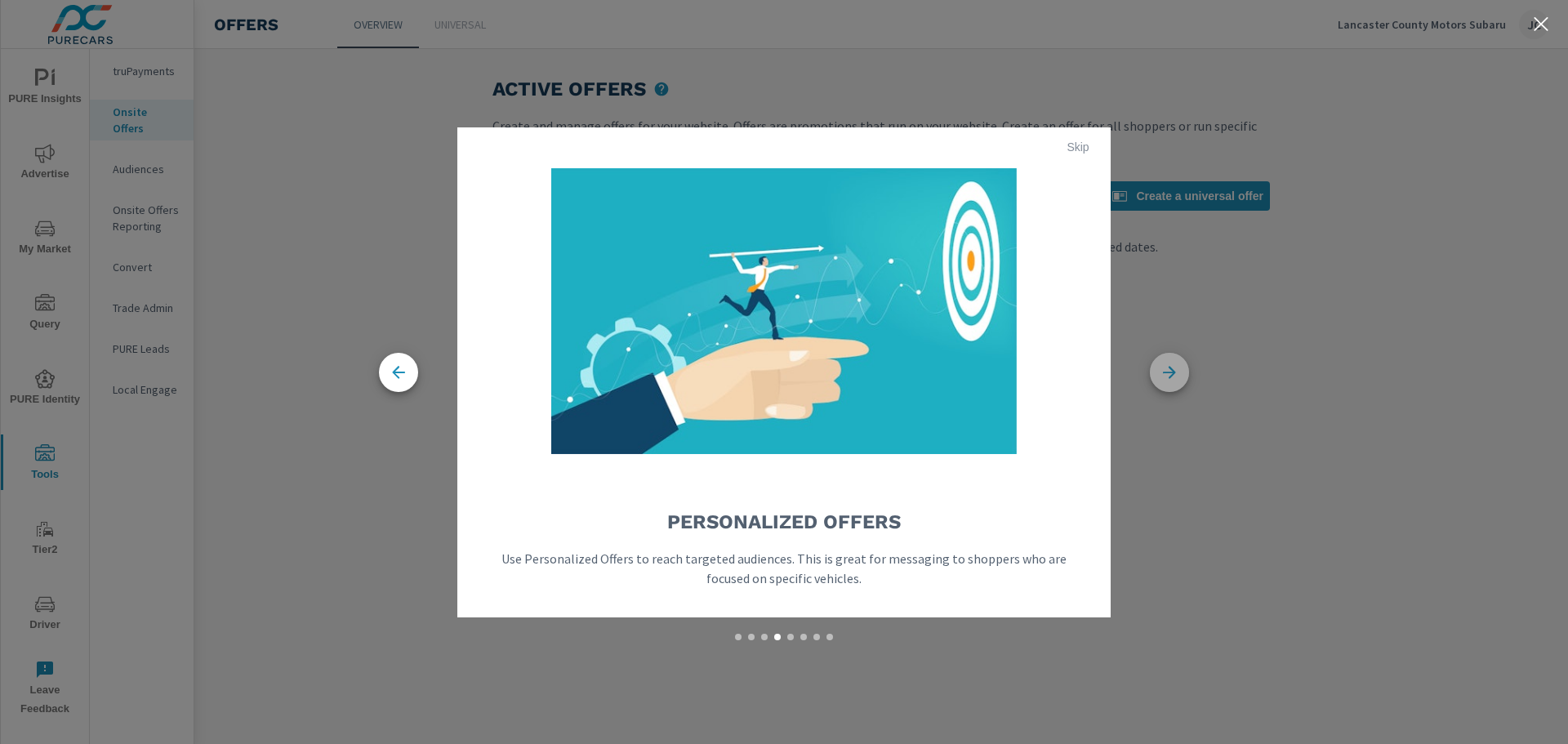
click at [1154, 372] on icon "button" at bounding box center [1170, 372] width 40 height 40
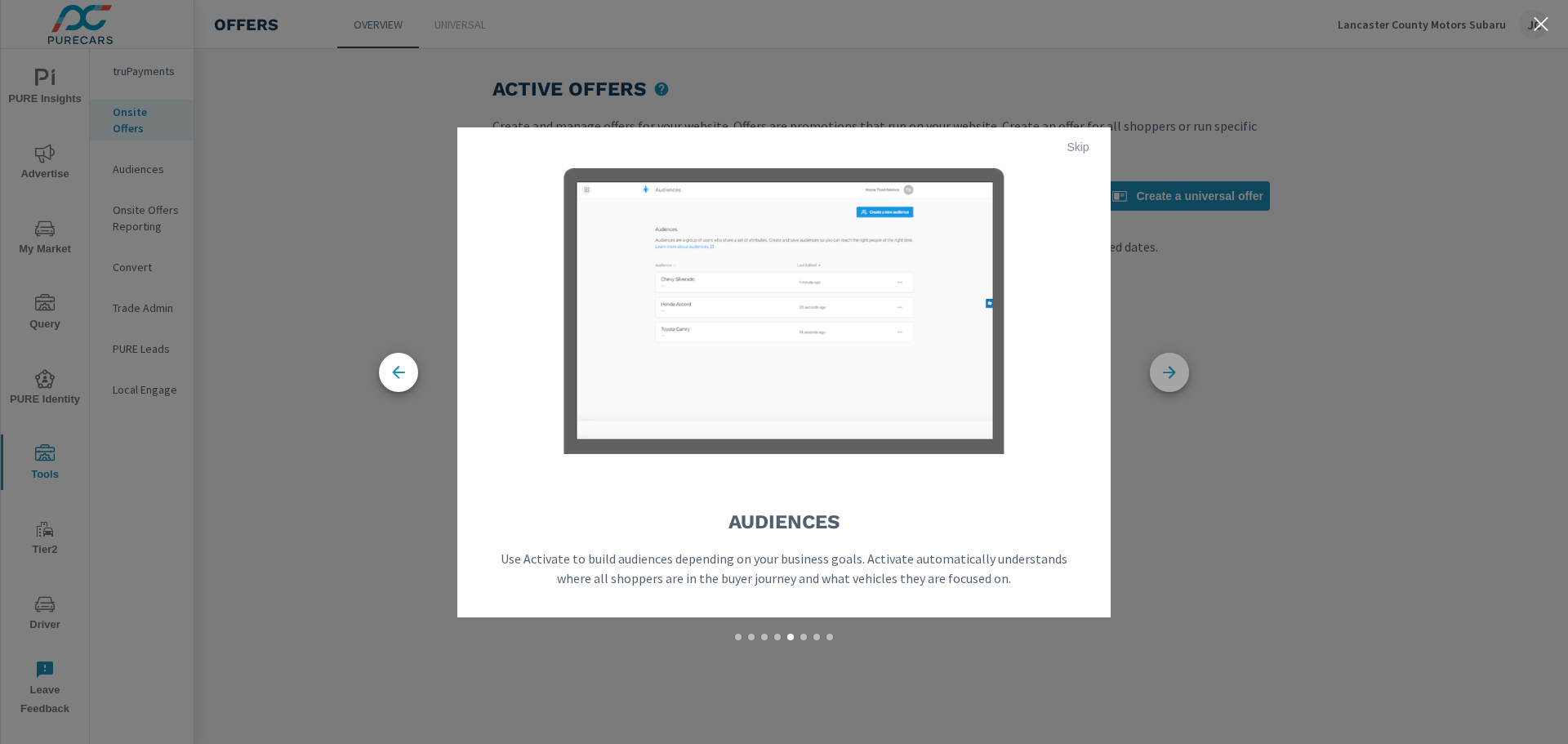
click at [1154, 372] on icon "button" at bounding box center [1170, 372] width 40 height 40
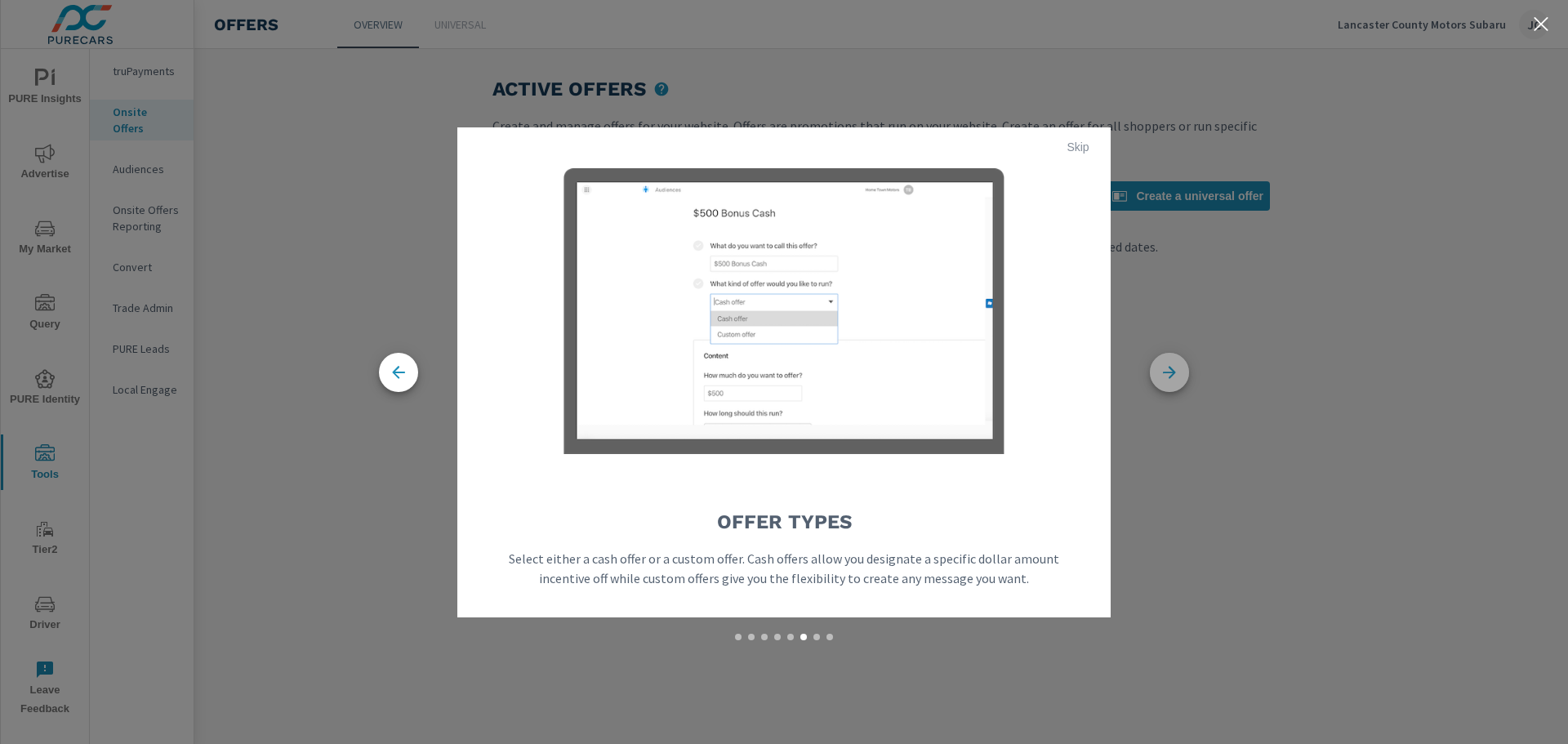
click at [1154, 372] on icon "button" at bounding box center [1170, 372] width 40 height 40
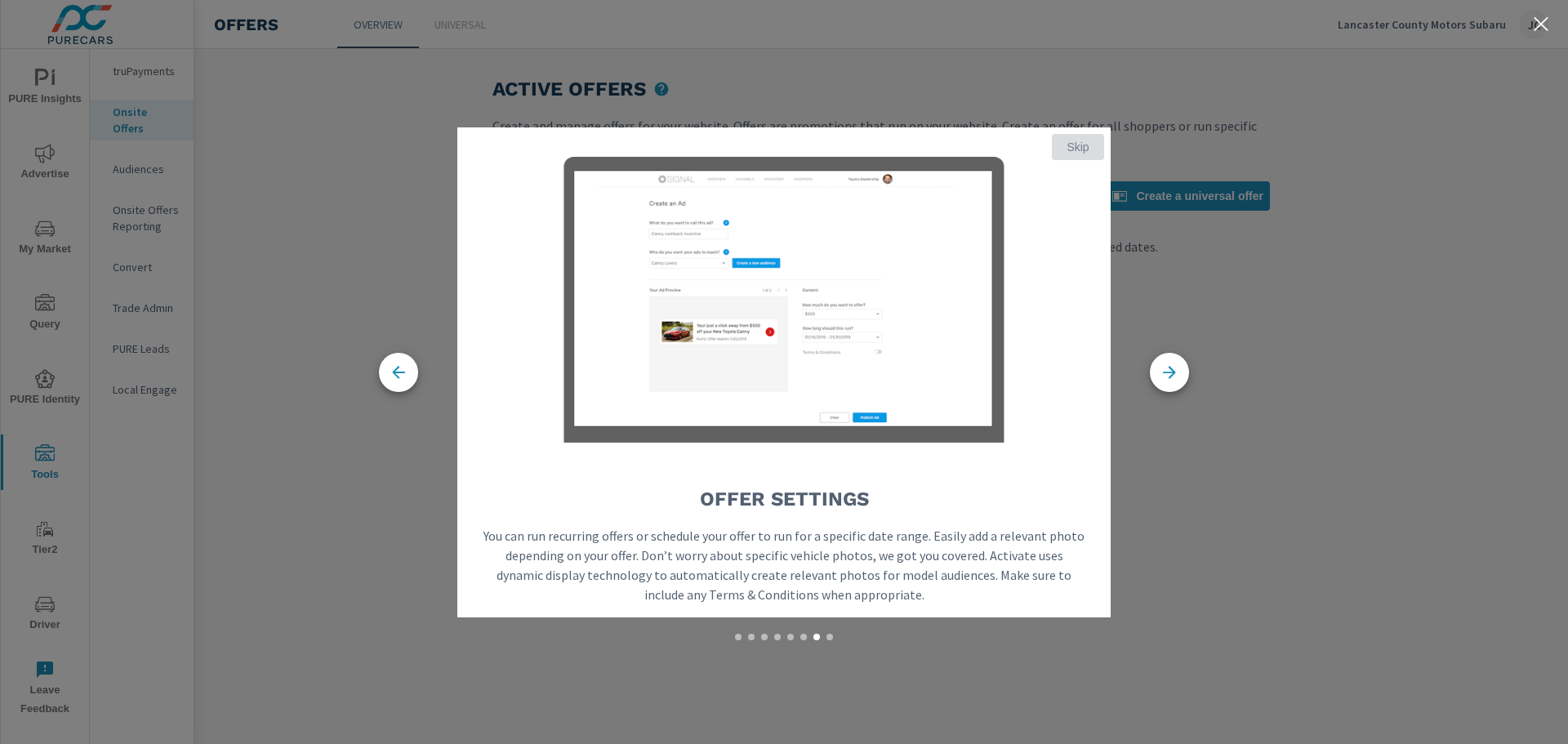
click at [1077, 158] on button "Skip" at bounding box center [1078, 147] width 52 height 26
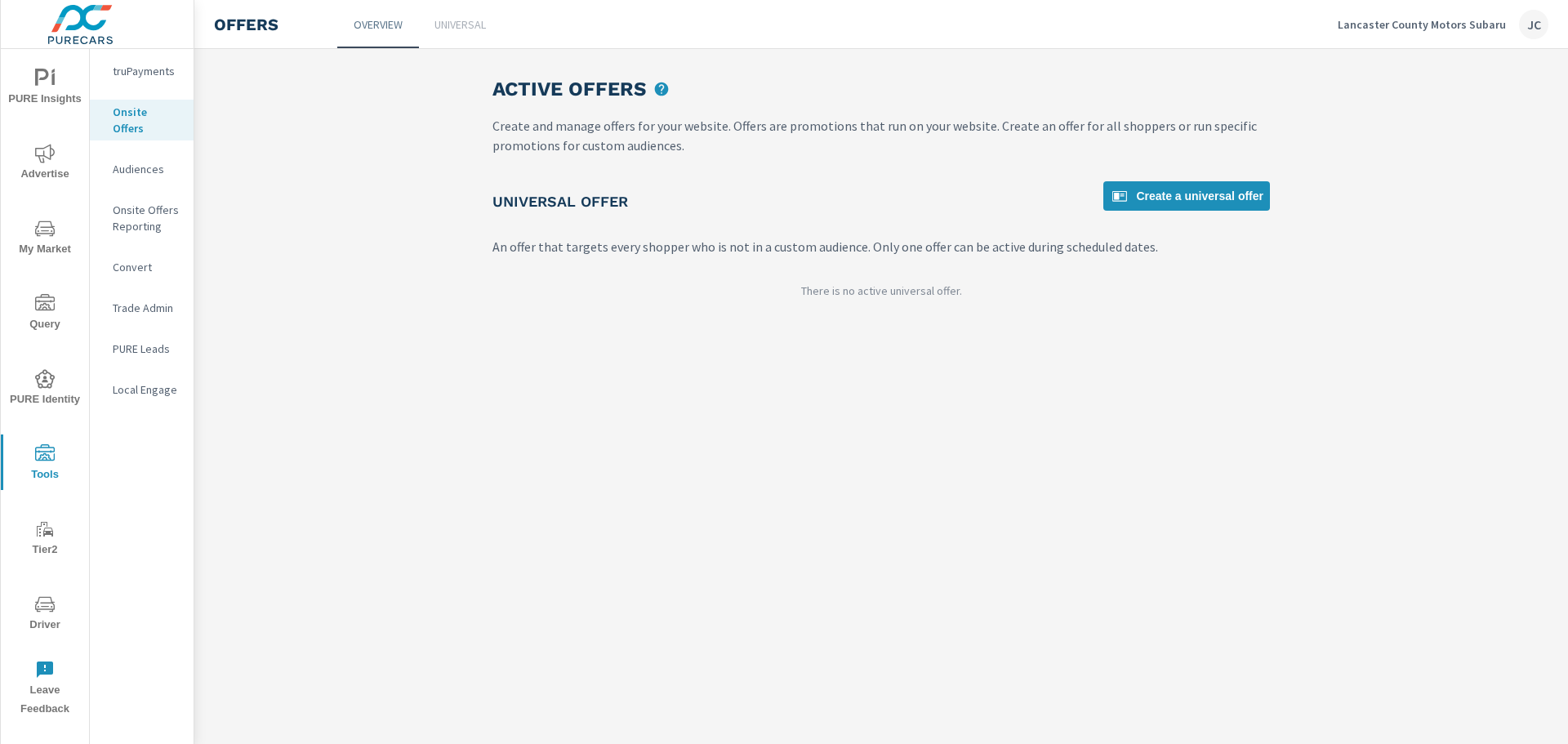
click at [470, 34] on link "Universal" at bounding box center [460, 24] width 82 height 48
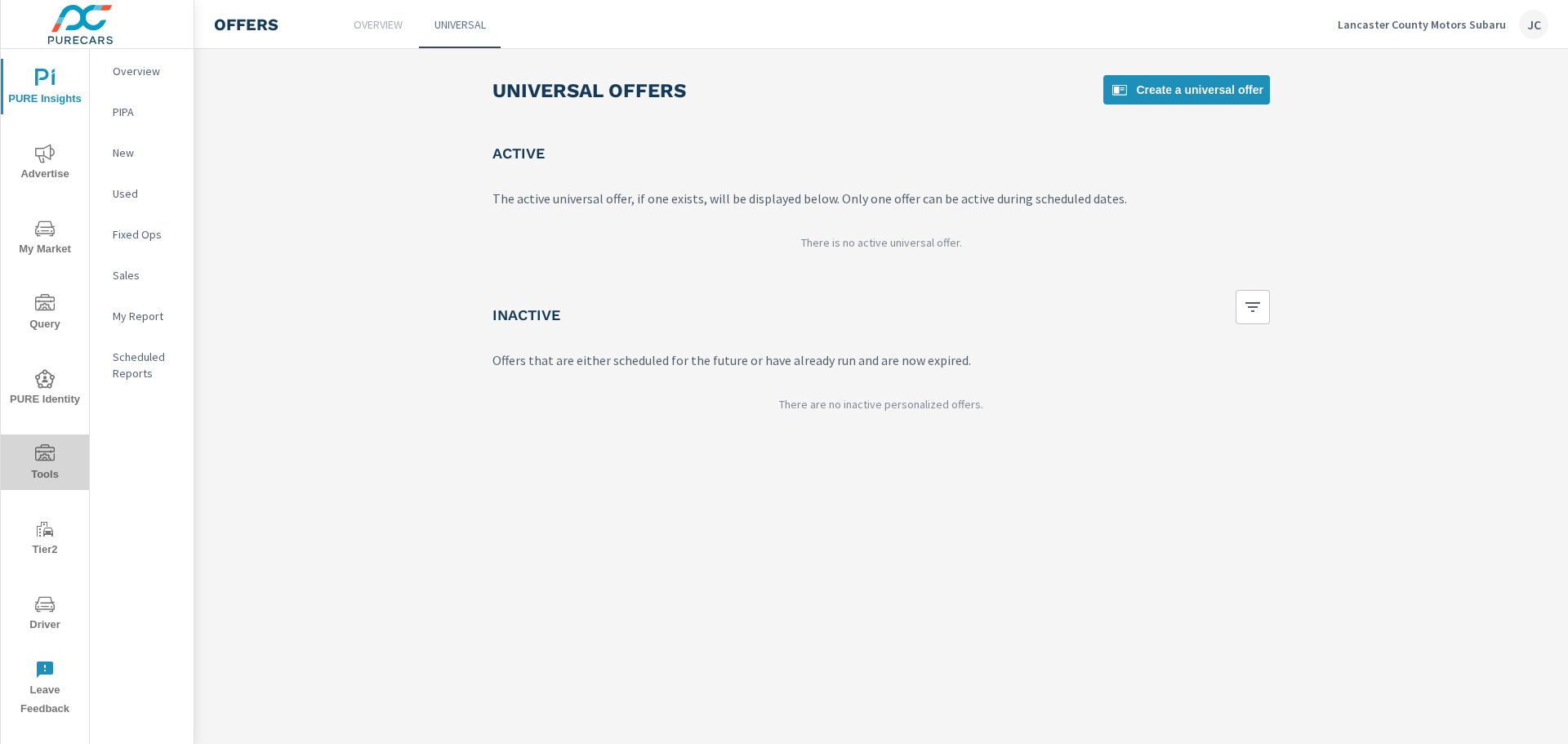
click at [35, 460] on span "Tools" at bounding box center [44, 463] width 78 height 40
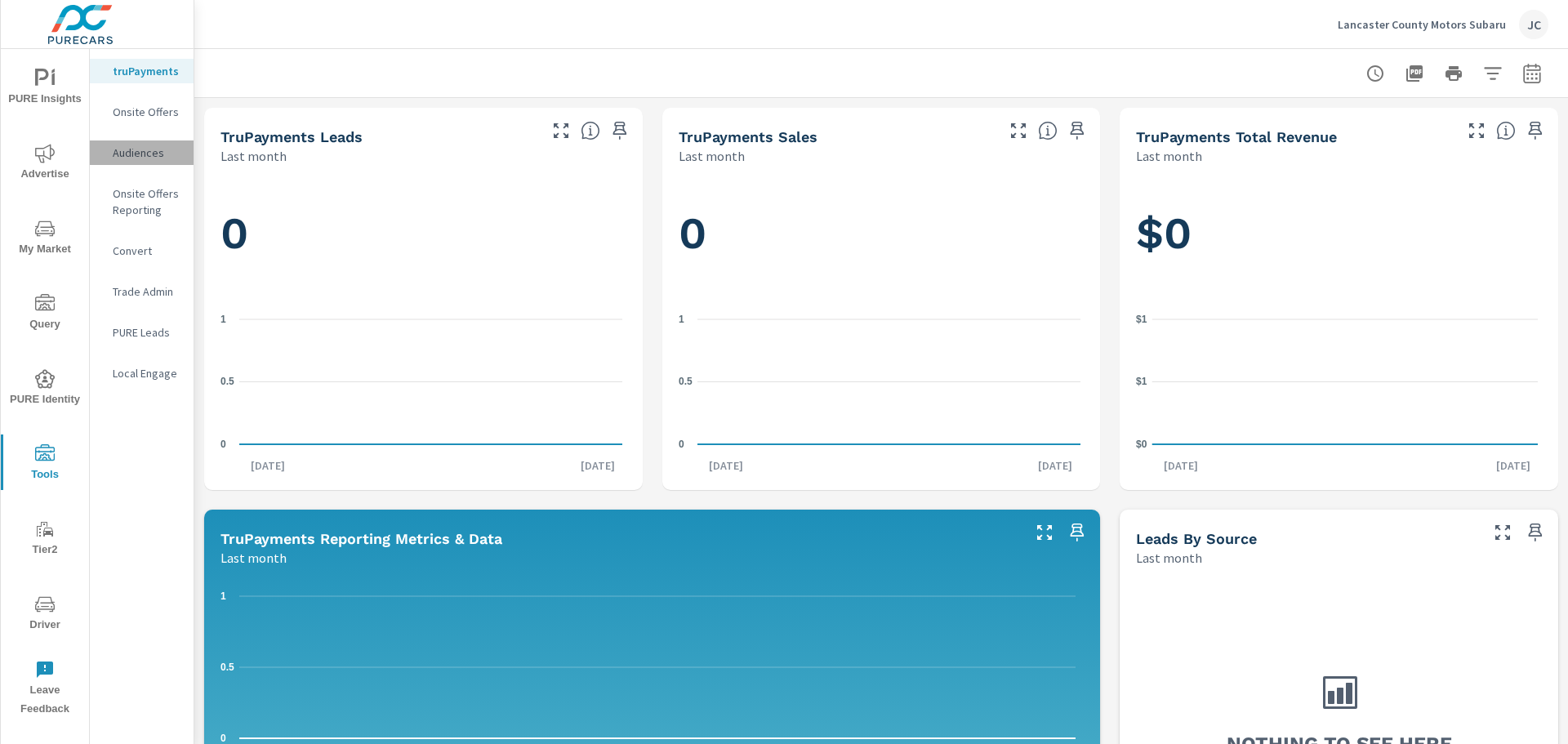
click at [128, 144] on p "Audiences" at bounding box center [146, 152] width 68 height 17
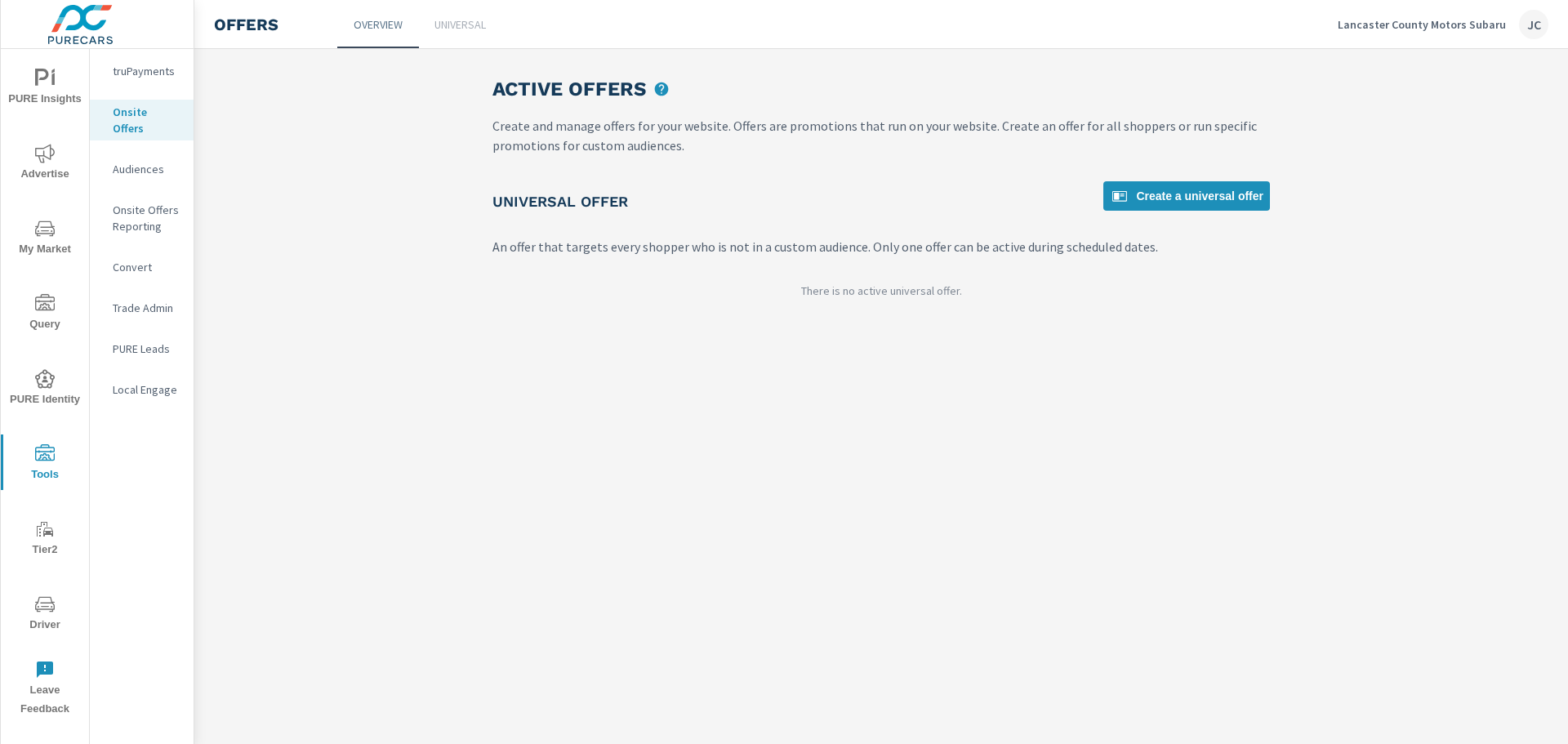
click at [463, 27] on p "Universal" at bounding box center [461, 25] width 51 height 17
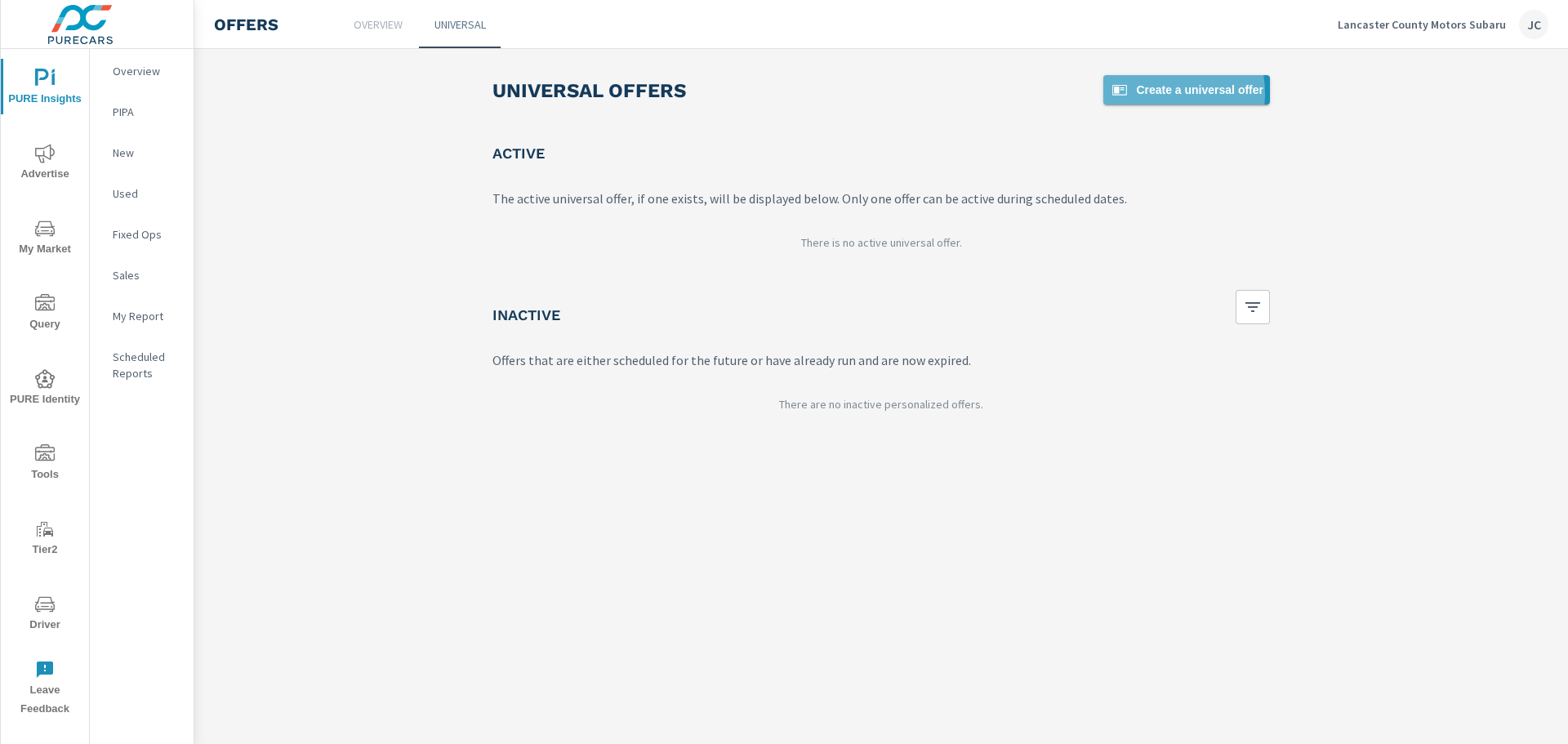
click at [1161, 93] on span "Create a universal offer" at bounding box center [1186, 90] width 153 height 20
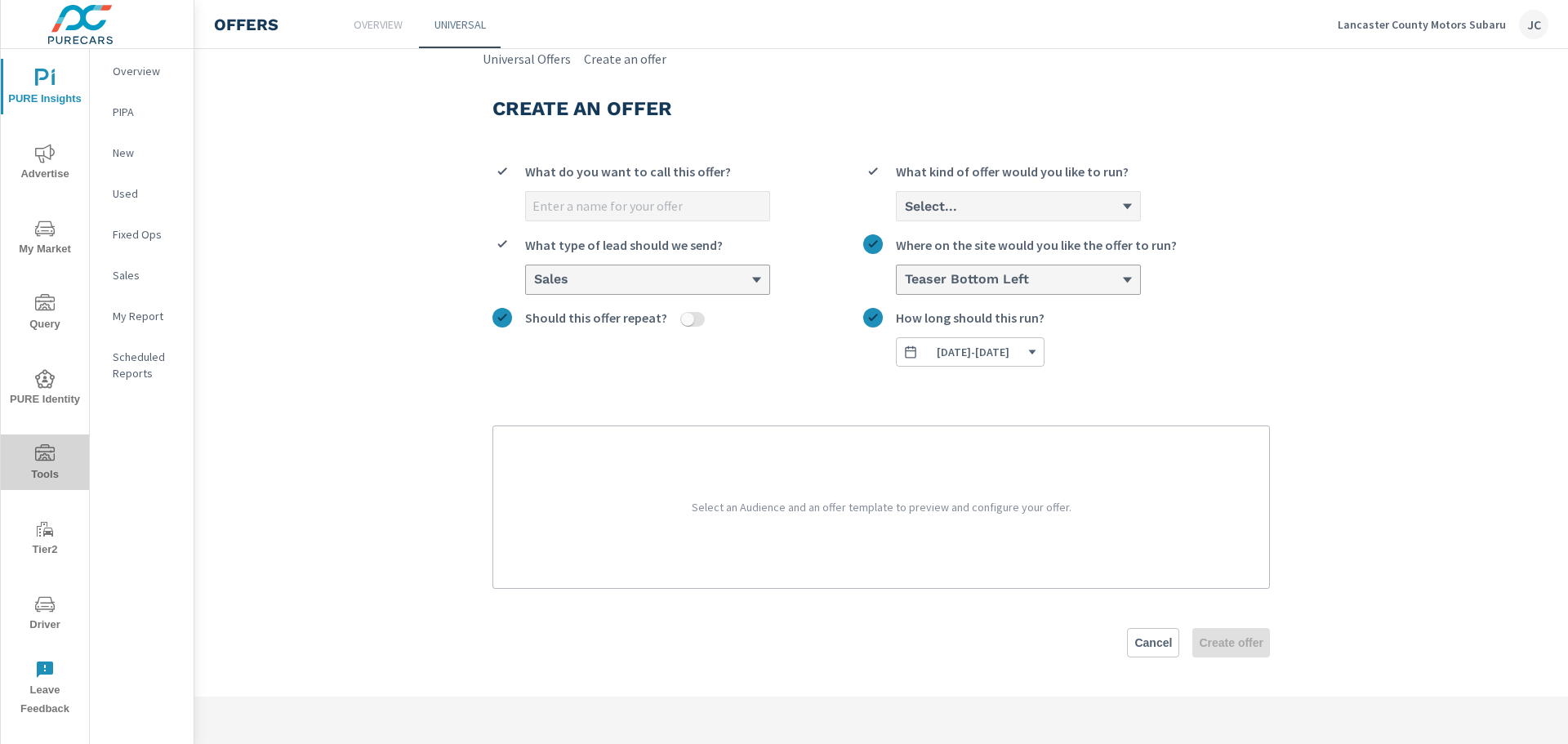
click at [32, 461] on span "Tools" at bounding box center [44, 463] width 78 height 40
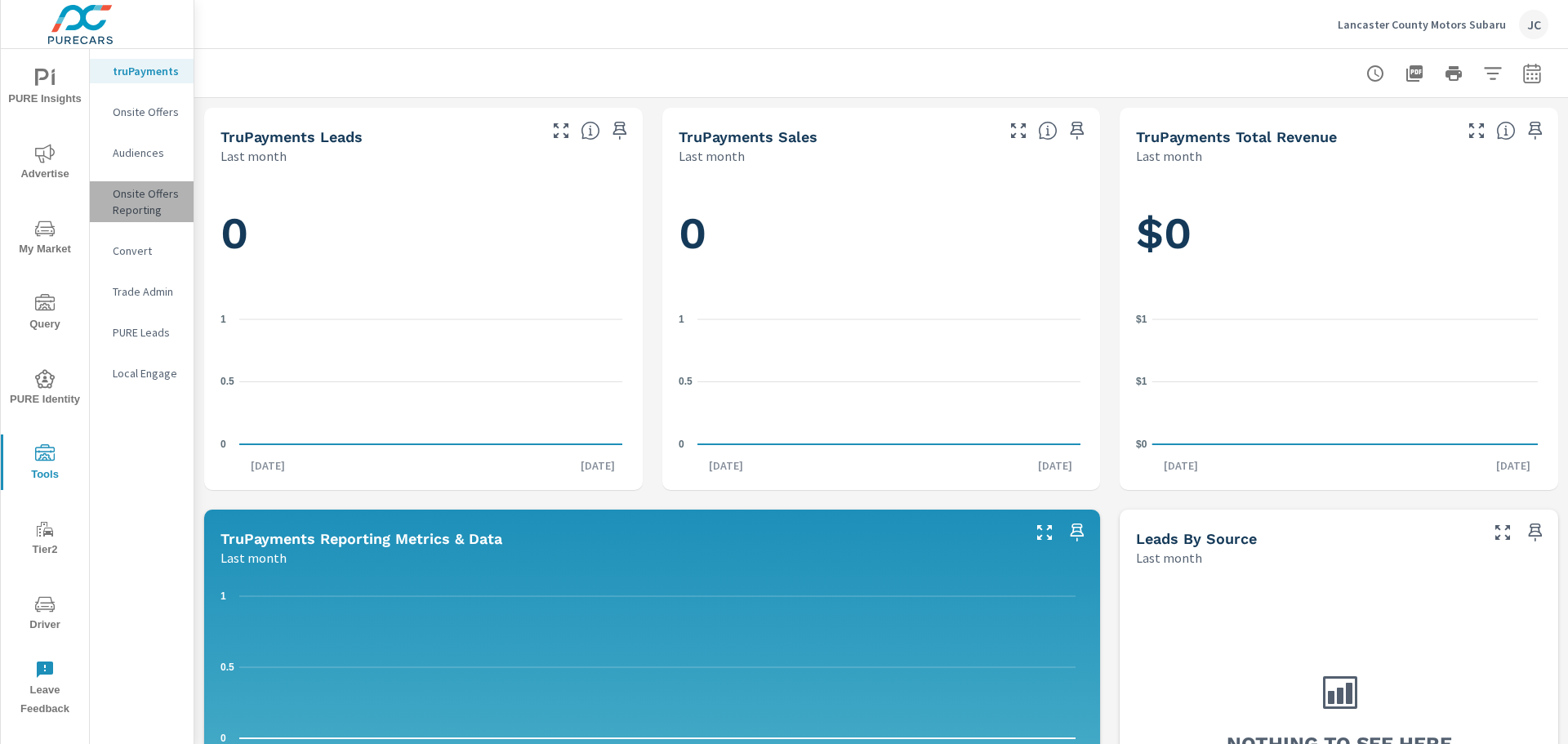
click at [123, 205] on p "Onsite Offers Reporting" at bounding box center [146, 202] width 68 height 33
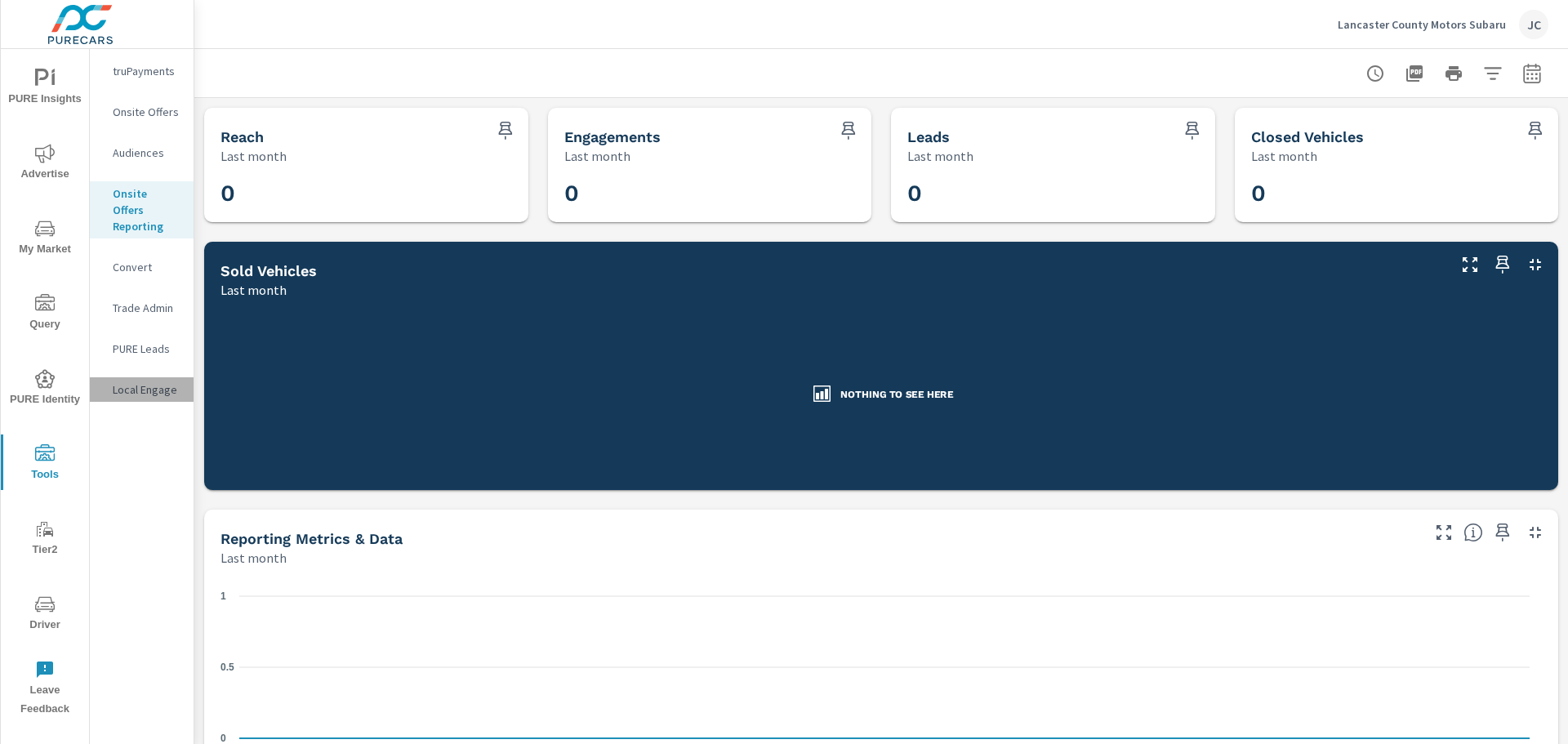
click at [148, 381] on p "Local Engage" at bounding box center [146, 389] width 68 height 17
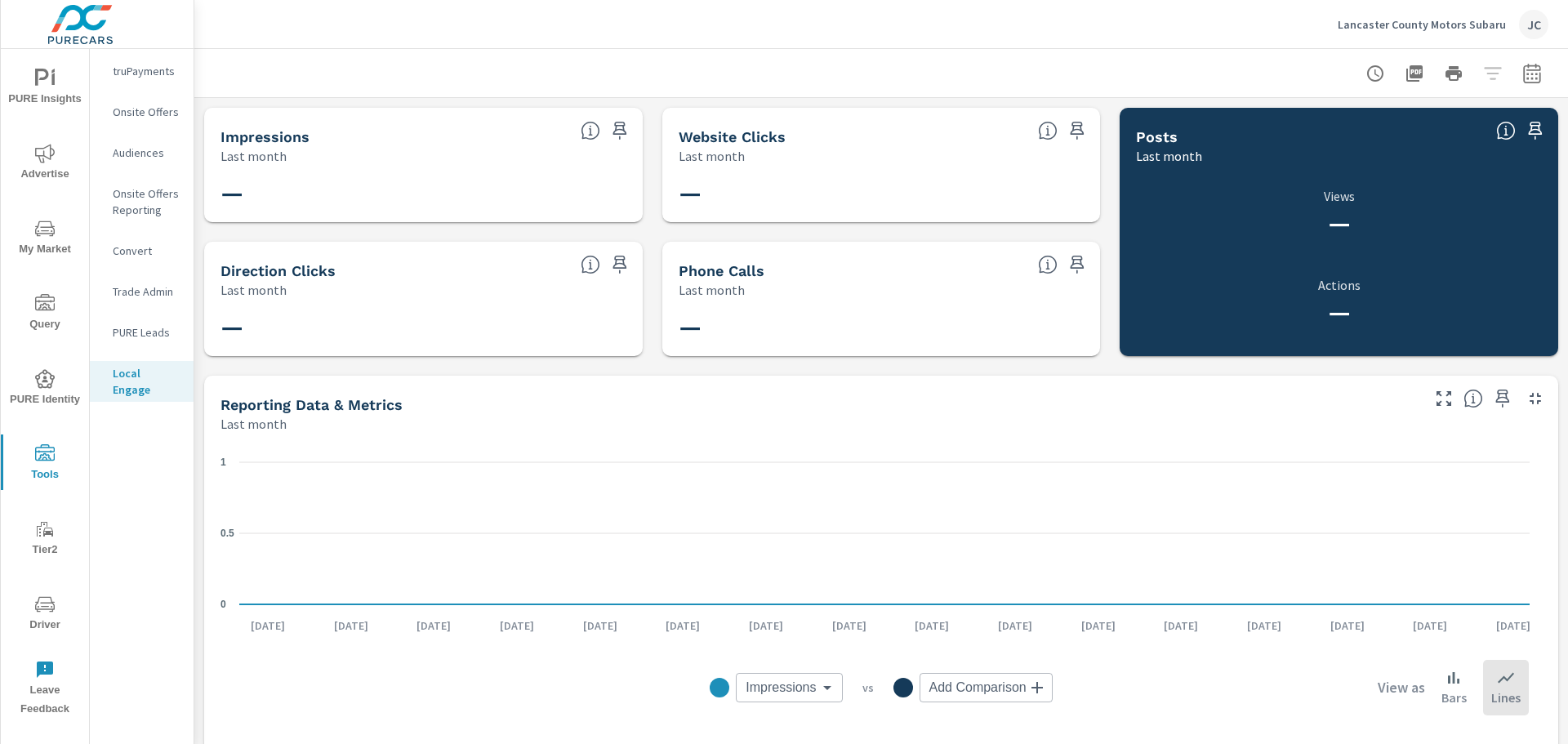
click at [143, 335] on p "PURE Leads" at bounding box center [146, 332] width 68 height 17
